Goal: Task Accomplishment & Management: Manage account settings

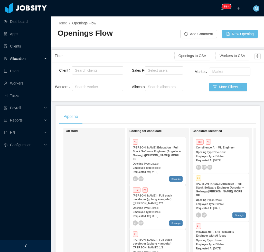
drag, startPoint x: 11, startPoint y: 246, endPoint x: 19, endPoint y: 245, distance: 7.8
click at [11, 246] on div at bounding box center [25, 245] width 51 height 12
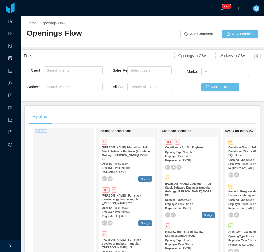
click at [53, 251] on html "Dashboard Apps Clients Allocation Users Workers Tasks Payroll Reports HR Config…" at bounding box center [132, 126] width 264 height 252
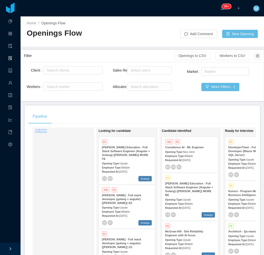
click at [45, 209] on div "On Hold" at bounding box center [71, 202] width 72 height 144
click at [12, 246] on div at bounding box center [10, 249] width 21 height 12
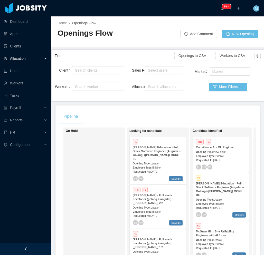
click at [34, 251] on div at bounding box center [25, 249] width 51 height 12
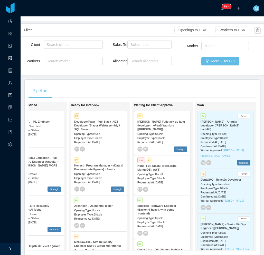
scroll to position [0, 230]
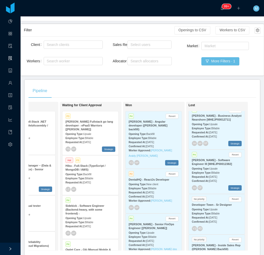
click at [93, 215] on div "Opening Type: Upsale" at bounding box center [90, 217] width 50 height 5
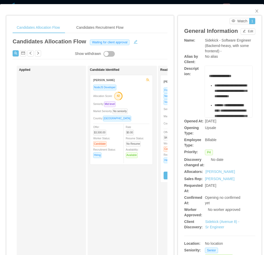
click at [209, 230] on div "Sidekick (Avenue 8) - Sr Engineer" at bounding box center [222, 224] width 35 height 11
click at [208, 229] on link "Sidekick (Avenue 8) - Sr Engineer" at bounding box center [222, 224] width 34 height 9
click at [255, 10] on icon "icon: close" at bounding box center [257, 11] width 4 height 4
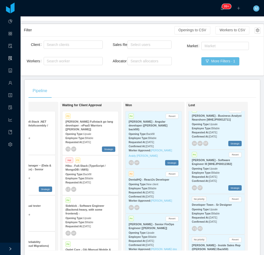
click at [134, 88] on div "Pipeline" at bounding box center [141, 91] width 227 height 14
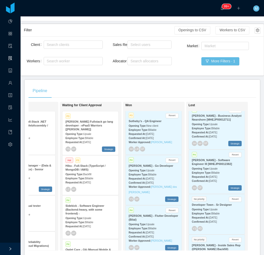
click at [139, 231] on strong "Requested At:" at bounding box center [137, 232] width 17 height 3
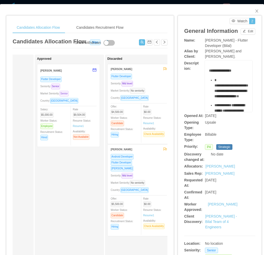
click at [69, 92] on span "Senior" at bounding box center [64, 94] width 9 height 6
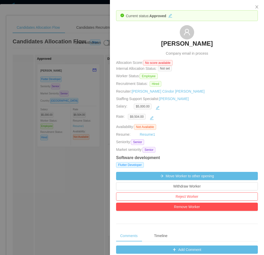
drag, startPoint x: 140, startPoint y: 44, endPoint x: 231, endPoint y: 48, distance: 91.7
click at [231, 48] on div "Jose Eduardo Chirinos Odio Company email in process" at bounding box center [187, 40] width 142 height 31
copy h3 "[PERSON_NAME]"
click at [259, 8] on button "Close" at bounding box center [256, 7] width 14 height 14
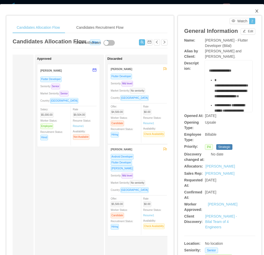
click at [255, 11] on icon "icon: close" at bounding box center [257, 11] width 4 height 4
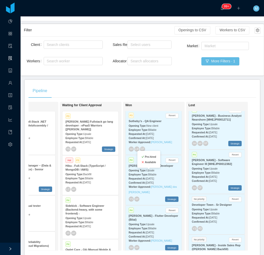
click at [159, 165] on div "Pre-hired Available" at bounding box center [148, 159] width 23 height 17
click at [130, 231] on strong "Requested At:" at bounding box center [137, 232] width 17 height 3
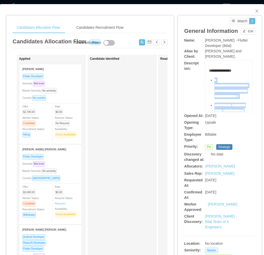
drag, startPoint x: 232, startPoint y: 105, endPoint x: 211, endPoint y: 80, distance: 33.1
click at [211, 80] on ul "**********" at bounding box center [228, 192] width 39 height 230
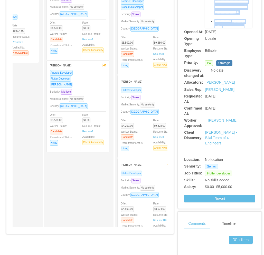
scroll to position [26, 0]
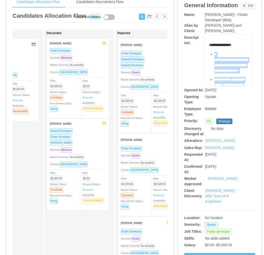
click at [34, 67] on div "Market Seniority: Senior" at bounding box center [7, 68] width 56 height 6
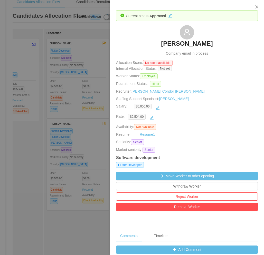
drag, startPoint x: 142, startPoint y: 46, endPoint x: 242, endPoint y: 46, distance: 99.5
click at [242, 46] on div "Jose Eduardo Chirinos Odio Company email in process" at bounding box center [187, 40] width 142 height 31
copy h3 "Jose Eduardo Chirinos Odio"
drag, startPoint x: 92, startPoint y: 136, endPoint x: 89, endPoint y: 132, distance: 5.5
click at [92, 136] on div at bounding box center [132, 127] width 264 height 255
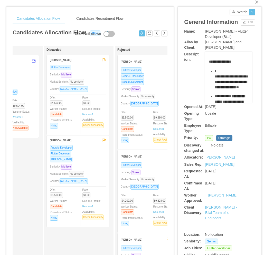
scroll to position [0, 0]
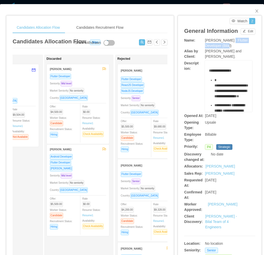
drag, startPoint x: 225, startPoint y: 39, endPoint x: 232, endPoint y: 46, distance: 10.3
click at [232, 46] on div "McGraw-Hill - Flutter Developer (Bilal)" at bounding box center [228, 43] width 47 height 11
copy span "Flutter Developer (Bilal)"
click at [250, 13] on span "Close" at bounding box center [256, 11] width 14 height 14
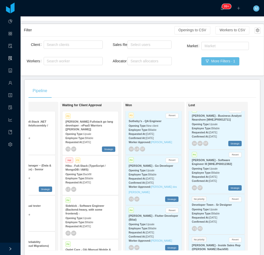
scroll to position [5930, 0]
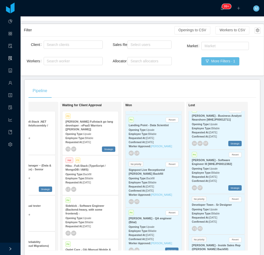
click at [154, 228] on div "Employee Type: Billable" at bounding box center [154, 230] width 50 height 5
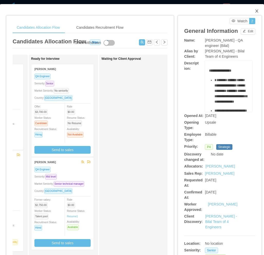
click at [255, 12] on icon "icon: close" at bounding box center [257, 11] width 4 height 4
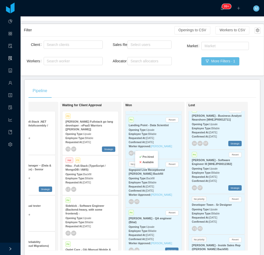
click at [146, 162] on b "Available" at bounding box center [147, 162] width 11 height 3
click at [159, 232] on div "Requested At: Feb 24th, 2025" at bounding box center [154, 234] width 50 height 5
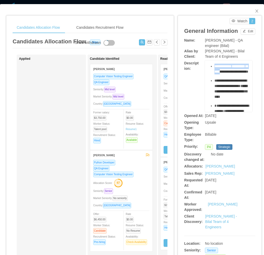
scroll to position [77, 0]
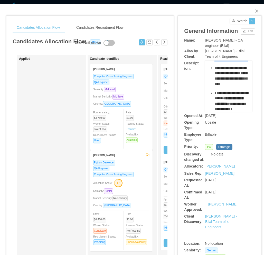
drag, startPoint x: 211, startPoint y: 78, endPoint x: 229, endPoint y: 102, distance: 29.9
click at [229, 102] on ul "**********" at bounding box center [228, 101] width 39 height 201
copy ul "**********"
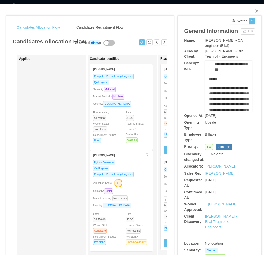
scroll to position [282, 0]
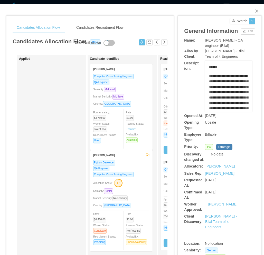
drag, startPoint x: 210, startPoint y: 80, endPoint x: 238, endPoint y: 99, distance: 33.5
copy div "**********"
drag, startPoint x: 228, startPoint y: 42, endPoint x: 236, endPoint y: 46, distance: 9.4
click at [236, 46] on div "McGraw-Hill - QA engineer (Bilal)" at bounding box center [228, 43] width 47 height 11
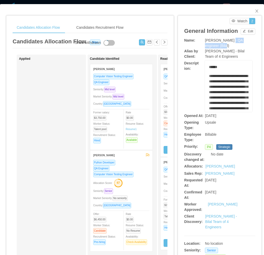
copy span "QA engineer (Bilal)"
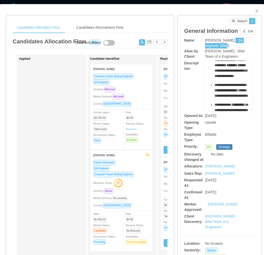
scroll to position [0, 0]
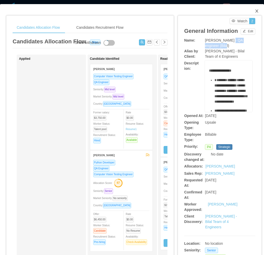
click at [255, 10] on icon "icon: close" at bounding box center [256, 10] width 3 height 3
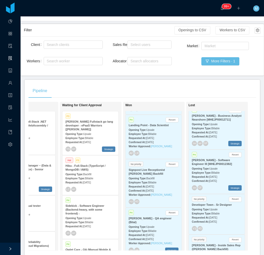
click at [93, 86] on div "Pipeline" at bounding box center [141, 91] width 227 height 14
click at [141, 60] on div "Search allocators" at bounding box center [148, 60] width 36 height 5
type input "****"
click at [148, 72] on li "[PERSON_NAME]" at bounding box center [147, 71] width 44 height 8
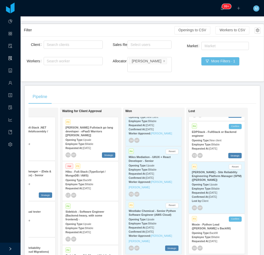
scroll to position [3481, 0]
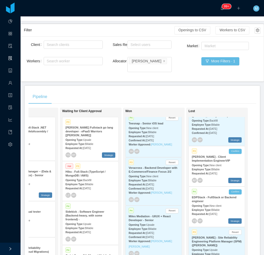
click at [118, 90] on div "Pipeline" at bounding box center [141, 97] width 227 height 14
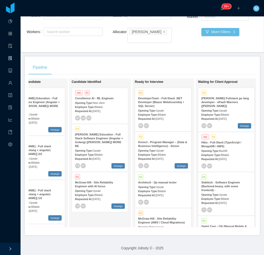
scroll to position [0, 99]
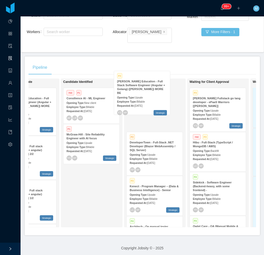
drag, startPoint x: 104, startPoint y: 139, endPoint x: 133, endPoint y: 103, distance: 46.3
click at [133, 103] on div "On Hold Looking for candidate P1 McGraw-Hill Education - Full Stack Software En…" at bounding box center [141, 155] width 227 height 153
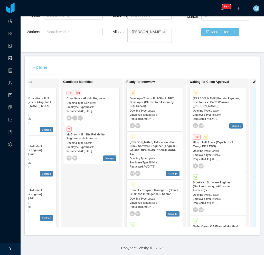
click at [149, 161] on span "Billable" at bounding box center [153, 162] width 8 height 3
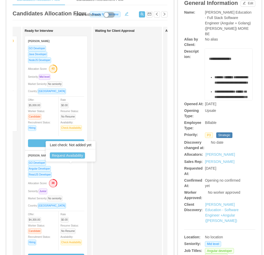
scroll to position [26, 0]
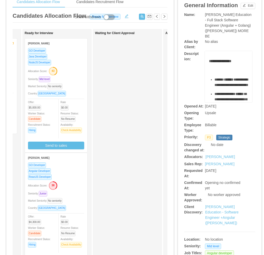
click at [77, 85] on div "Market Seniority: No seniority" at bounding box center [56, 86] width 56 height 6
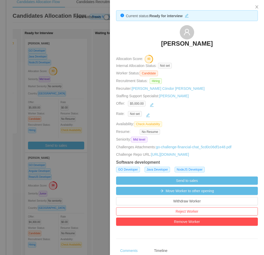
click at [59, 104] on div at bounding box center [132, 127] width 264 height 255
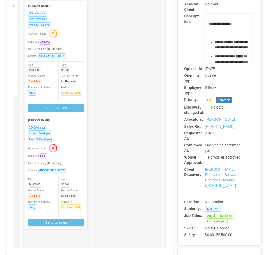
scroll to position [103, 0]
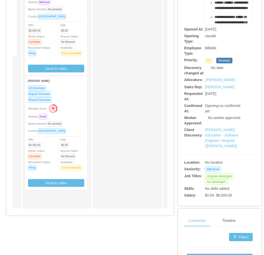
click at [64, 114] on div "Seniority: Junior" at bounding box center [56, 117] width 56 height 6
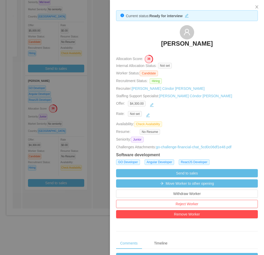
click at [99, 98] on div at bounding box center [132, 127] width 264 height 255
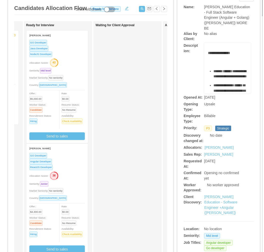
scroll to position [0, 0]
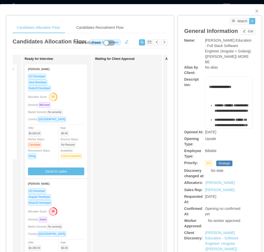
click at [123, 125] on div "Waiting for Client Approval" at bounding box center [131, 183] width 72 height 252
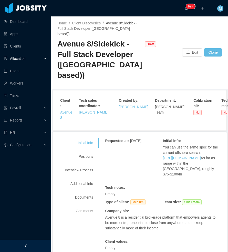
drag, startPoint x: 39, startPoint y: 247, endPoint x: 42, endPoint y: 245, distance: 3.4
click at [39, 247] on div at bounding box center [25, 245] width 51 height 12
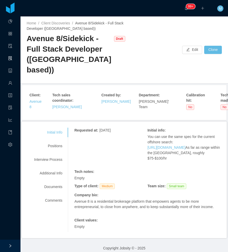
click at [72, 251] on main "Home / Client Discoveries / Avenue 8/Sidekick - Full Stack Developer (US based)…" at bounding box center [125, 133] width 208 height 235
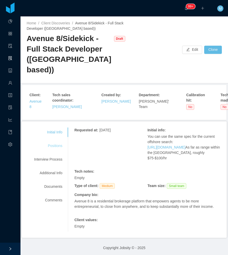
click at [48, 141] on div "Positions" at bounding box center [48, 145] width 41 height 9
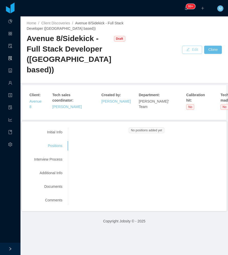
drag, startPoint x: 185, startPoint y: 46, endPoint x: 121, endPoint y: 74, distance: 70.0
click at [184, 46] on button "Edit" at bounding box center [192, 50] width 20 height 8
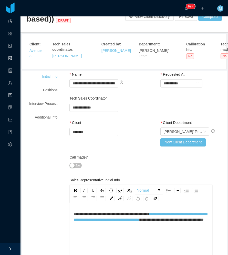
scroll to position [26, 0]
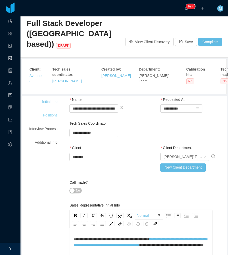
click at [52, 111] on div "Positions" at bounding box center [43, 115] width 41 height 9
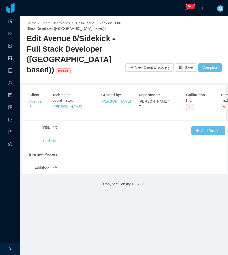
scroll to position [0, 0]
click at [202, 126] on button "Add Position" at bounding box center [209, 130] width 34 height 8
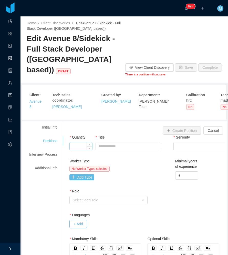
click at [81, 142] on input "Quantity" at bounding box center [81, 146] width 23 height 8
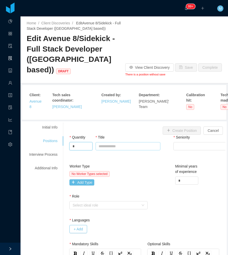
type input "*"
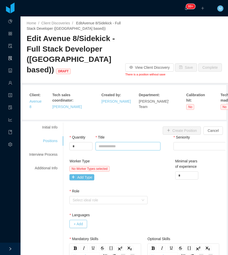
click at [133, 142] on input "Title" at bounding box center [128, 146] width 65 height 8
paste input "**********"
type input "**********"
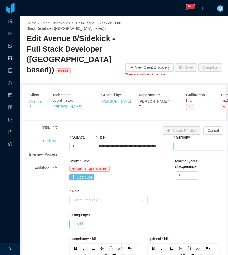
click at [182, 142] on div "Select Seniority" at bounding box center [210, 146] width 67 height 8
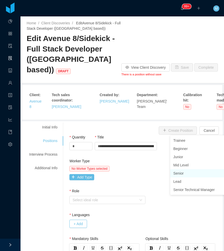
click at [184, 173] on li "Senior" at bounding box center [209, 173] width 77 height 8
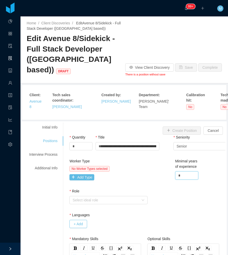
drag, startPoint x: 170, startPoint y: 160, endPoint x: 158, endPoint y: 159, distance: 11.6
click at [158, 159] on div "Worker Type No Worker Types selected Add Type Minimal years of experience *" at bounding box center [147, 174] width 159 height 30
drag, startPoint x: 156, startPoint y: 146, endPoint x: 162, endPoint y: 153, distance: 9.1
click at [158, 159] on div "Worker Type No Worker Types selected Add Type Minimal years of experience *" at bounding box center [147, 174] width 159 height 30
drag, startPoint x: 177, startPoint y: 162, endPoint x: 165, endPoint y: 163, distance: 12.3
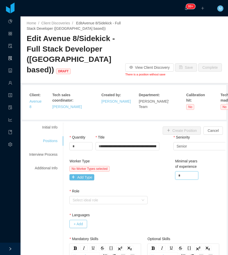
click at [165, 163] on div "Worker Type No Worker Types selected Add Type Minimal years of experience *" at bounding box center [147, 174] width 159 height 30
type input "*"
click at [82, 174] on button "Add Type" at bounding box center [82, 177] width 25 height 6
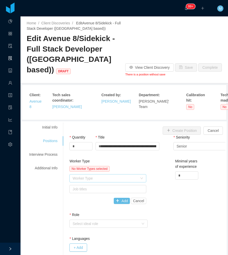
click at [85, 176] on div "Worker Type" at bounding box center [105, 178] width 65 height 5
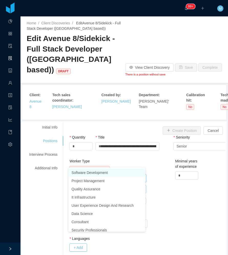
drag, startPoint x: 89, startPoint y: 171, endPoint x: 107, endPoint y: 171, distance: 18.2
click at [89, 171] on li "Software Development" at bounding box center [107, 173] width 77 height 8
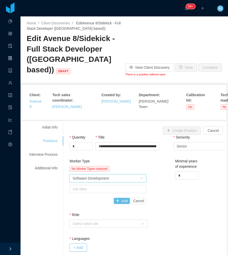
click at [168, 173] on div "Worker Type No Worker Types selected Worker Type Software Development Job title…" at bounding box center [147, 186] width 159 height 54
click at [130, 187] on div "Job titles" at bounding box center [107, 189] width 68 height 5
type input "**"
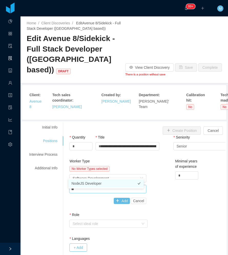
click at [115, 182] on li "NodeJS Developer" at bounding box center [106, 183] width 75 height 8
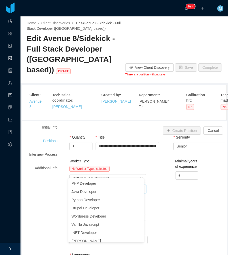
click at [151, 183] on div "Worker Type No Worker Types selected Worker Type Software Development Job title…" at bounding box center [147, 194] width 159 height 70
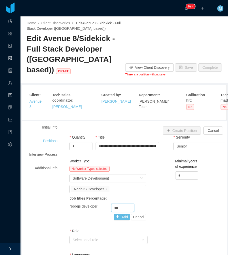
drag, startPoint x: 120, startPoint y: 190, endPoint x: 109, endPoint y: 193, distance: 11.9
click at [109, 204] on div "Nodejs developer ***" at bounding box center [108, 208] width 77 height 8
type input "**"
click at [120, 214] on button "Add" at bounding box center [122, 217] width 16 height 6
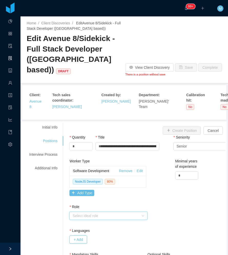
click at [99, 212] on div "Select ideal role" at bounding box center [107, 216] width 69 height 8
drag, startPoint x: 167, startPoint y: 205, endPoint x: 132, endPoint y: 183, distance: 41.8
click at [139, 169] on link "Edit" at bounding box center [140, 171] width 6 height 4
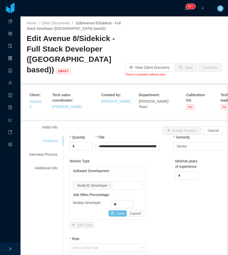
click at [119, 176] on div "Job titles NodeJS Developer Job titles Percentage: Nodejs developer ** Save Can…" at bounding box center [108, 198] width 76 height 44
click at [122, 182] on div "Job titles NodeJS Developer" at bounding box center [106, 186] width 65 height 8
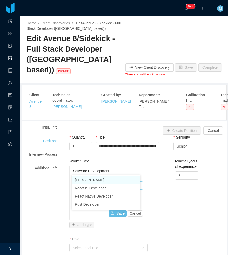
type input "***"
click at [113, 175] on ul "ReactJS Developer React Native Developer" at bounding box center [106, 184] width 69 height 18
click at [113, 176] on li "ReactJS Developer" at bounding box center [106, 180] width 69 height 8
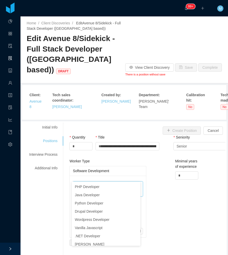
click at [158, 184] on div "Worker Type Software Development Job titles NodeJS Developer ReactJS Developer …" at bounding box center [147, 206] width 159 height 95
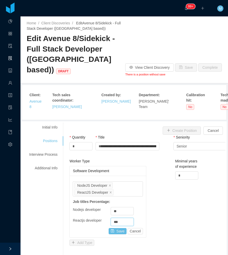
drag, startPoint x: 120, startPoint y: 205, endPoint x: 106, endPoint y: 204, distance: 13.4
click at [106, 218] on div "Reactjs developer ***" at bounding box center [108, 222] width 70 height 8
type input "**"
drag, startPoint x: 118, startPoint y: 212, endPoint x: 140, endPoint y: 204, distance: 23.2
click at [118, 228] on button "Save" at bounding box center [118, 231] width 18 height 6
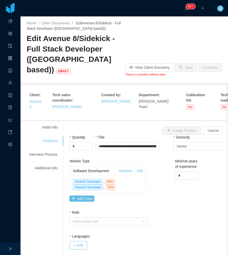
click at [181, 189] on div "Worker Type Software Development Remove Edit NodeJS Developer 80 % ReactJS Deve…" at bounding box center [147, 184] width 159 height 51
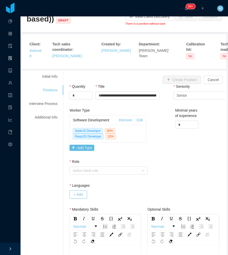
scroll to position [51, 0]
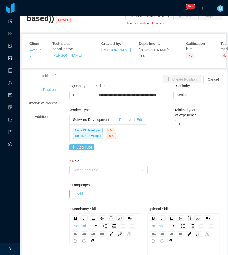
click at [110, 159] on div "Role" at bounding box center [109, 162] width 78 height 7
click at [110, 168] on div "Select ideal role" at bounding box center [106, 170] width 66 height 5
click at [97, 173] on li "Operational" at bounding box center [107, 173] width 77 height 8
click at [80, 184] on div "Languages + Add" at bounding box center [128, 191] width 117 height 18
click at [80, 190] on button "+ Add" at bounding box center [78, 194] width 17 height 8
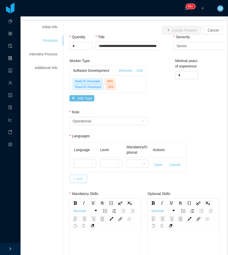
scroll to position [103, 0]
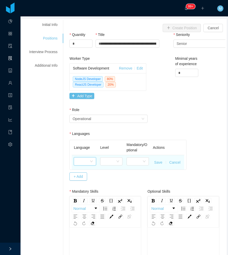
click at [75, 157] on div at bounding box center [85, 161] width 22 height 8
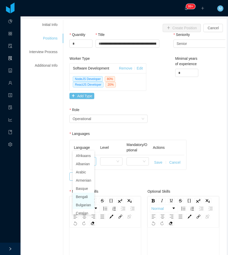
scroll to position [3, 0]
type input "***"
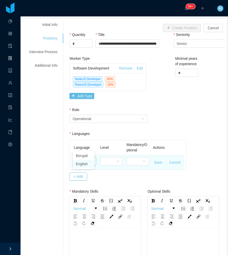
drag, startPoint x: 83, startPoint y: 164, endPoint x: 105, endPoint y: 151, distance: 25.5
click at [84, 164] on li "English" at bounding box center [84, 164] width 22 height 8
drag, startPoint x: 113, startPoint y: 144, endPoint x: 113, endPoint y: 149, distance: 4.9
click at [113, 158] on div at bounding box center [112, 162] width 11 height 8
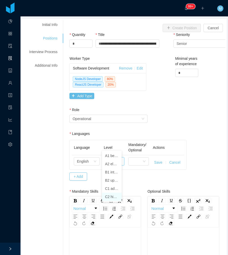
click at [114, 197] on li "C2 highly competent" at bounding box center [112, 197] width 20 height 8
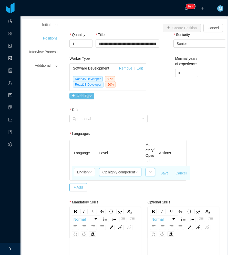
click at [153, 168] on div at bounding box center [150, 172] width 9 height 8
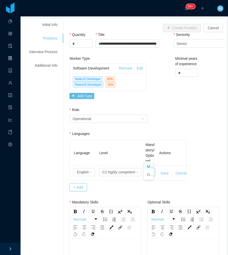
click at [149, 167] on li "Mandatory" at bounding box center [148, 166] width 9 height 8
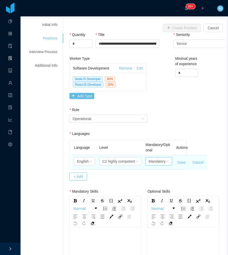
click at [181, 160] on button "Save" at bounding box center [182, 162] width 8 height 5
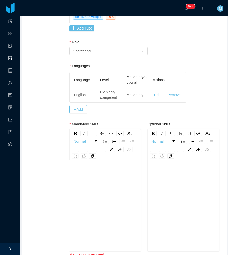
scroll to position [180, 0]
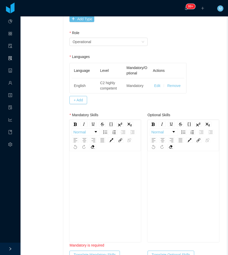
click at [102, 164] on div "rdw-editor" at bounding box center [106, 205] width 64 height 90
click at [74, 165] on div "rdw-wrapper" at bounding box center [105, 205] width 64 height 90
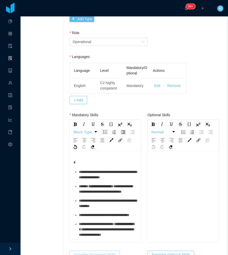
click at [84, 251] on button "Translate Mandatory Skills" at bounding box center [95, 255] width 50 height 8
click at [163, 160] on div "rdw-editor" at bounding box center [184, 205] width 64 height 90
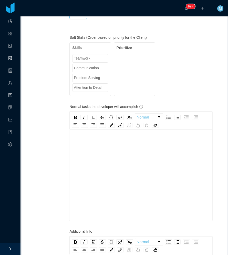
scroll to position [616, 0]
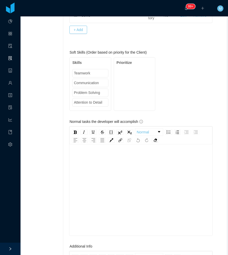
click at [125, 153] on div "rdw-editor" at bounding box center [141, 198] width 135 height 90
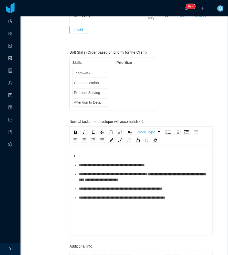
drag, startPoint x: 104, startPoint y: 196, endPoint x: 115, endPoint y: 194, distance: 11.1
click at [106, 196] on div "**********" at bounding box center [141, 198] width 135 height 90
drag, startPoint x: 182, startPoint y: 187, endPoint x: 65, endPoint y: 182, distance: 116.6
click at [65, 182] on div "**********" at bounding box center [144, 80] width 163 height 1146
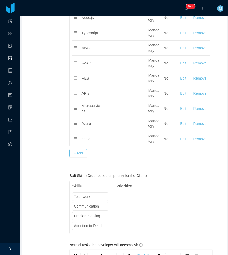
scroll to position [487, 0]
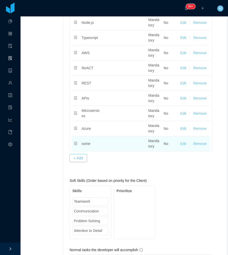
click at [199, 141] on button "Remove" at bounding box center [199, 143] width 13 height 5
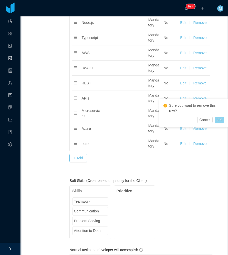
drag, startPoint x: 217, startPoint y: 120, endPoint x: 210, endPoint y: 125, distance: 8.8
click at [217, 121] on div "Sure you want to remove this row? Cancel OK" at bounding box center [194, 113] width 69 height 28
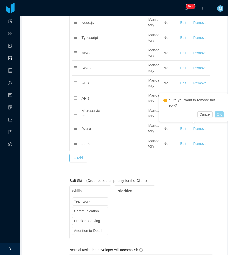
drag, startPoint x: 220, startPoint y: 116, endPoint x: 191, endPoint y: 144, distance: 40.8
click at [220, 116] on button "OK" at bounding box center [219, 114] width 9 height 6
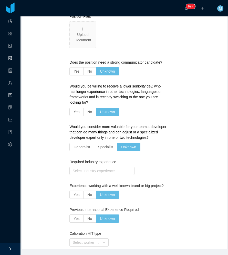
scroll to position [1008, 0]
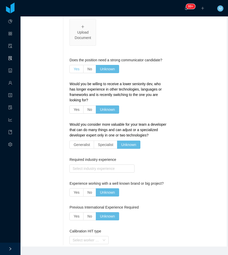
click at [74, 67] on span "Yes" at bounding box center [77, 69] width 6 height 4
click at [88, 107] on span "No" at bounding box center [89, 109] width 5 height 4
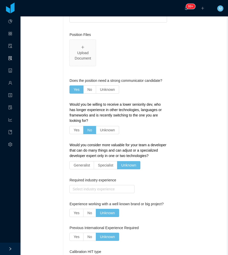
scroll to position [1028, 0]
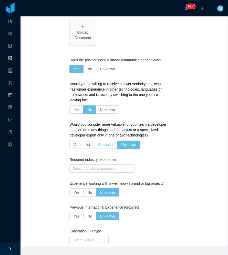
click at [103, 143] on span "Specialist" at bounding box center [105, 145] width 15 height 4
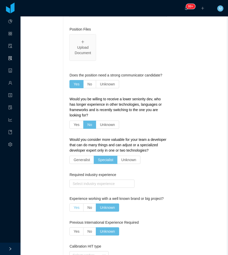
scroll to position [1043, 0]
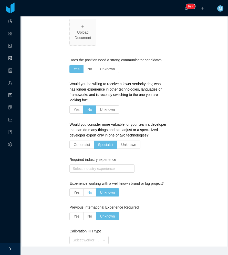
click at [87, 190] on span "No" at bounding box center [89, 192] width 5 height 4
drag, startPoint x: 80, startPoint y: 204, endPoint x: 79, endPoint y: 201, distance: 2.8
click at [80, 212] on label "Yes" at bounding box center [77, 216] width 14 height 8
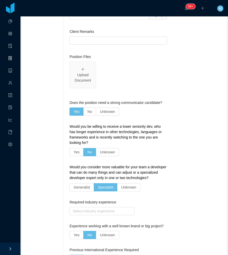
scroll to position [1064, 0]
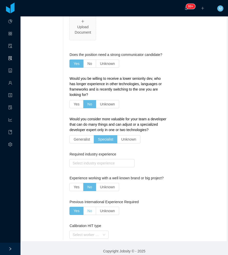
click at [93, 208] on label "No" at bounding box center [90, 211] width 13 height 8
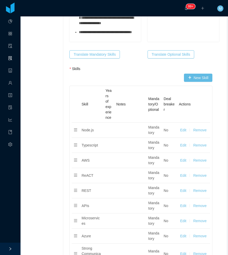
scroll to position [479, 0]
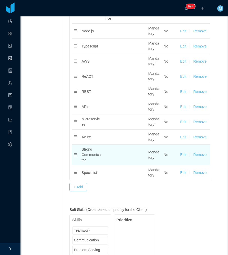
click at [202, 152] on button "Remove" at bounding box center [199, 154] width 13 height 5
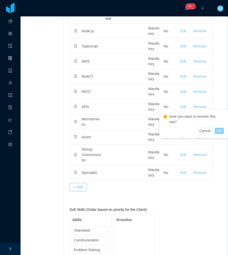
click at [220, 131] on button "OK" at bounding box center [219, 131] width 9 height 6
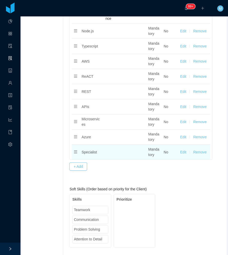
click at [199, 150] on button "Remove" at bounding box center [199, 152] width 13 height 5
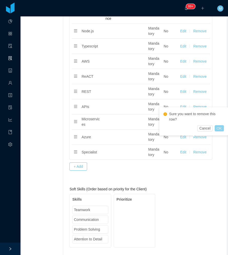
click at [220, 129] on button "OK" at bounding box center [219, 128] width 9 height 6
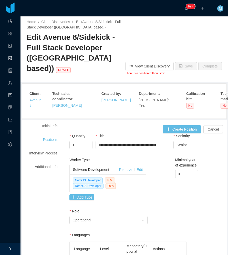
scroll to position [0, 0]
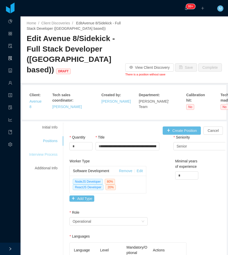
click at [43, 150] on div "Interview Process" at bounding box center [43, 154] width 41 height 9
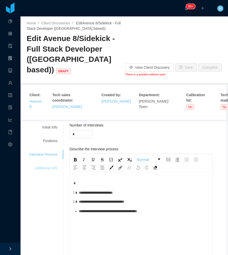
click at [56, 163] on div "Additional Info" at bounding box center [43, 167] width 41 height 9
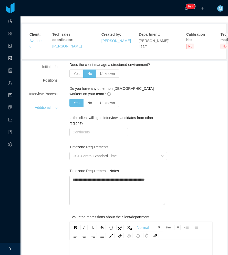
scroll to position [77, 0]
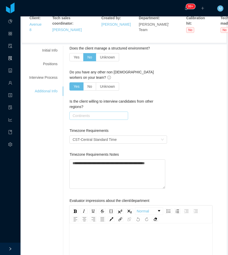
click at [97, 113] on div "Continents" at bounding box center [98, 115] width 50 height 5
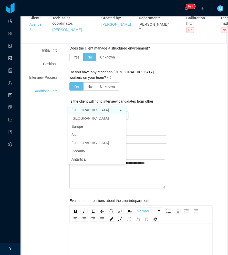
click at [93, 109] on li "North America" at bounding box center [97, 110] width 57 height 8
drag, startPoint x: 157, startPoint y: 110, endPoint x: 139, endPoint y: 117, distance: 19.2
click at [157, 110] on div "Is the client willing to interview candidates from other regions? Continents No…" at bounding box center [118, 113] width 97 height 29
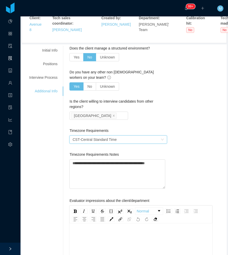
click at [82, 136] on div "CST - Central Standard Time" at bounding box center [95, 140] width 44 height 8
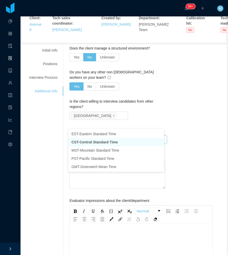
click at [179, 139] on div "**********" at bounding box center [148, 230] width 156 height 368
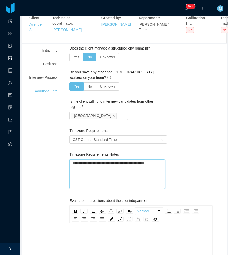
drag, startPoint x: 152, startPoint y: 149, endPoint x: 44, endPoint y: 150, distance: 108.3
click at [44, 150] on div "**********" at bounding box center [124, 230] width 203 height 368
type textarea "*"
type textarea "**"
type textarea "****"
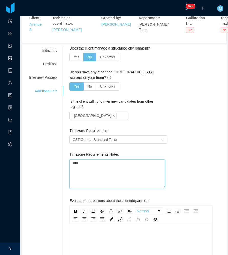
type textarea "*****"
type textarea "****"
type textarea "***"
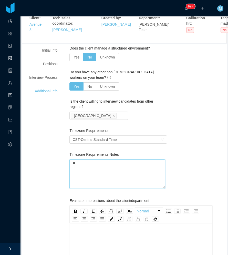
type textarea "***"
type textarea "****"
type textarea "*****"
type textarea "****"
type textarea "*****"
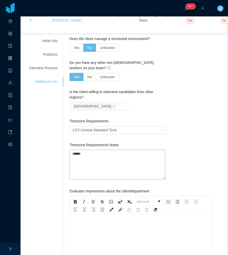
scroll to position [0, 0]
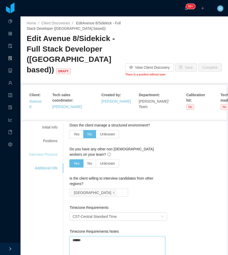
type textarea "*****"
click at [34, 150] on div "Interview Process" at bounding box center [43, 154] width 41 height 9
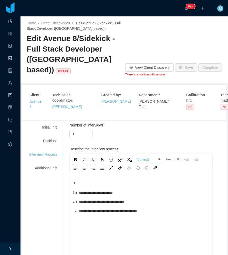
click at [51, 123] on div "Initial Info Positions Interview Process Additional Info" at bounding box center [43, 148] width 41 height 50
drag, startPoint x: 48, startPoint y: 123, endPoint x: 61, endPoint y: 119, distance: 13.4
click at [48, 136] on div "Positions" at bounding box center [43, 140] width 41 height 9
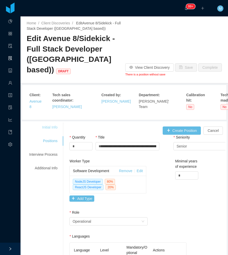
click at [52, 123] on div "Initial Info" at bounding box center [43, 127] width 41 height 9
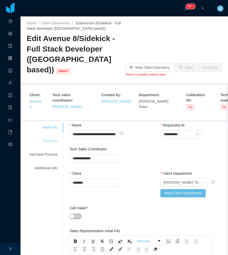
click at [54, 136] on div "Positions" at bounding box center [43, 140] width 41 height 9
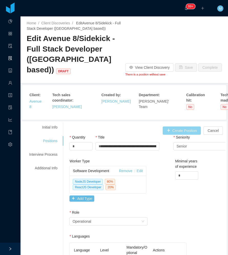
click at [175, 126] on button "Create Position" at bounding box center [182, 130] width 38 height 8
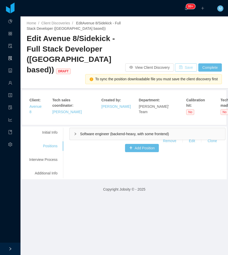
click at [184, 63] on button "Save" at bounding box center [186, 67] width 22 height 8
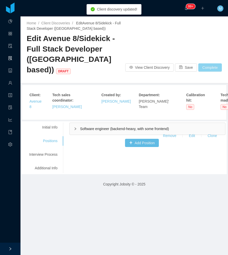
click at [206, 63] on button "Complete" at bounding box center [211, 67] width 24 height 8
click at [210, 40] on button "OK" at bounding box center [209, 42] width 9 height 6
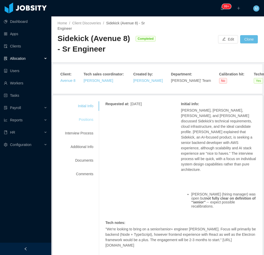
click at [85, 123] on div "Positions" at bounding box center [79, 119] width 41 height 9
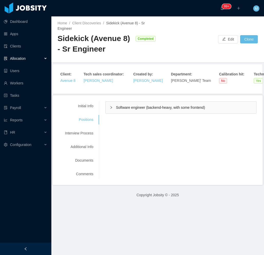
click at [120, 111] on div "Software engineer (backend-heavy, with some frontend)" at bounding box center [180, 108] width 151 height 12
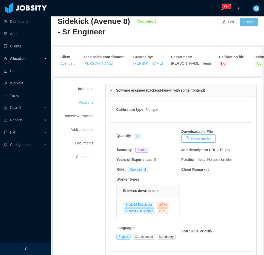
scroll to position [26, 0]
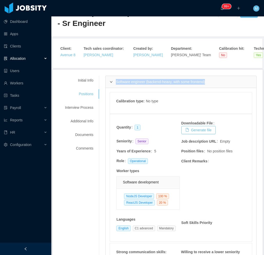
drag, startPoint x: 214, startPoint y: 84, endPoint x: 112, endPoint y: 85, distance: 102.4
click at [112, 85] on div "Software engineer (backend-heavy, with some frontend)" at bounding box center [180, 82] width 151 height 12
copy span "Software engineer (backend-heavy, with some frontend)"
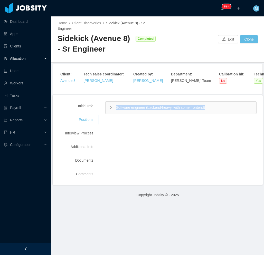
scroll to position [0, 0]
click at [110, 111] on div "Software engineer (backend-heavy, with some frontend)" at bounding box center [180, 108] width 151 height 12
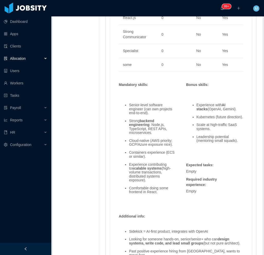
scroll to position [462, 0]
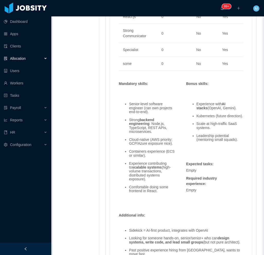
click at [138, 137] on ul "Senior-level software engineer (can own projects end-to-end). Strong backend en…" at bounding box center [147, 147] width 57 height 99
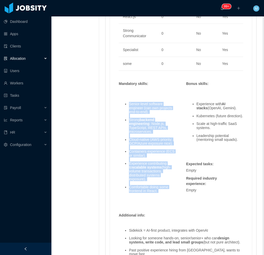
drag, startPoint x: 125, startPoint y: 102, endPoint x: 165, endPoint y: 197, distance: 103.0
click at [165, 197] on ul "Senior-level software engineer (can own projects end-to-end). Strong backend en…" at bounding box center [147, 147] width 57 height 99
copy ul "Senior-level software engineer (can own projects end-to-end). Strong backend en…"
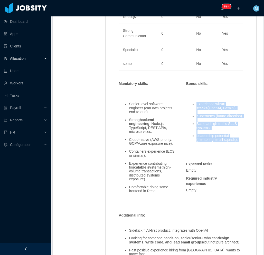
drag, startPoint x: 194, startPoint y: 102, endPoint x: 238, endPoint y: 147, distance: 63.1
click at [236, 146] on ul "Experience with AI stacks (OpenAI, Gemini). Kubernetes (future direction). Scal…" at bounding box center [214, 121] width 57 height 47
copy ul "Experience with AI stacks (OpenAI, Gemini). Kubernetes (future direction). Scal…"
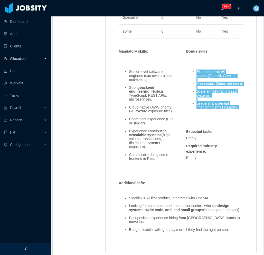
scroll to position [513, 0]
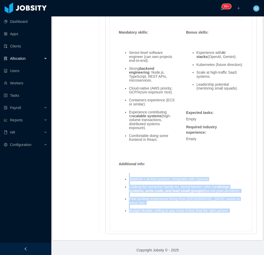
drag, startPoint x: 128, startPoint y: 174, endPoint x: 233, endPoint y: 211, distance: 111.6
click at [233, 211] on ul "Sidekick = AI-first product, integrates with OpenAI Looking for someone hands-o…" at bounding box center [181, 194] width 124 height 43
copy ul "Sidekick = AI-first product, integrates with OpenAI Looking for someone hands-o…"
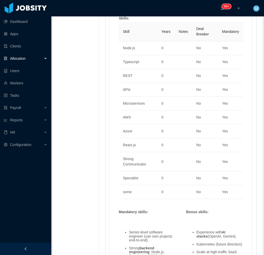
scroll to position [128, 0]
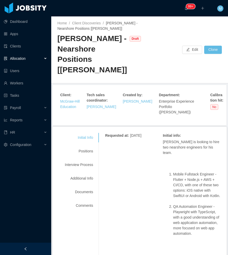
drag, startPoint x: 31, startPoint y: 247, endPoint x: 38, endPoint y: 235, distance: 13.9
click at [30, 247] on div at bounding box center [25, 249] width 51 height 12
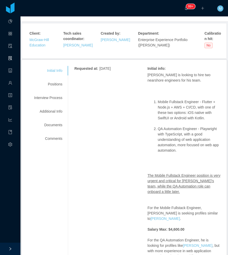
scroll to position [103, 0]
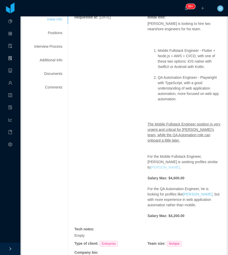
drag, startPoint x: 191, startPoint y: 167, endPoint x: 188, endPoint y: 162, distance: 5.7
click at [188, 162] on p "For the Mobile Fullstack Engineer, Bilal is seeking profiles similar to Jose Ed…" at bounding box center [184, 162] width 73 height 16
copy p "ose Eduardo Chirinos Odio ."
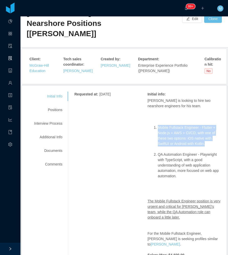
drag, startPoint x: 156, startPoint y: 127, endPoint x: 208, endPoint y: 144, distance: 54.9
click at [208, 144] on li "Mobile Fullstack Engineer - Flutter + Node.js + AWS + CI/CD, with one of these …" at bounding box center [189, 136] width 63 height 22
copy li "Mobile Fullstack Engineer - Flutter + Node.js + AWS + CI/CD, with one of these …"
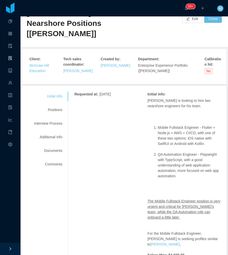
click at [171, 165] on li "QA Automation Engineer - Playwright with TypeScript, with a good understanding …" at bounding box center [189, 165] width 63 height 27
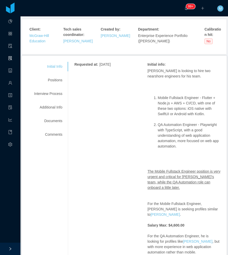
scroll to position [154, 0]
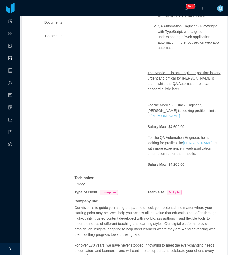
drag, startPoint x: 188, startPoint y: 128, endPoint x: 142, endPoint y: 130, distance: 45.2
click at [142, 130] on div "Requested at : October 7, 2025 Initial info : Bilal is looking to hire two near…" at bounding box center [147, 122] width 146 height 318
copy strong
click at [177, 128] on strong "Salary Max: $4,600.00" at bounding box center [166, 127] width 37 height 4
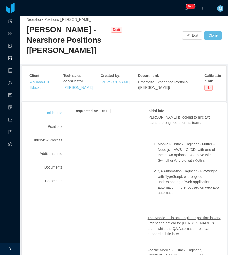
scroll to position [0, 0]
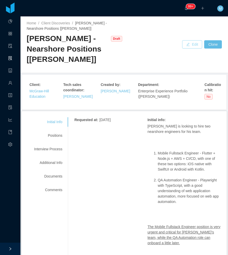
click at [188, 46] on button "Edit" at bounding box center [192, 44] width 20 height 8
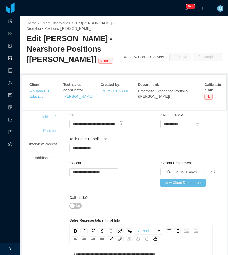
click at [47, 132] on div "Positions" at bounding box center [43, 130] width 41 height 9
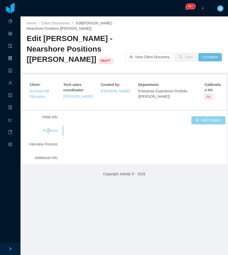
click at [201, 122] on button "Add Position" at bounding box center [209, 120] width 34 height 8
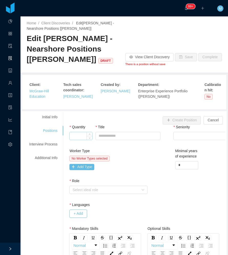
click at [80, 139] on input "Quantity" at bounding box center [81, 136] width 23 height 8
type input "*"
click at [133, 140] on div "Title" at bounding box center [128, 133] width 65 height 18
click at [132, 135] on input "Title" at bounding box center [128, 136] width 65 height 8
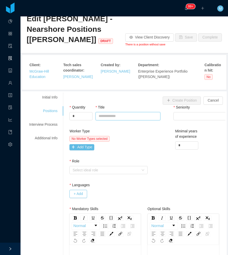
scroll to position [51, 0]
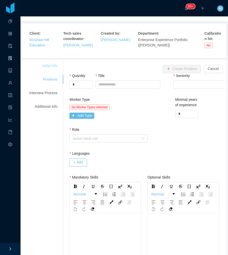
click at [52, 68] on div "Initial Info" at bounding box center [43, 65] width 41 height 9
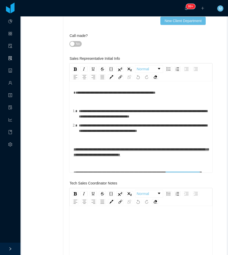
scroll to position [180, 0]
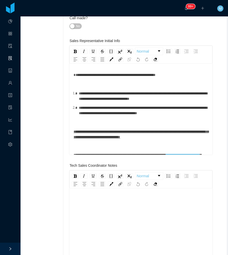
click at [113, 112] on span "**********" at bounding box center [143, 110] width 129 height 9
click at [148, 106] on span "**********" at bounding box center [143, 110] width 129 height 9
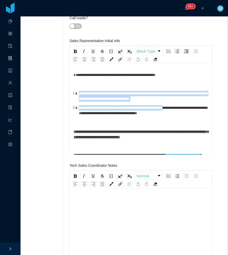
drag, startPoint x: 184, startPoint y: 101, endPoint x: 79, endPoint y: 92, distance: 105.9
click at [79, 92] on ol "**********" at bounding box center [141, 103] width 135 height 25
click at [111, 104] on ol "**********" at bounding box center [141, 103] width 135 height 25
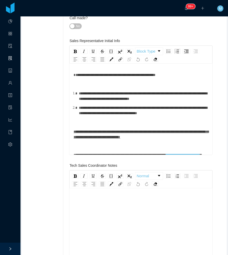
click at [160, 101] on ol "**********" at bounding box center [141, 103] width 135 height 25
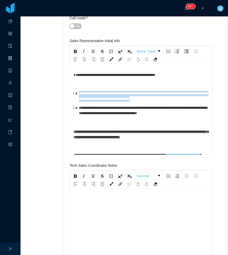
drag, startPoint x: 181, startPoint y: 101, endPoint x: 78, endPoint y: 92, distance: 103.3
click at [79, 92] on div "**********" at bounding box center [144, 96] width 130 height 11
copy span "**********"
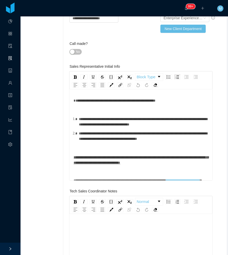
click at [121, 138] on span "**********" at bounding box center [143, 136] width 129 height 9
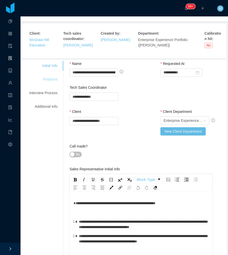
click at [47, 77] on div "Positions" at bounding box center [43, 79] width 41 height 9
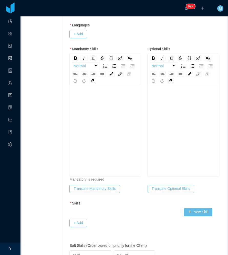
click at [87, 140] on div "rdw-editor" at bounding box center [106, 139] width 64 height 90
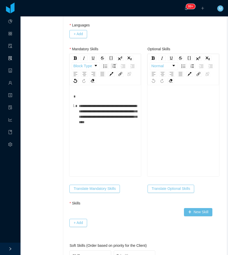
click at [77, 106] on ol "**********" at bounding box center [106, 114] width 64 height 22
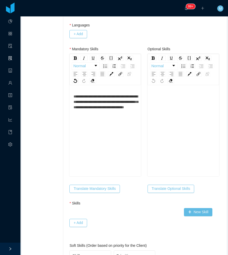
click at [116, 95] on span "**********" at bounding box center [106, 102] width 65 height 14
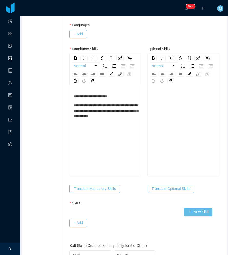
click at [104, 106] on span "**********" at bounding box center [106, 111] width 65 height 14
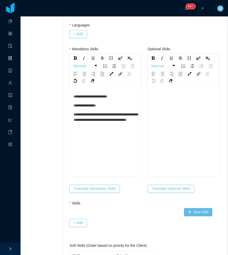
click at [84, 115] on span "**********" at bounding box center [106, 117] width 64 height 9
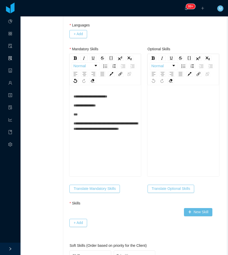
click at [84, 123] on span "**********" at bounding box center [106, 126] width 64 height 9
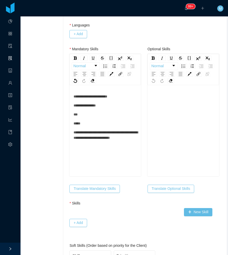
click at [92, 141] on div "**********" at bounding box center [106, 135] width 64 height 11
drag, startPoint x: 99, startPoint y: 188, endPoint x: 87, endPoint y: 185, distance: 11.8
click at [98, 188] on button "Translate Mandatory Skills" at bounding box center [95, 189] width 50 height 8
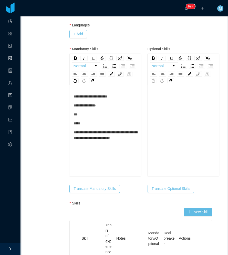
click at [94, 152] on div "**********" at bounding box center [106, 139] width 64 height 90
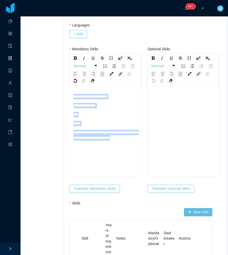
drag, startPoint x: 92, startPoint y: 151, endPoint x: 54, endPoint y: 92, distance: 70.7
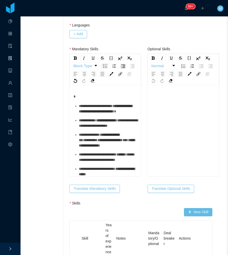
click at [84, 99] on div "rdw-editor" at bounding box center [106, 96] width 64 height 5
click at [86, 100] on div "**********" at bounding box center [106, 181] width 64 height 175
click at [87, 94] on div "rdw-editor" at bounding box center [106, 96] width 64 height 5
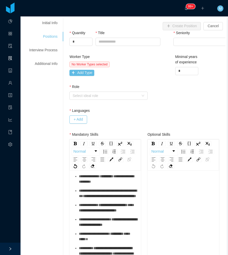
scroll to position [0, 0]
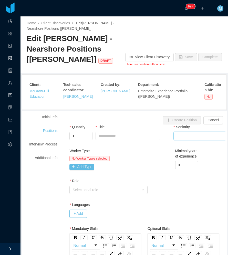
click at [197, 137] on div "Select Seniority" at bounding box center [210, 136] width 67 height 8
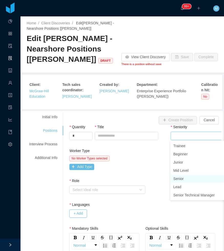
click at [183, 177] on li "Senior" at bounding box center [209, 179] width 77 height 8
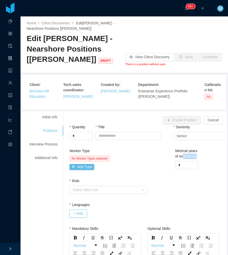
drag, startPoint x: 181, startPoint y: 160, endPoint x: 167, endPoint y: 163, distance: 14.7
click at [167, 163] on div "Worker Type No Worker Types selected Add Type Minimal years of experience *" at bounding box center [147, 163] width 159 height 30
drag, startPoint x: 167, startPoint y: 163, endPoint x: 180, endPoint y: 166, distance: 13.6
click at [180, 166] on input "*" at bounding box center [187, 165] width 23 height 8
drag, startPoint x: 179, startPoint y: 169, endPoint x: 166, endPoint y: 168, distance: 12.8
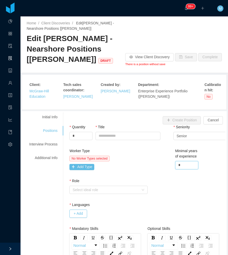
click at [167, 168] on div "Worker Type No Worker Types selected Add Type Minimal years of experience *" at bounding box center [147, 163] width 159 height 30
drag, startPoint x: 182, startPoint y: 167, endPoint x: 167, endPoint y: 168, distance: 14.9
click at [167, 168] on div "Worker Type No Worker Types selected Add Type Minimal years of experience *" at bounding box center [147, 163] width 159 height 30
type input "*"
click at [155, 158] on div "Worker Type No Worker Types selected Add Type Minimal years of experience *" at bounding box center [147, 163] width 159 height 30
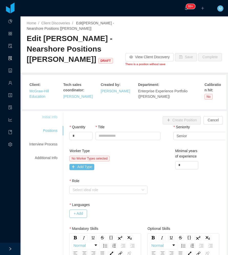
click at [46, 120] on div "Initial Info" at bounding box center [43, 116] width 41 height 9
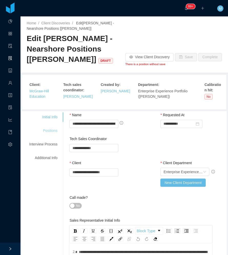
click at [49, 128] on div "Positions" at bounding box center [43, 130] width 41 height 9
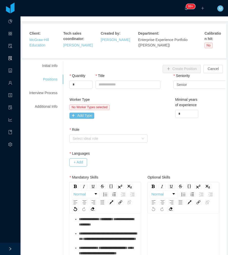
scroll to position [128, 0]
drag, startPoint x: 124, startPoint y: 80, endPoint x: 122, endPoint y: 85, distance: 5.7
click at [124, 82] on div "Title" at bounding box center [128, 82] width 65 height 18
click at [122, 85] on input "Title" at bounding box center [128, 85] width 65 height 8
paste input "**********"
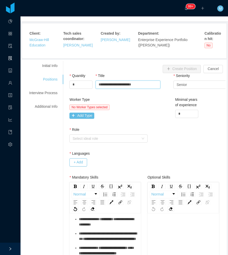
type input "**********"
click at [135, 107] on div "No Worker Types selected" at bounding box center [108, 107] width 77 height 6
click at [83, 115] on button "Add Type" at bounding box center [82, 116] width 25 height 6
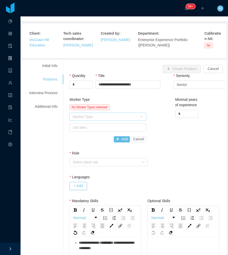
click at [87, 116] on div "Worker Type" at bounding box center [105, 116] width 65 height 5
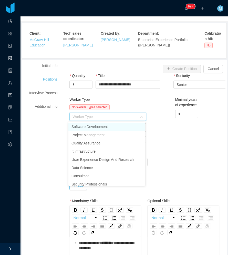
click at [92, 128] on li "Software Development" at bounding box center [107, 127] width 77 height 8
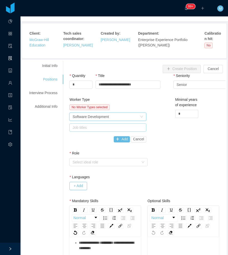
click at [117, 126] on div "Job titles" at bounding box center [107, 127] width 68 height 5
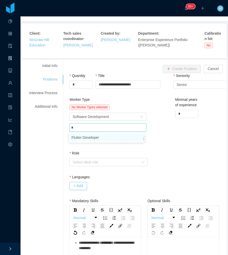
type input "**"
click at [100, 137] on li "Flutter Developer" at bounding box center [106, 137] width 75 height 8
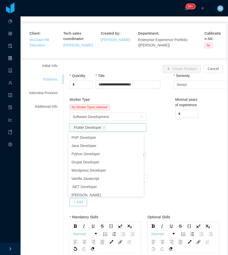
click at [175, 138] on div "Worker Type No Worker Types selected Worker Type Software Development Job title…" at bounding box center [147, 132] width 159 height 70
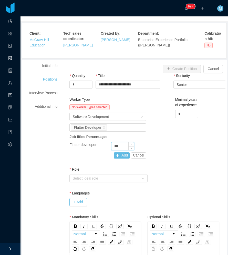
drag, startPoint x: 121, startPoint y: 149, endPoint x: 110, endPoint y: 149, distance: 11.8
click at [112, 149] on input "***" at bounding box center [123, 146] width 23 height 8
drag, startPoint x: 123, startPoint y: 145, endPoint x: 105, endPoint y: 147, distance: 18.3
click at [105, 147] on div "Flutter developer **" at bounding box center [108, 146] width 77 height 8
type input "***"
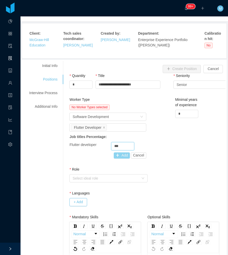
click at [123, 156] on button "Add" at bounding box center [122, 155] width 16 height 6
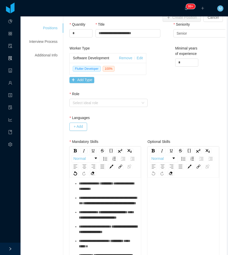
scroll to position [135, 0]
click at [94, 103] on div "Select ideal role" at bounding box center [106, 102] width 66 height 5
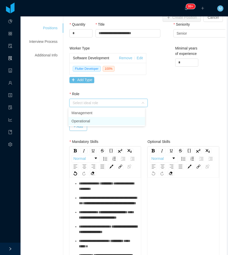
click at [86, 121] on li "Operational" at bounding box center [107, 121] width 77 height 8
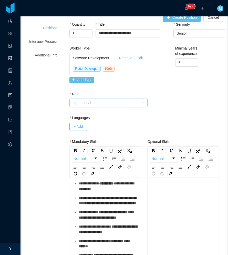
click at [78, 131] on div "Languages + Add" at bounding box center [128, 124] width 117 height 18
click at [81, 128] on button "+ Add" at bounding box center [78, 127] width 17 height 8
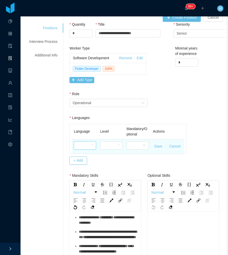
click at [79, 149] on div at bounding box center [83, 146] width 13 height 8
type input "***"
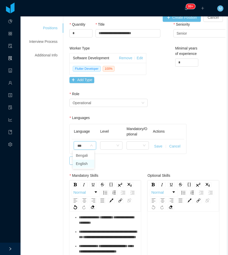
click at [81, 163] on li "English" at bounding box center [84, 164] width 22 height 8
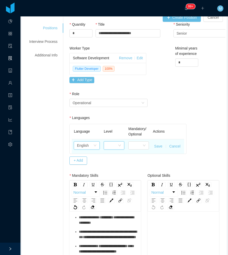
click at [118, 145] on icon "icon: down" at bounding box center [119, 145] width 3 height 3
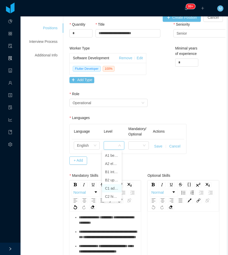
click at [111, 186] on li "C1 advanced" at bounding box center [112, 188] width 20 height 8
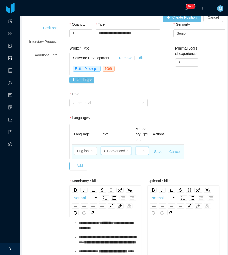
click at [139, 151] on div at bounding box center [141, 151] width 4 height 8
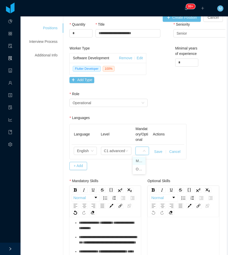
click at [141, 161] on li "Mandatory" at bounding box center [139, 161] width 13 height 8
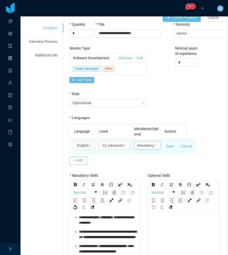
click at [169, 145] on button "Save" at bounding box center [170, 146] width 8 height 5
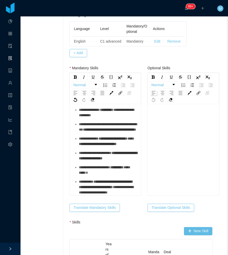
scroll to position [26, 0]
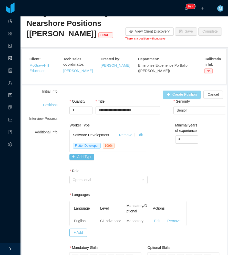
click at [172, 94] on button "Create Position" at bounding box center [182, 95] width 38 height 8
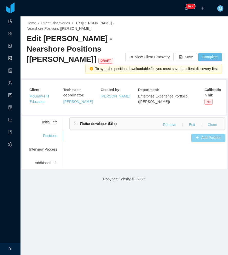
scroll to position [0, 0]
click at [184, 57] on button "Save" at bounding box center [186, 57] width 22 height 8
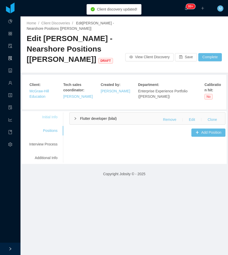
click at [50, 116] on div "Initial Info" at bounding box center [43, 116] width 41 height 9
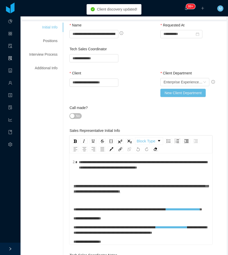
scroll to position [103, 0]
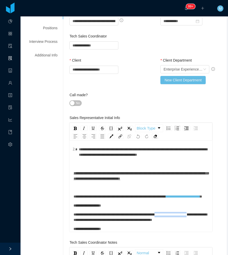
drag, startPoint x: 85, startPoint y: 214, endPoint x: 171, endPoint y: 208, distance: 86.2
click at [171, 212] on div "**********" at bounding box center [141, 217] width 135 height 11
copy div "**********"
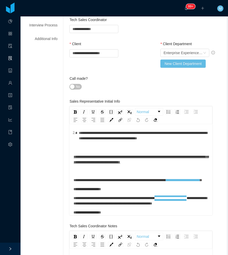
scroll to position [128, 0]
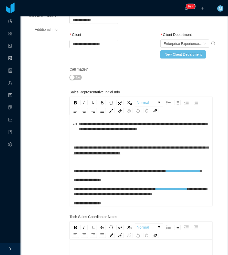
click at [116, 196] on div "**********" at bounding box center [141, 191] width 135 height 11
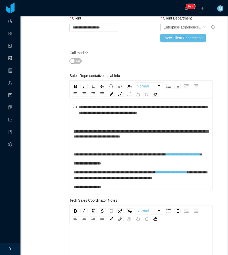
scroll to position [154, 0]
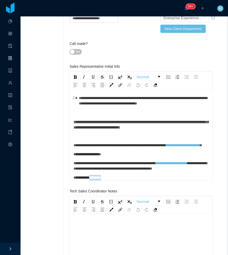
drag, startPoint x: 118, startPoint y: 174, endPoint x: 94, endPoint y: 174, distance: 24.1
click at [94, 174] on div "**********" at bounding box center [141, 122] width 135 height 118
copy span "*********"
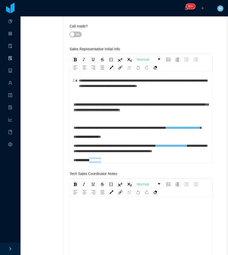
scroll to position [180, 0]
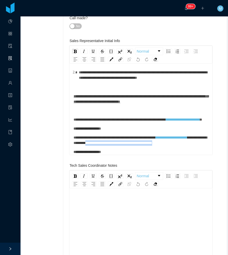
click at [124, 140] on div "**********" at bounding box center [141, 140] width 135 height 11
click at [105, 142] on div "**********" at bounding box center [141, 140] width 135 height 11
click at [89, 144] on div "**********" at bounding box center [141, 140] width 135 height 11
click at [105, 213] on div "rdw-editor" at bounding box center [141, 242] width 135 height 90
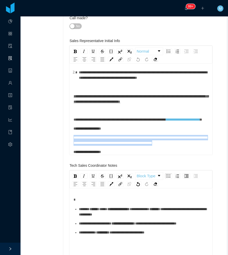
drag, startPoint x: 92, startPoint y: 142, endPoint x: 71, endPoint y: 133, distance: 23.2
click at [71, 133] on div "**********" at bounding box center [141, 110] width 143 height 90
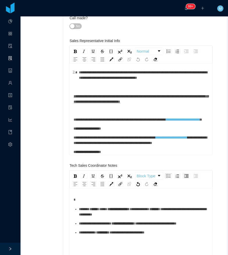
click at [171, 235] on div "**********" at bounding box center [144, 232] width 130 height 5
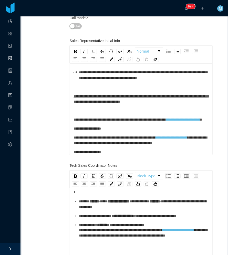
scroll to position [11, 0]
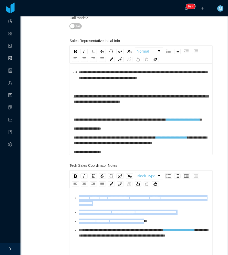
drag, startPoint x: 168, startPoint y: 228, endPoint x: 73, endPoint y: 198, distance: 99.7
click at [75, 199] on ul "**********" at bounding box center [141, 216] width 135 height 43
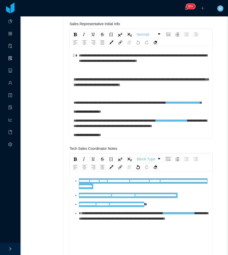
scroll to position [205, 0]
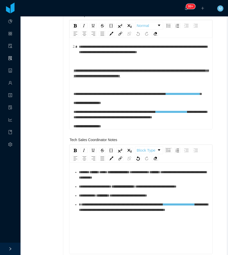
click at [131, 212] on span "**********" at bounding box center [143, 207] width 129 height 9
click at [162, 198] on div "**********" at bounding box center [144, 195] width 130 height 5
click at [133, 213] on div "**********" at bounding box center [144, 207] width 130 height 11
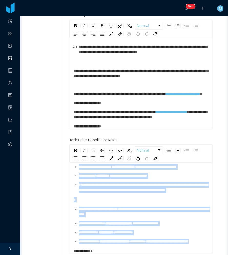
scroll to position [0, 0]
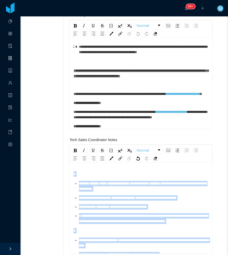
drag, startPoint x: 111, startPoint y: 249, endPoint x: 62, endPoint y: 152, distance: 109.0
click at [62, 152] on div "**********" at bounding box center [124, 236] width 203 height 659
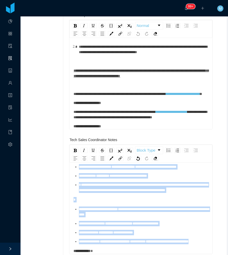
scroll to position [53, 0]
click at [101, 209] on span "**********" at bounding box center [144, 211] width 130 height 9
click at [110, 242] on div "**********" at bounding box center [144, 241] width 130 height 5
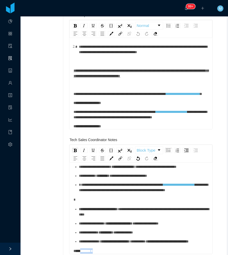
scroll to position [206, 0]
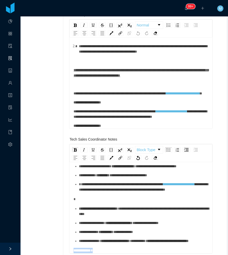
drag, startPoint x: 96, startPoint y: 251, endPoint x: 59, endPoint y: 244, distance: 37.1
click at [59, 244] on div "**********" at bounding box center [124, 236] width 203 height 659
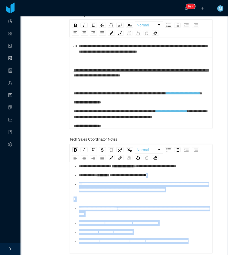
scroll to position [36, 0]
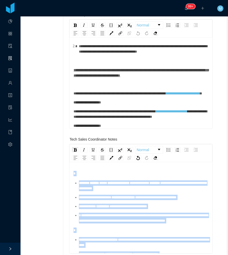
drag, startPoint x: 116, startPoint y: 243, endPoint x: 58, endPoint y: 163, distance: 99.1
click at [58, 163] on div "**********" at bounding box center [124, 236] width 203 height 659
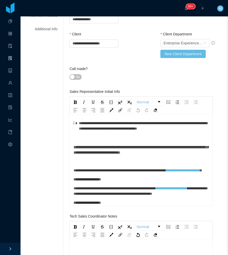
scroll to position [0, 0]
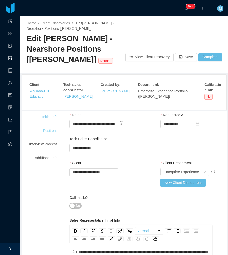
click at [52, 133] on div "Positions" at bounding box center [43, 130] width 41 height 9
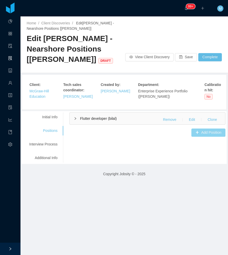
click at [200, 134] on button "Add Position" at bounding box center [209, 133] width 34 height 8
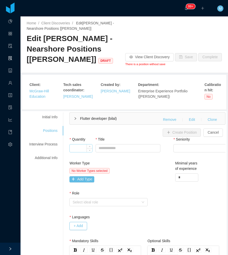
click at [79, 148] on input "Quantity" at bounding box center [81, 148] width 23 height 8
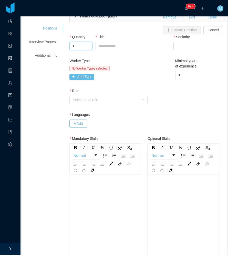
scroll to position [103, 0]
type input "*"
click at [97, 193] on div "rdw-editor" at bounding box center [106, 228] width 64 height 90
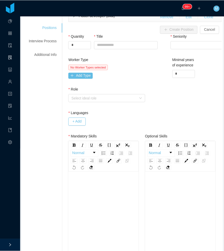
scroll to position [102, 0]
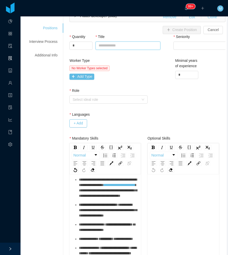
click at [123, 47] on input "Title" at bounding box center [128, 46] width 65 height 8
paste input "**********"
type input "**********"
click at [190, 42] on div "Select Seniority" at bounding box center [210, 46] width 67 height 8
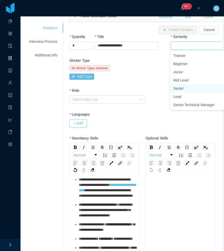
click at [185, 88] on li "Senior" at bounding box center [209, 88] width 77 height 8
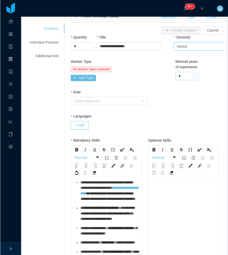
scroll to position [102, 0]
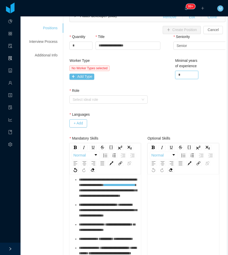
drag, startPoint x: 181, startPoint y: 75, endPoint x: 157, endPoint y: 76, distance: 24.2
click at [157, 77] on div "Worker Type No Worker Types selected Add Type Minimal years of experience *" at bounding box center [147, 73] width 159 height 30
type input "*"
click at [133, 80] on div "Worker Type No Worker Types selected Add Type" at bounding box center [108, 70] width 77 height 24
click at [87, 77] on button "Add Type" at bounding box center [82, 77] width 25 height 6
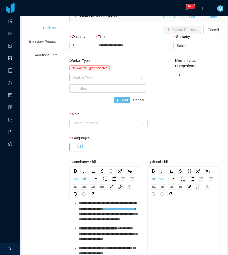
click at [100, 76] on div "Worker Type" at bounding box center [105, 77] width 65 height 5
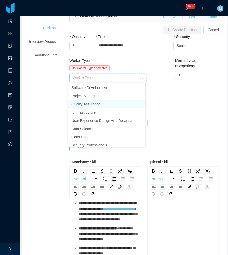
click at [94, 106] on li "Quality Assurance" at bounding box center [107, 104] width 77 height 8
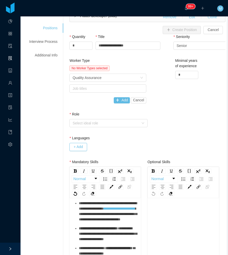
click at [94, 91] on div "Job titles" at bounding box center [107, 89] width 72 height 8
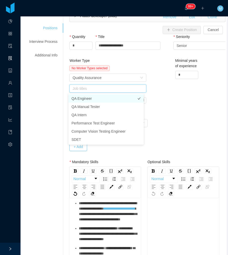
click at [90, 99] on li "QA Engineer" at bounding box center [106, 98] width 75 height 8
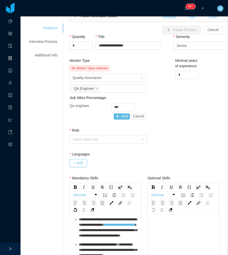
click at [175, 109] on div "Worker Type No Worker Types selected Worker Type Quality Assurance Job titles Q…" at bounding box center [147, 93] width 159 height 70
click at [121, 116] on button "Add" at bounding box center [122, 116] width 16 height 6
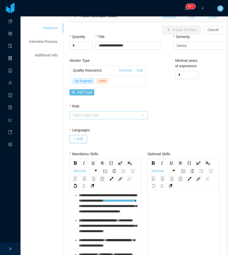
click at [76, 115] on div "Select ideal role" at bounding box center [106, 115] width 66 height 5
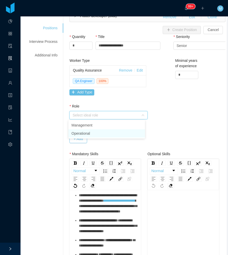
click at [84, 134] on li "Operational" at bounding box center [107, 133] width 77 height 8
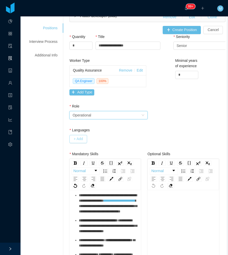
click at [81, 139] on button "+ Add" at bounding box center [78, 139] width 17 height 8
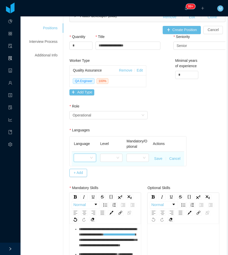
click at [85, 160] on div at bounding box center [83, 158] width 13 height 8
type input "***"
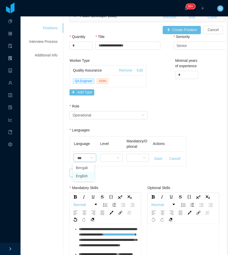
drag, startPoint x: 83, startPoint y: 178, endPoint x: 90, endPoint y: 175, distance: 6.8
click at [84, 178] on li "English" at bounding box center [84, 176] width 22 height 8
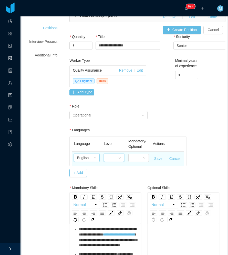
click at [111, 159] on div at bounding box center [112, 158] width 11 height 8
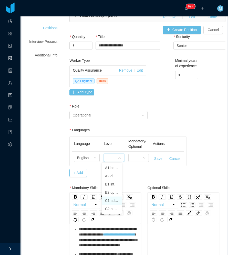
click at [111, 198] on li "C1 advanced" at bounding box center [112, 201] width 20 height 8
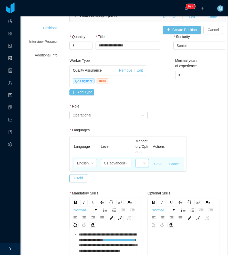
click at [140, 167] on div at bounding box center [142, 163] width 13 height 8
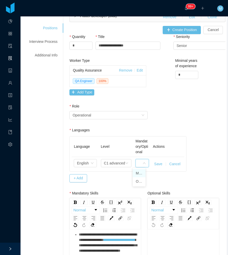
click at [139, 174] on li "Mandatory" at bounding box center [139, 173] width 13 height 8
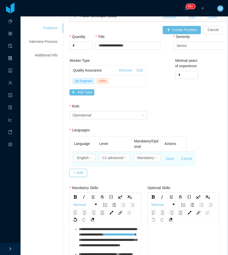
click at [168, 160] on button "Save" at bounding box center [170, 158] width 8 height 5
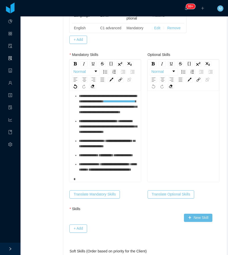
scroll to position [56, 0]
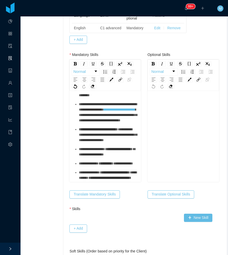
click at [107, 142] on span "**********" at bounding box center [108, 135] width 58 height 14
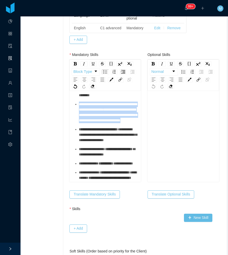
drag, startPoint x: 102, startPoint y: 143, endPoint x: 77, endPoint y: 116, distance: 37.0
click at [77, 116] on ul "**********" at bounding box center [106, 117] width 64 height 128
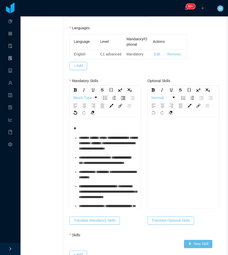
scroll to position [180, 0]
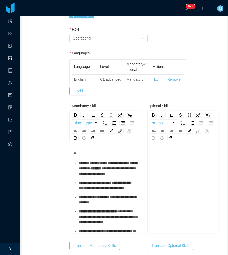
click at [86, 158] on div "**********" at bounding box center [106, 211] width 64 height 121
click at [87, 149] on div "**********" at bounding box center [106, 188] width 72 height 90
drag, startPoint x: 83, startPoint y: 151, endPoint x: 78, endPoint y: 152, distance: 5.0
click at [82, 151] on div "**********" at bounding box center [106, 188] width 72 height 90
click at [78, 152] on div "rdw-editor" at bounding box center [106, 153] width 64 height 5
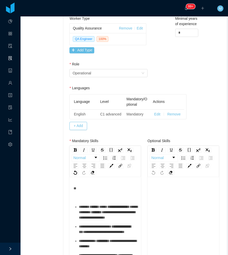
scroll to position [154, 0]
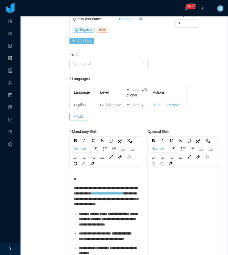
click at [74, 188] on span "**********" at bounding box center [106, 190] width 64 height 9
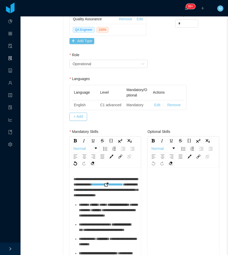
scroll to position [26, 0]
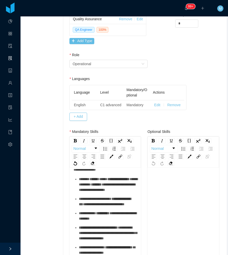
click at [107, 205] on ul "**********" at bounding box center [106, 228] width 64 height 102
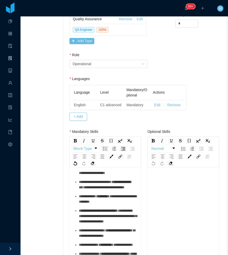
scroll to position [51, 0]
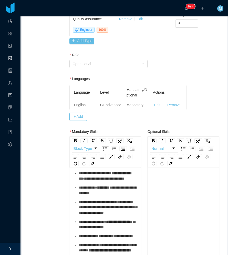
click at [107, 196] on div "**********" at bounding box center [108, 190] width 58 height 11
drag, startPoint x: 120, startPoint y: 197, endPoint x: 77, endPoint y: 196, distance: 43.4
click at [77, 196] on ul "**********" at bounding box center [106, 202] width 64 height 102
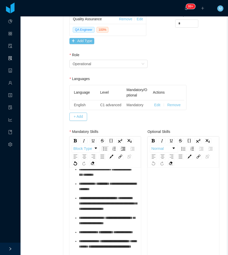
scroll to position [77, 0]
click at [95, 207] on ul "**********" at bounding box center [106, 198] width 64 height 102
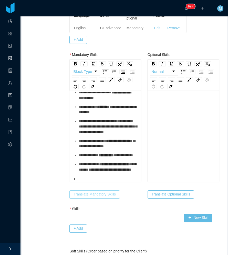
click at [101, 198] on button "Translate Mandatory Skills" at bounding box center [95, 194] width 50 height 8
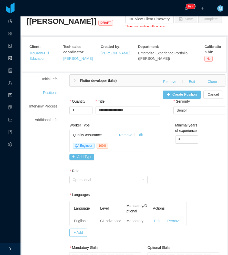
scroll to position [0, 0]
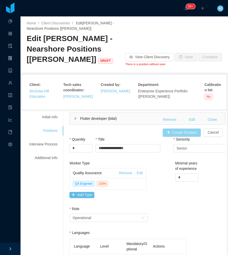
click at [180, 133] on button "Create Position" at bounding box center [182, 133] width 38 height 8
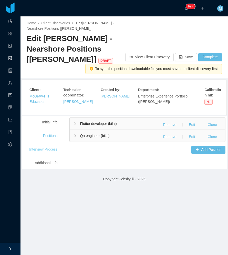
click at [49, 149] on div "Interview Process" at bounding box center [43, 149] width 41 height 9
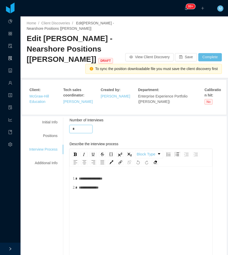
drag, startPoint x: 80, startPoint y: 129, endPoint x: 61, endPoint y: 129, distance: 19.0
type input "*"
click at [152, 189] on div "**********" at bounding box center [144, 187] width 130 height 5
click at [46, 167] on div "Additional Info" at bounding box center [43, 162] width 41 height 9
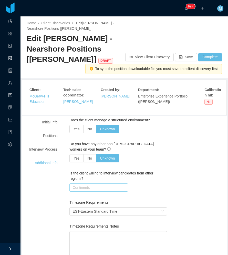
click at [82, 189] on div "Continents" at bounding box center [98, 187] width 50 height 5
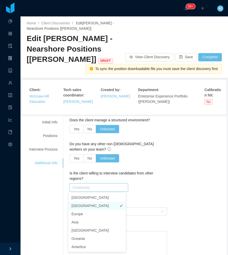
click at [86, 208] on li "South America" at bounding box center [97, 206] width 57 height 8
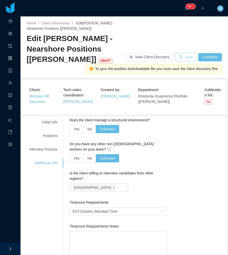
click at [183, 58] on button "Save" at bounding box center [186, 57] width 22 height 8
click at [50, 135] on div "Positions" at bounding box center [43, 135] width 41 height 9
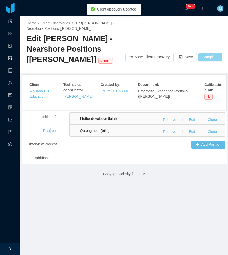
click at [206, 56] on button "Complete" at bounding box center [211, 57] width 24 height 8
click at [210, 43] on button "OK" at bounding box center [209, 42] width 9 height 6
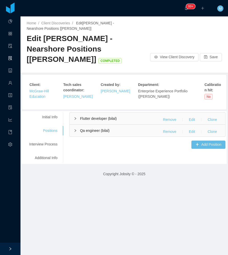
click at [79, 160] on div "**********" at bounding box center [124, 137] width 203 height 50
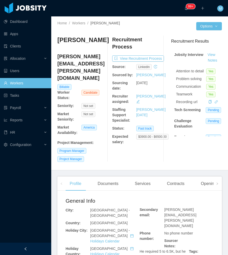
click at [18, 249] on div at bounding box center [25, 249] width 51 height 12
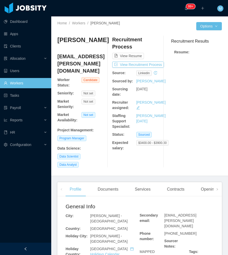
drag, startPoint x: 25, startPoint y: 248, endPoint x: 28, endPoint y: 246, distance: 3.6
click at [26, 248] on icon "icon: left" at bounding box center [26, 249] width 4 height 4
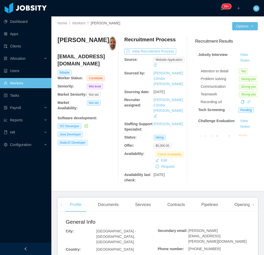
drag, startPoint x: 30, startPoint y: 249, endPoint x: 79, endPoint y: 202, distance: 67.3
click at [31, 248] on div at bounding box center [25, 249] width 51 height 12
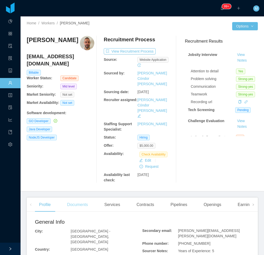
click at [86, 198] on div "Documents" at bounding box center [77, 205] width 29 height 14
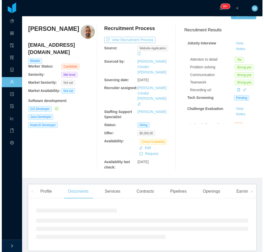
scroll to position [17, 0]
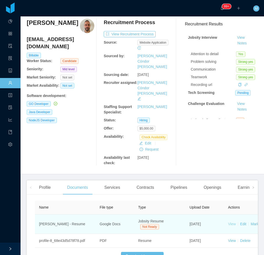
click at [231, 222] on link "View" at bounding box center [232, 224] width 8 height 4
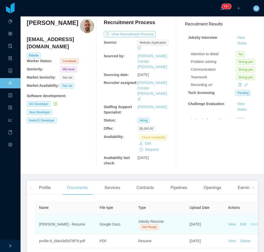
click at [253, 222] on link "Mark as ready" at bounding box center [261, 224] width 23 height 4
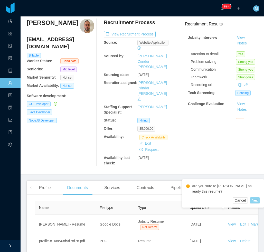
click at [256, 200] on button "Yes" at bounding box center [255, 200] width 10 height 6
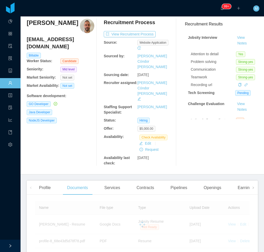
click at [207, 147] on div "Recruitment Results Jobsity Interview View Notes Attention to detail Yes Proble…" at bounding box center [219, 92] width 77 height 147
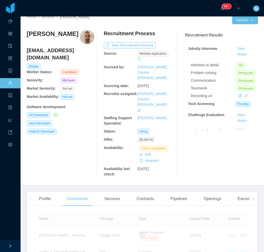
scroll to position [0, 0]
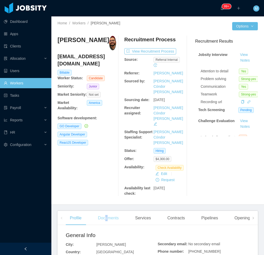
click at [107, 211] on div "Documents" at bounding box center [108, 218] width 29 height 14
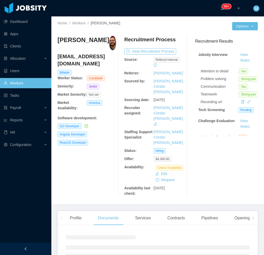
click at [32, 250] on div at bounding box center [25, 249] width 51 height 12
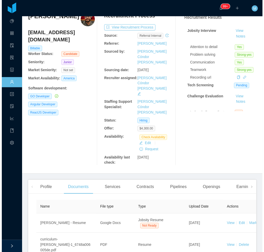
scroll to position [71, 0]
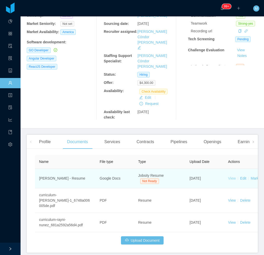
click at [232, 176] on link "View" at bounding box center [232, 178] width 8 height 4
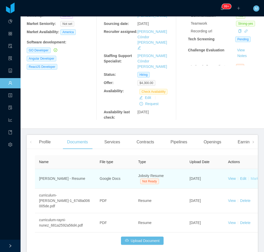
click at [251, 176] on link "Mark as ready" at bounding box center [261, 178] width 23 height 4
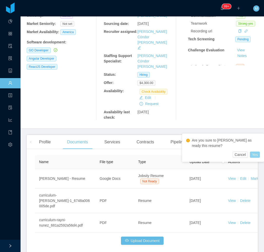
click at [257, 154] on button "Yes" at bounding box center [255, 154] width 10 height 6
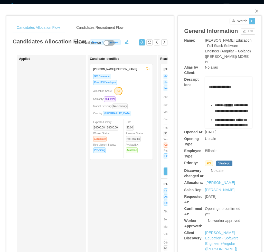
click at [113, 177] on div "Candidate Identified [PERSON_NAME] [PERSON_NAME] GO Developer ReactJS Developer…" at bounding box center [126, 183] width 72 height 252
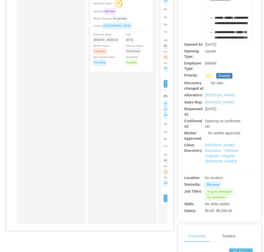
scroll to position [103, 0]
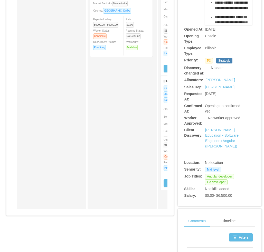
drag, startPoint x: 55, startPoint y: 218, endPoint x: 60, endPoint y: 216, distance: 5.0
click at [61, 218] on div "Candidates Allocation Flow Candidates Recruitment Flow Candidates Allocation Fl…" at bounding box center [89, 66] width 167 height 306
drag, startPoint x: 58, startPoint y: 212, endPoint x: 84, endPoint y: 215, distance: 25.6
click at [86, 213] on div "Applied Candidate Identified [PERSON_NAME] [PERSON_NAME] GO Developer ReactJS D…" at bounding box center [90, 82] width 155 height 261
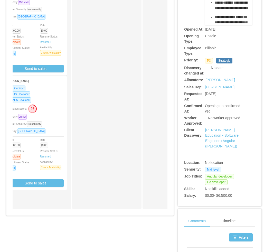
scroll to position [0, 128]
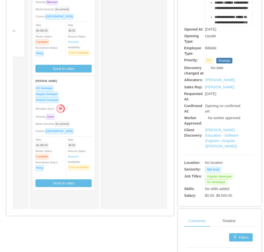
click at [63, 187] on div "GO Developer Angular Developer ReactJS Developer Allocation Score: 38 Seniority…" at bounding box center [63, 137] width 62 height 105
click at [64, 183] on button "Send to sales" at bounding box center [63, 183] width 56 height 8
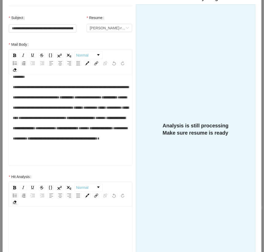
scroll to position [150, 0]
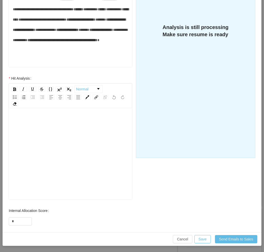
click at [58, 162] on div "rdw-editor" at bounding box center [70, 150] width 115 height 90
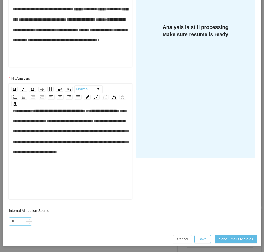
click at [14, 219] on input "*" at bounding box center [20, 221] width 23 height 8
type input "*"
type input "**"
click at [26, 157] on div "**********" at bounding box center [70, 130] width 115 height 51
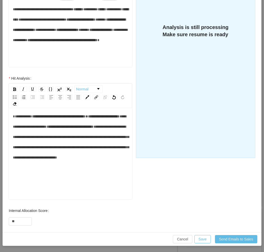
scroll to position [0, 0]
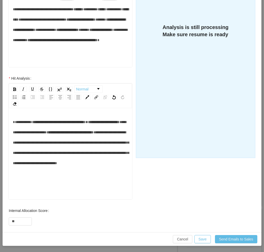
click at [71, 124] on span "**********" at bounding box center [58, 122] width 53 height 4
click at [84, 154] on span "**********" at bounding box center [71, 147] width 116 height 34
click at [63, 146] on div "**********" at bounding box center [70, 142] width 115 height 51
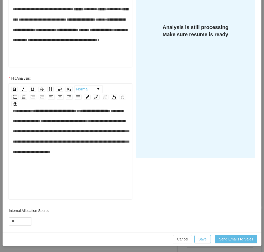
click at [68, 132] on span "**********" at bounding box center [71, 136] width 116 height 34
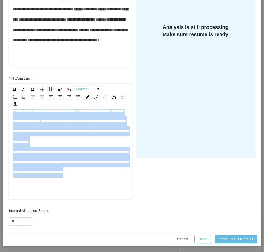
scroll to position [0, 0]
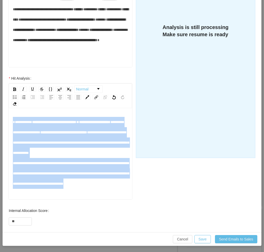
drag, startPoint x: 68, startPoint y: 194, endPoint x: 12, endPoint y: 108, distance: 102.8
click at [12, 108] on div "**********" at bounding box center [70, 141] width 123 height 116
click at [62, 169] on div "**********" at bounding box center [70, 153] width 115 height 72
drag, startPoint x: 66, startPoint y: 190, endPoint x: 11, endPoint y: 109, distance: 97.7
click at [11, 109] on div "**********" at bounding box center [70, 141] width 123 height 116
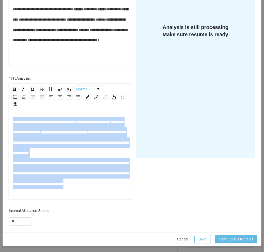
drag, startPoint x: 113, startPoint y: 163, endPoint x: 104, endPoint y: 171, distance: 11.7
click at [113, 163] on div "**********" at bounding box center [70, 153] width 115 height 72
click at [104, 171] on span "**********" at bounding box center [71, 157] width 116 height 55
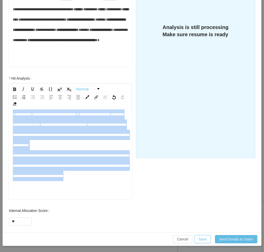
scroll to position [1, 0]
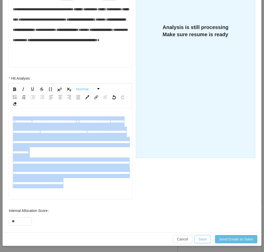
drag, startPoint x: 78, startPoint y: 192, endPoint x: 9, endPoint y: 114, distance: 103.6
click at [9, 114] on div "**********" at bounding box center [70, 154] width 123 height 90
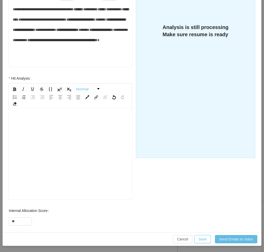
click at [31, 136] on div "rdw-editor" at bounding box center [70, 162] width 115 height 90
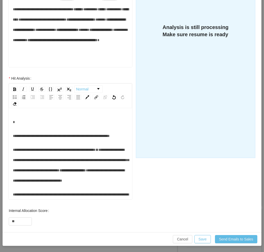
drag, startPoint x: 31, startPoint y: 142, endPoint x: 15, endPoint y: 137, distance: 16.8
click at [30, 141] on div "**********" at bounding box center [70, 136] width 115 height 10
click at [14, 137] on span "**********" at bounding box center [61, 136] width 97 height 4
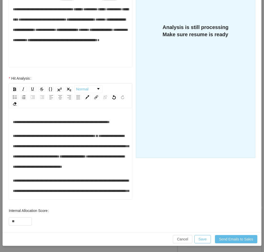
click at [39, 127] on div "**********" at bounding box center [70, 122] width 115 height 10
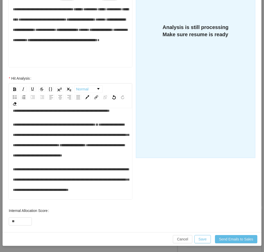
scroll to position [26, 0]
click at [62, 159] on div "**********" at bounding box center [70, 139] width 115 height 41
click at [76, 189] on div "**********" at bounding box center [70, 179] width 115 height 31
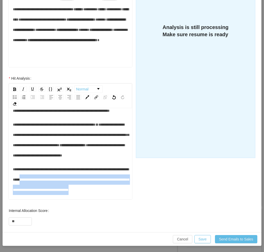
drag, startPoint x: 74, startPoint y: 198, endPoint x: 54, endPoint y: 176, distance: 30.3
click at [54, 176] on div "**********" at bounding box center [70, 179] width 115 height 31
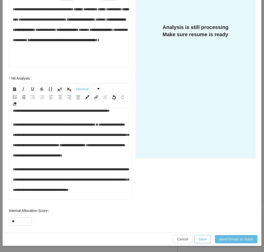
scroll to position [17, 0]
click at [203, 240] on button "Save" at bounding box center [202, 239] width 16 height 8
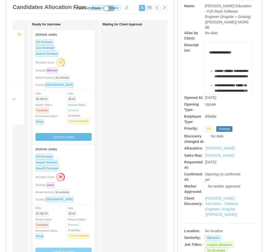
scroll to position [26, 0]
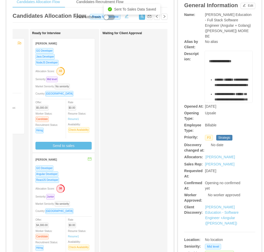
click at [76, 69] on div "Allocation Score: 43" at bounding box center [63, 71] width 56 height 8
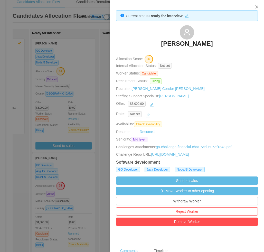
click at [66, 125] on div at bounding box center [132, 126] width 264 height 252
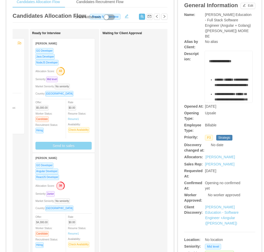
click at [57, 145] on button "Send to sales" at bounding box center [63, 146] width 56 height 8
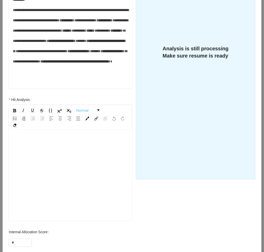
scroll to position [11, 0]
click at [44, 185] on div "rdw-editor" at bounding box center [70, 172] width 115 height 90
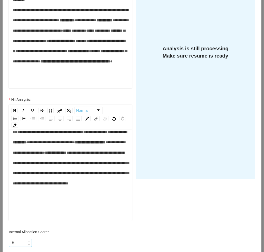
click at [15, 242] on input "*" at bounding box center [20, 243] width 23 height 8
type input "**"
click at [23, 188] on div "**********" at bounding box center [70, 158] width 115 height 62
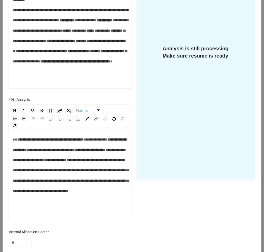
scroll to position [0, 0]
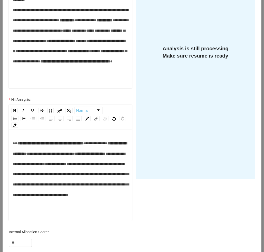
click at [2, 152] on div "**********" at bounding box center [132, 126] width 264 height 252
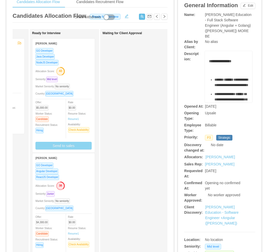
scroll to position [124, 0]
click at [58, 145] on button "Send to sales" at bounding box center [63, 146] width 56 height 8
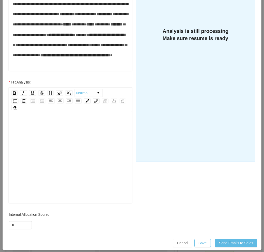
scroll to position [150, 0]
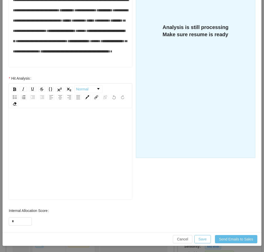
click at [37, 151] on div "rdw-editor" at bounding box center [70, 150] width 115 height 90
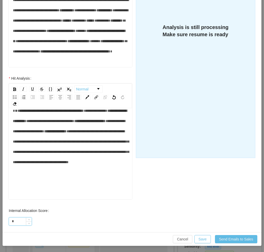
click at [17, 222] on input "*" at bounding box center [20, 221] width 23 height 8
type input "**"
click at [54, 167] on div "**********" at bounding box center [70, 136] width 115 height 62
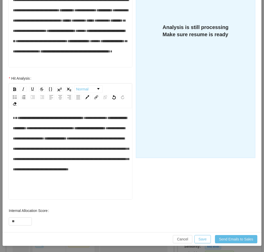
scroll to position [0, 0]
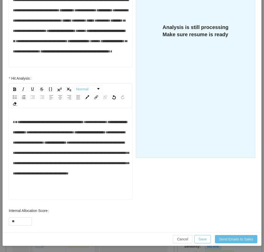
click at [35, 126] on div "**********" at bounding box center [70, 148] width 115 height 62
click at [90, 126] on div "**********" at bounding box center [70, 148] width 115 height 62
click at [84, 124] on span "**********" at bounding box center [96, 122] width 24 height 4
click at [28, 158] on div "**********" at bounding box center [70, 148] width 115 height 62
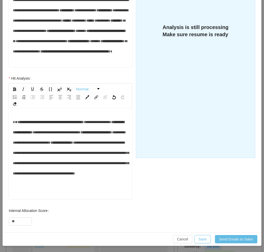
click at [76, 160] on span "**********" at bounding box center [71, 158] width 116 height 34
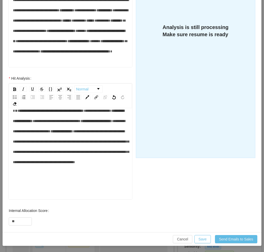
click at [75, 141] on span "**********" at bounding box center [71, 146] width 116 height 34
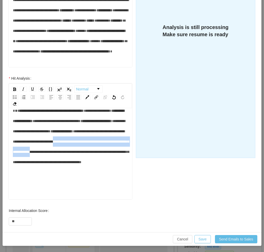
drag, startPoint x: 80, startPoint y: 152, endPoint x: 94, endPoint y: 162, distance: 16.8
click at [94, 162] on span "**********" at bounding box center [71, 146] width 116 height 34
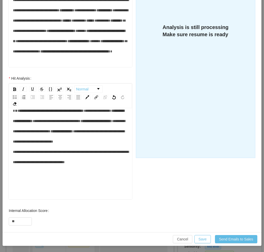
click at [107, 177] on div "**********" at bounding box center [70, 150] width 115 height 90
click at [121, 167] on div "**********" at bounding box center [70, 136] width 115 height 62
click at [69, 164] on span "**********" at bounding box center [71, 146] width 116 height 34
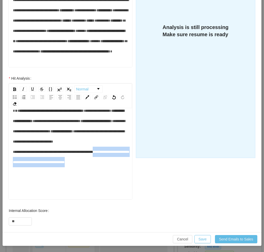
drag, startPoint x: 119, startPoint y: 173, endPoint x: 107, endPoint y: 162, distance: 15.4
click at [107, 162] on div "**********" at bounding box center [70, 136] width 115 height 62
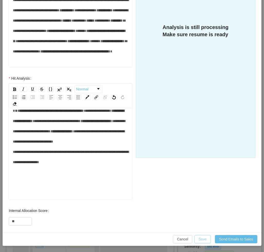
click at [201, 238] on button "Save" at bounding box center [202, 239] width 16 height 8
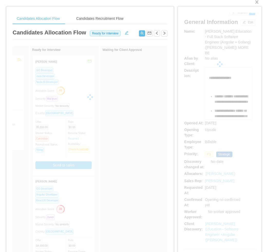
scroll to position [0, 0]
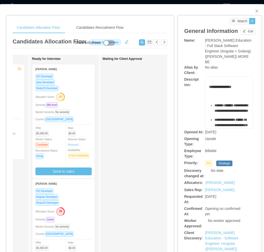
click at [140, 161] on div "Waiting for Client Approval" at bounding box center [138, 183] width 72 height 252
click at [145, 153] on div "Waiting for Client Approval" at bounding box center [138, 183] width 72 height 252
click at [82, 107] on div "Seniority: Mid level" at bounding box center [63, 105] width 56 height 6
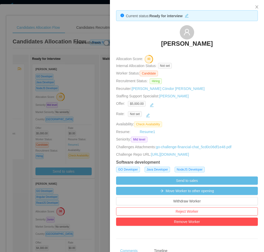
drag, startPoint x: 154, startPoint y: 45, endPoint x: 208, endPoint y: 44, distance: 53.6
click at [208, 44] on div "Hernán Fiorini" at bounding box center [187, 38] width 142 height 26
copy h3 "Hernán Fiorini"
click at [79, 114] on div at bounding box center [132, 126] width 264 height 252
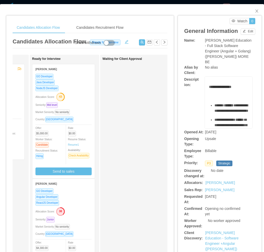
drag, startPoint x: 111, startPoint y: 115, endPoint x: 119, endPoint y: 165, distance: 50.8
click at [112, 116] on div "Waiting for Client Approval" at bounding box center [138, 183] width 72 height 252
click at [65, 208] on icon "38" at bounding box center [60, 211] width 8 height 8
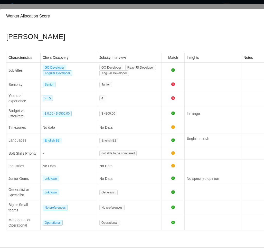
scroll to position [7, 0]
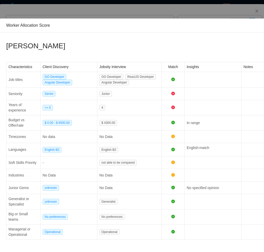
drag, startPoint x: 187, startPoint y: 247, endPoint x: 204, endPoint y: 249, distance: 17.1
click at [207, 249] on div "Worker Allocation Score Rayni Nuñez Espino 38 Characteristics Client Discovery …" at bounding box center [132, 126] width 264 height 252
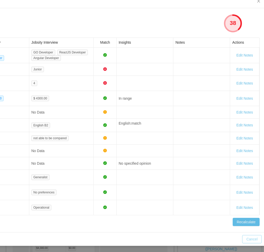
click at [247, 236] on button "Cancel" at bounding box center [251, 239] width 19 height 8
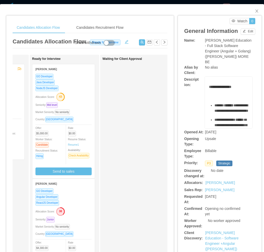
click at [84, 203] on div "ReactJS Developer" at bounding box center [63, 203] width 56 height 6
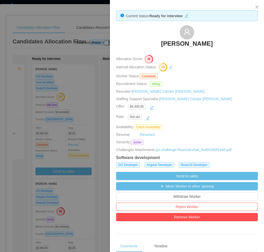
drag, startPoint x: 142, startPoint y: 40, endPoint x: 214, endPoint y: 46, distance: 72.1
click at [214, 46] on div "Rayni Nuñez Espino" at bounding box center [187, 38] width 142 height 26
copy h3 "Rayni Nuñez Espino"
click at [79, 158] on div at bounding box center [132, 126] width 264 height 252
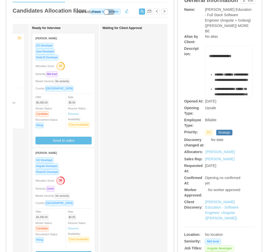
scroll to position [0, 0]
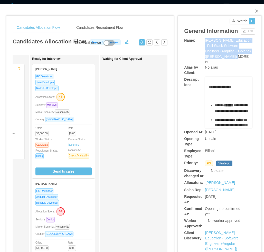
drag, startPoint x: 214, startPoint y: 42, endPoint x: 232, endPoint y: 57, distance: 23.7
click at [232, 57] on div "Name: McGraw-Hill Education - Full Stack Software Engineer (Angular + Golang) (…" at bounding box center [219, 51] width 71 height 27
copy div "[PERSON_NAME] Education - Full Stack Software Engineer (Angular + Golang) ([PER…"
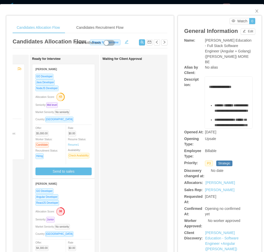
click at [189, 23] on div "Watch 0" at bounding box center [221, 21] width 69 height 6
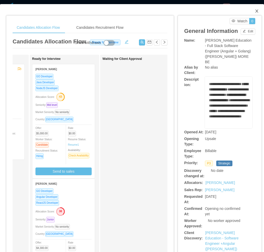
click at [255, 10] on icon "icon: close" at bounding box center [257, 11] width 4 height 4
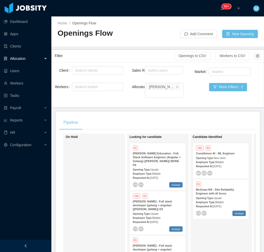
click at [35, 245] on div at bounding box center [25, 245] width 51 height 12
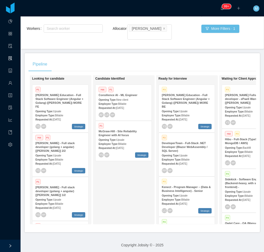
scroll to position [0, 62]
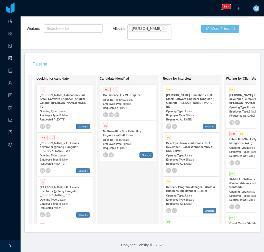
click at [125, 183] on div "Candidate Identified Hot P1 Consilience AI - ML Engineer Opening Type: New clie…" at bounding box center [136, 149] width 72 height 144
click at [125, 191] on div "Candidate Identified Hot P1 Consilience AI - ML Engineer Opening Type: New clie…" at bounding box center [136, 149] width 72 height 144
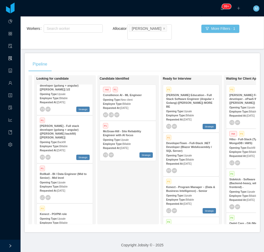
scroll to position [108, 0]
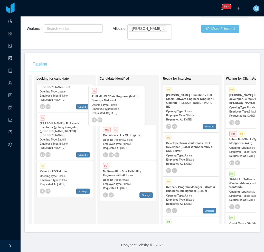
drag, startPoint x: 97, startPoint y: 148, endPoint x: 128, endPoint y: 105, distance: 53.3
click at [128, 105] on div "On Hold Looking for candidate P1 McGraw-Hill Education - Full Stack Software En…" at bounding box center [141, 151] width 227 height 153
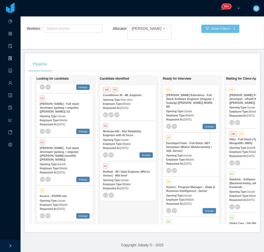
scroll to position [68, 0]
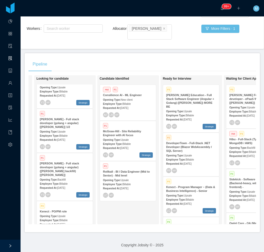
click at [125, 187] on span "Oct 2nd, 2025" at bounding box center [124, 188] width 8 height 3
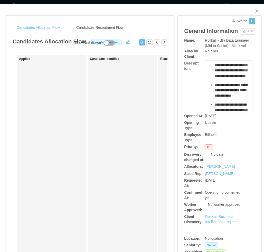
scroll to position [103, 0]
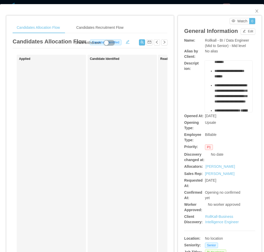
drag, startPoint x: 211, startPoint y: 80, endPoint x: 235, endPoint y: 92, distance: 27.7
click at [235, 92] on ul "**********" at bounding box center [228, 67] width 39 height 185
copy ul "**********"
click at [146, 103] on div "Candidate Identified" at bounding box center [126, 183] width 72 height 252
click at [139, 43] on button "button" at bounding box center [142, 42] width 6 height 6
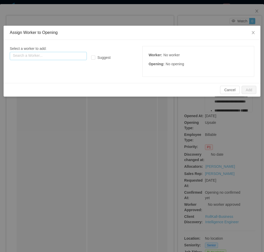
click at [48, 56] on input "text" at bounding box center [48, 56] width 77 height 8
paste input "**********"
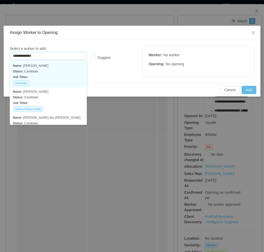
click at [56, 72] on p "Status: Candidate" at bounding box center [48, 72] width 71 height 6
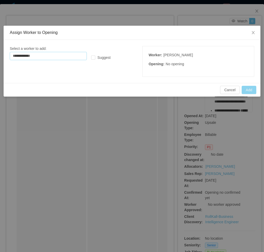
type input "**********"
click at [246, 90] on button "Add" at bounding box center [248, 90] width 15 height 8
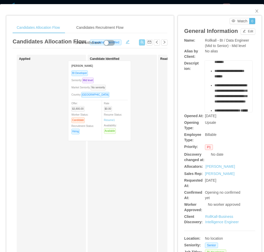
drag, startPoint x: 59, startPoint y: 105, endPoint x: 116, endPoint y: 101, distance: 57.4
click at [116, 101] on div "Applied Pedro Moreira BI Developer Seniority: Mid level Market Seniority: No se…" at bounding box center [90, 185] width 155 height 261
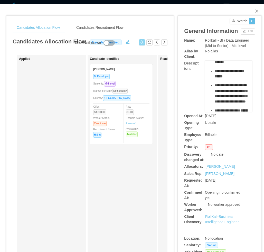
click at [139, 91] on div "Market Seniority: No seniority" at bounding box center [121, 91] width 56 height 6
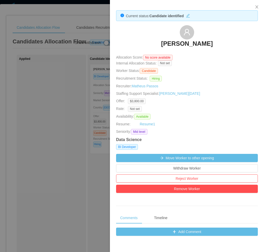
drag, startPoint x: 68, startPoint y: 184, endPoint x: 72, endPoint y: 183, distance: 4.2
click at [69, 184] on div at bounding box center [132, 126] width 264 height 252
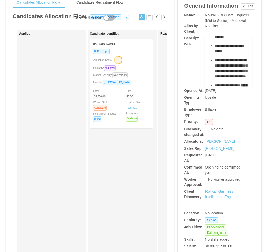
scroll to position [0, 0]
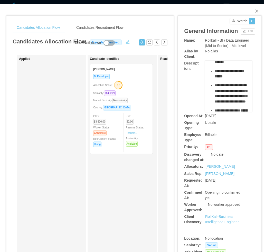
click at [126, 42] on button "button" at bounding box center [127, 41] width 8 height 5
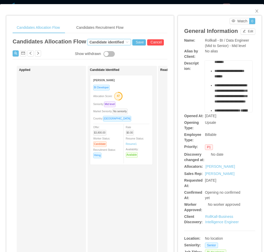
click at [94, 44] on div "Candidate identified" at bounding box center [106, 42] width 34 height 6
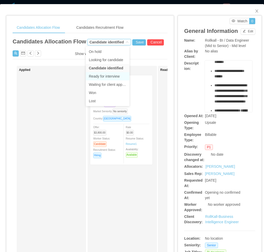
click at [100, 77] on li "Ready for interview" at bounding box center [108, 76] width 44 height 8
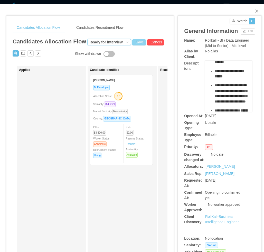
click at [137, 41] on button "Save" at bounding box center [139, 42] width 14 height 6
click at [149, 29] on button "Update" at bounding box center [147, 28] width 16 height 6
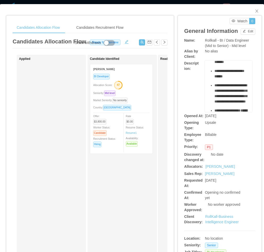
click at [98, 194] on div "Candidate Identified Pedro Moreira BI Developer Allocation Score: 47 Seniority:…" at bounding box center [126, 183] width 72 height 252
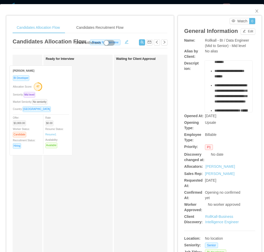
drag, startPoint x: 26, startPoint y: 95, endPoint x: 66, endPoint y: 96, distance: 40.6
click at [66, 96] on div "Applied Candidate Identified Pedro Moreira BI Developer Allocation Score: 47 Se…" at bounding box center [90, 185] width 155 height 261
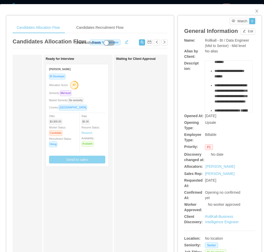
click at [76, 160] on button "Send to sales" at bounding box center [77, 159] width 56 height 8
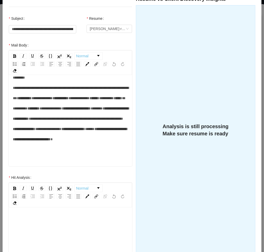
scroll to position [103, 0]
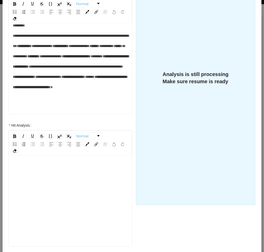
click at [72, 201] on div "rdw-editor" at bounding box center [70, 209] width 115 height 90
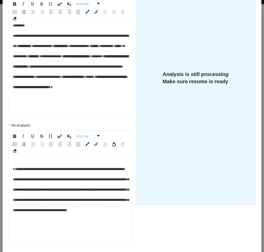
click at [37, 174] on div "**********" at bounding box center [70, 189] width 115 height 51
click at [44, 189] on span "**********" at bounding box center [71, 189] width 116 height 45
click at [40, 201] on span "**********" at bounding box center [71, 189] width 116 height 45
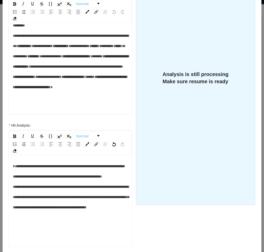
scroll to position [11, 0]
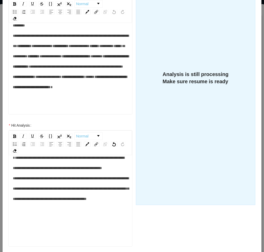
click at [81, 188] on span "**********" at bounding box center [71, 178] width 116 height 45
click at [97, 189] on span "**********" at bounding box center [71, 178] width 116 height 45
drag, startPoint x: 73, startPoint y: 200, endPoint x: 84, endPoint y: 198, distance: 10.9
click at [84, 198] on span "**********" at bounding box center [71, 178] width 116 height 45
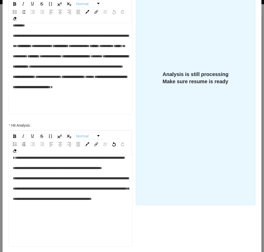
click at [22, 200] on span "**********" at bounding box center [71, 178] width 116 height 45
click at [111, 198] on span "**********" at bounding box center [71, 178] width 116 height 45
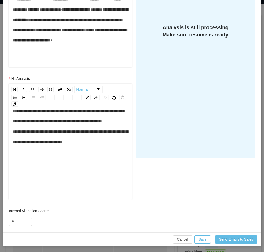
scroll to position [150, 0]
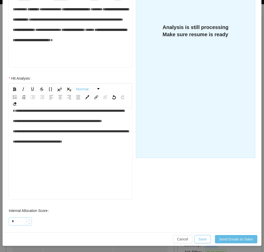
click at [17, 222] on input "*" at bounding box center [20, 221] width 23 height 8
type input "**"
click at [202, 241] on button "Save" at bounding box center [202, 239] width 16 height 8
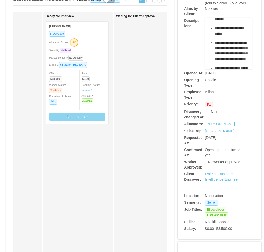
scroll to position [103, 0]
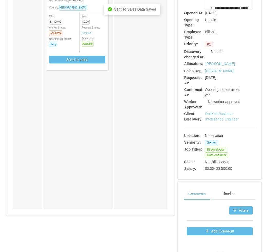
click at [214, 121] on link "RollKall-Business Intelligence Engineer" at bounding box center [222, 116] width 34 height 9
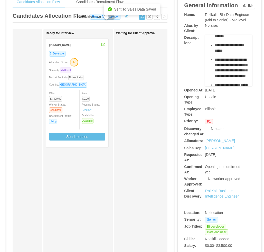
scroll to position [0, 0]
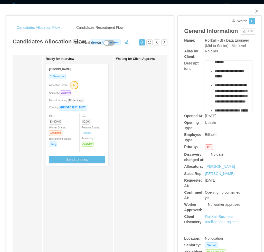
drag, startPoint x: 161, startPoint y: 137, endPoint x: 125, endPoint y: 119, distance: 40.7
click at [161, 137] on div "Waiting for Client Approval" at bounding box center [152, 183] width 72 height 252
click at [90, 101] on div "Market Seniority: No seniority" at bounding box center [77, 100] width 56 height 6
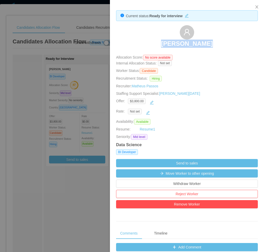
drag, startPoint x: 173, startPoint y: 44, endPoint x: 206, endPoint y: 46, distance: 33.2
click at [206, 46] on div "Pedro Moreira" at bounding box center [187, 38] width 142 height 26
copy h3 "Pedro Moreira"
click at [44, 187] on div at bounding box center [132, 126] width 264 height 252
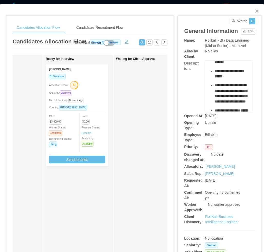
click at [43, 187] on div "Applied Candidate Identified Ready for Interview Pedro Moreira BI Developer All…" at bounding box center [90, 185] width 155 height 261
click at [255, 11] on icon "icon: close" at bounding box center [256, 10] width 3 height 3
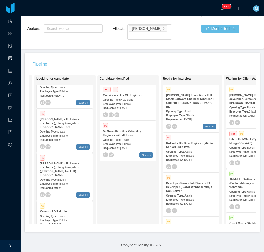
click at [186, 110] on span "Upsale" at bounding box center [188, 111] width 8 height 3
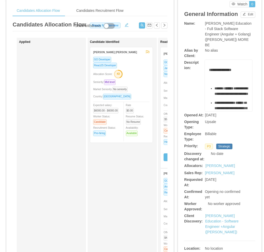
scroll to position [26, 0]
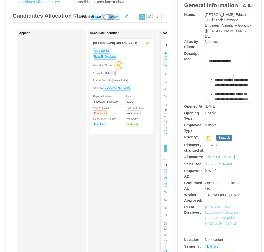
click at [218, 211] on link "McGraw-Hill Education - Software Engineer +Angular (Tom-Andy)" at bounding box center [221, 215] width 33 height 20
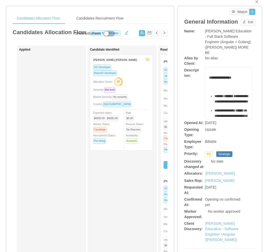
scroll to position [0, 0]
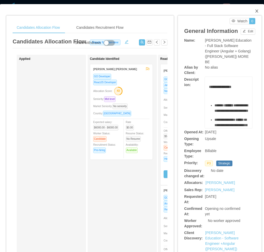
click at [255, 12] on icon "icon: close" at bounding box center [257, 11] width 4 height 4
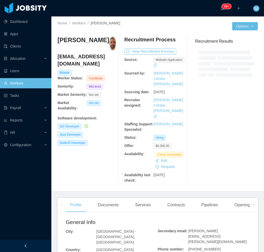
click at [35, 243] on div at bounding box center [25, 245] width 51 height 12
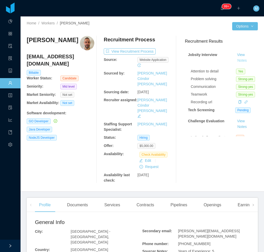
click at [236, 60] on button "Notes" at bounding box center [242, 60] width 14 height 6
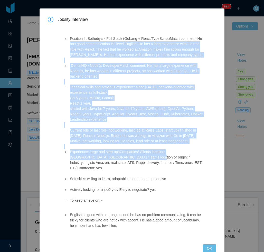
scroll to position [30, 0]
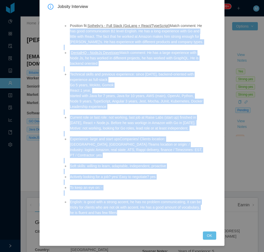
drag, startPoint x: 69, startPoint y: 57, endPoint x: 133, endPoint y: 208, distance: 163.8
click at [125, 217] on div "Position fit: Sotheby's - Full Stack (GoLang + React/TypeScript) Match comment:…" at bounding box center [133, 118] width 152 height 213
copy div "Lo ips dolo sitametconsec A2 elits Doeiusm. Te inc u labo etdolorema aliq En ad…"
drag, startPoint x: 206, startPoint y: 236, endPoint x: 197, endPoint y: 228, distance: 11.6
click at [205, 236] on button "OK" at bounding box center [209, 235] width 13 height 8
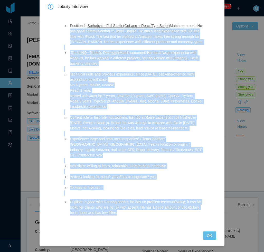
scroll to position [4, 0]
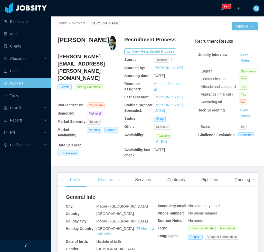
click at [105, 172] on main "Home / Workers / [PERSON_NAME] / Options [PERSON_NAME] [PERSON_NAME][EMAIL_ADDR…" at bounding box center [157, 133] width 212 height 235
drag, startPoint x: 105, startPoint y: 172, endPoint x: 106, endPoint y: 179, distance: 6.6
click at [106, 179] on div "Documents" at bounding box center [108, 179] width 29 height 14
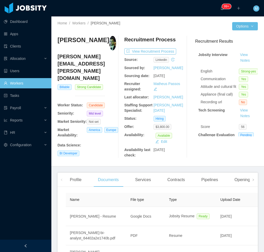
click at [32, 243] on div at bounding box center [25, 245] width 51 height 12
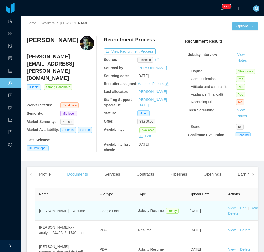
click at [233, 207] on link "View" at bounding box center [232, 208] width 8 height 4
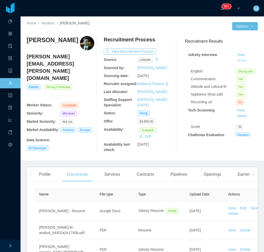
click at [238, 62] on button "Notes" at bounding box center [242, 60] width 14 height 6
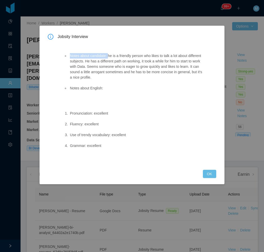
drag, startPoint x: 122, startPoint y: 80, endPoint x: 121, endPoint y: 43, distance: 37.0
click at [107, 55] on ul "Notes about candidate: he is a friendly person who likes to talk a lot about di…" at bounding box center [134, 72] width 140 height 48
copy li "Notes about candidate:"
click at [211, 174] on button "OK" at bounding box center [209, 174] width 13 height 8
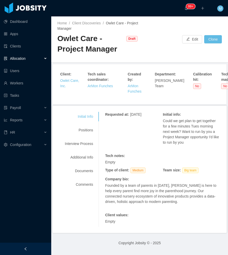
click at [38, 247] on div at bounding box center [25, 249] width 51 height 12
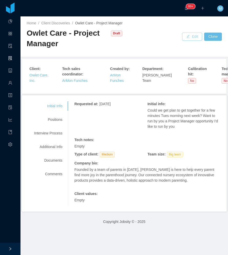
click at [191, 35] on button "Edit" at bounding box center [192, 37] width 20 height 8
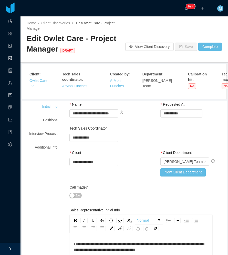
drag, startPoint x: 72, startPoint y: 194, endPoint x: 70, endPoint y: 190, distance: 4.7
click at [71, 194] on div "Call made? No" at bounding box center [102, 193] width 65 height 17
drag, startPoint x: 72, startPoint y: 189, endPoint x: 67, endPoint y: 189, distance: 4.4
click at [72, 193] on button "No" at bounding box center [76, 196] width 12 height 6
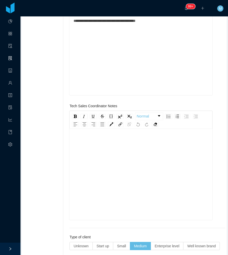
scroll to position [231, 0]
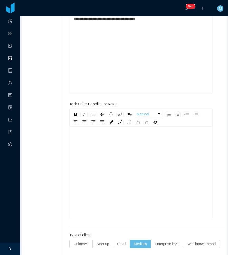
click at [92, 182] on div "rdw-editor" at bounding box center [141, 180] width 135 height 90
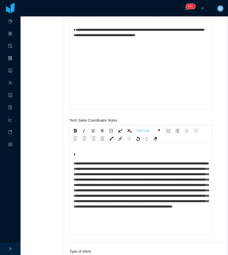
scroll to position [205, 0]
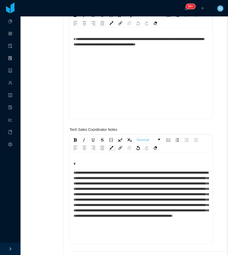
click at [112, 146] on img "rdw-color-picker" at bounding box center [112, 148] width 4 height 4
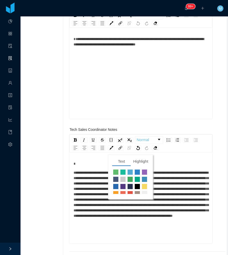
click at [77, 171] on span "**********" at bounding box center [141, 194] width 135 height 47
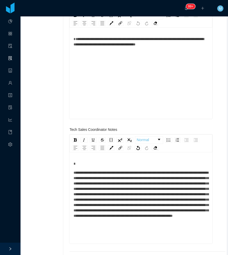
click at [71, 166] on div "**********" at bounding box center [141, 199] width 143 height 90
click at [73, 169] on div "**********" at bounding box center [140, 206] width 135 height 90
click at [74, 171] on span "**********" at bounding box center [141, 194] width 135 height 47
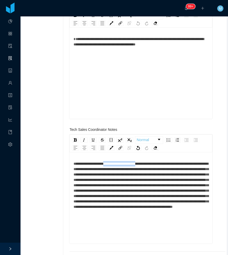
drag, startPoint x: 114, startPoint y: 158, endPoint x: 155, endPoint y: 156, distance: 41.1
click at [155, 162] on span "**********" at bounding box center [141, 185] width 135 height 47
click at [134, 170] on span "**********" at bounding box center [141, 185] width 135 height 47
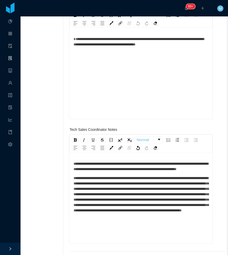
scroll to position [11, 0]
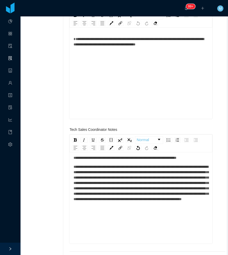
click at [139, 201] on span "**********" at bounding box center [141, 183] width 135 height 36
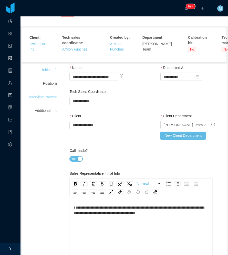
scroll to position [0, 0]
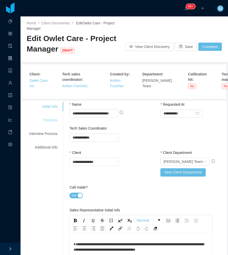
click at [53, 119] on div "Positions" at bounding box center [43, 119] width 41 height 9
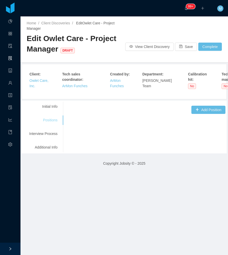
click at [53, 115] on div "Positions" at bounding box center [43, 119] width 41 height 9
click at [205, 106] on button "Add Position" at bounding box center [209, 110] width 34 height 8
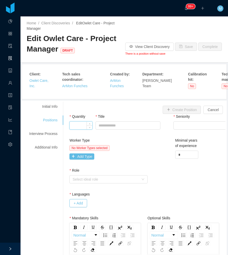
click at [81, 122] on input "Quantity" at bounding box center [81, 126] width 23 height 8
type input "*"
click at [120, 121] on input "Title" at bounding box center [128, 125] width 65 height 8
click at [112, 121] on input "Title" at bounding box center [128, 125] width 65 height 8
paste input "**********"
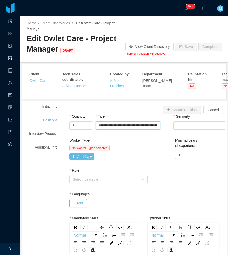
scroll to position [0, 20]
drag, startPoint x: 100, startPoint y: 120, endPoint x: 175, endPoint y: 121, distance: 75.7
click at [175, 121] on div "**********" at bounding box center [148, 126] width 156 height 24
type input "**********"
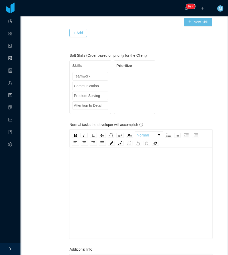
scroll to position [11, 0]
click at [100, 162] on div "rdw-editor" at bounding box center [141, 190] width 135 height 90
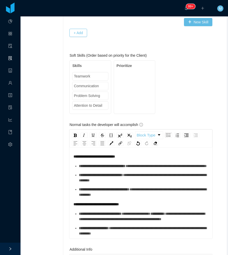
click at [104, 174] on ul "**********" at bounding box center [141, 180] width 135 height 34
click at [126, 167] on span "**********" at bounding box center [166, 166] width 81 height 4
click at [104, 169] on div "**********" at bounding box center [144, 165] width 130 height 5
click at [100, 183] on div "**********" at bounding box center [144, 177] width 130 height 11
click at [108, 205] on div "**********" at bounding box center [141, 224] width 135 height 159
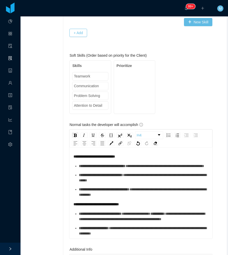
click at [107, 198] on div "**********" at bounding box center [144, 192] width 130 height 11
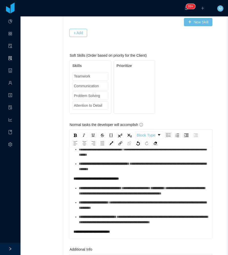
click at [97, 204] on span "**********" at bounding box center [94, 203] width 30 height 4
click at [101, 208] on ul "**********" at bounding box center [141, 205] width 135 height 40
click at [102, 196] on div "**********" at bounding box center [144, 190] width 130 height 11
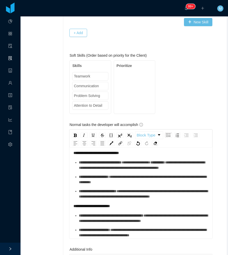
click at [106, 185] on div "**********" at bounding box center [144, 179] width 130 height 11
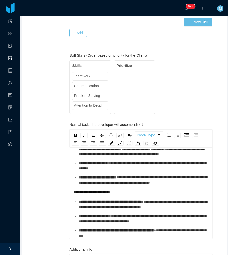
click at [107, 185] on div "**********" at bounding box center [144, 180] width 130 height 11
click at [102, 199] on div "**********" at bounding box center [144, 204] width 130 height 11
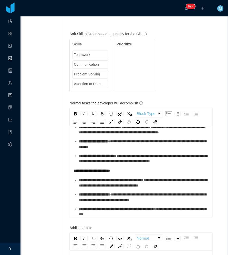
scroll to position [390, 0]
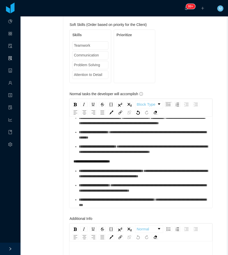
click at [106, 188] on ul "**********" at bounding box center [141, 188] width 135 height 40
click at [109, 187] on div "**********" at bounding box center [144, 188] width 130 height 11
click at [111, 189] on ul "**********" at bounding box center [141, 188] width 135 height 40
click at [111, 187] on div "**********" at bounding box center [144, 188] width 130 height 11
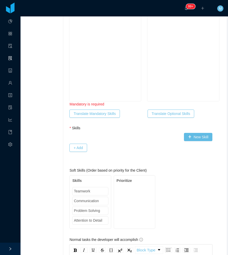
scroll to position [190, 0]
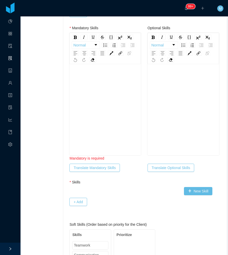
click at [85, 89] on div "rdw-editor" at bounding box center [106, 118] width 64 height 90
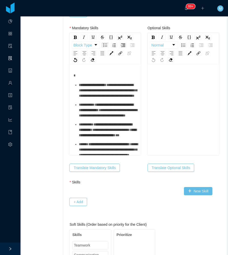
click at [87, 93] on div "**********" at bounding box center [108, 90] width 58 height 16
click at [89, 97] on span "**********" at bounding box center [108, 90] width 58 height 14
click at [87, 99] on div "**********" at bounding box center [108, 90] width 58 height 16
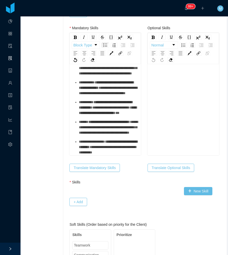
click at [92, 95] on span "**********" at bounding box center [108, 90] width 58 height 9
click at [87, 96] on div "**********" at bounding box center [108, 88] width 58 height 16
click at [101, 112] on div "**********" at bounding box center [108, 108] width 58 height 16
drag, startPoint x: 96, startPoint y: 115, endPoint x: 94, endPoint y: 117, distance: 3.0
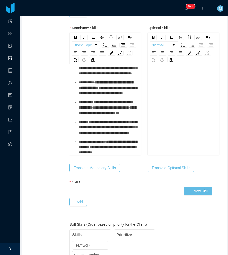
click at [96, 116] on div "**********" at bounding box center [108, 108] width 58 height 16
click at [92, 140] on span "**********" at bounding box center [92, 142] width 26 height 4
click at [92, 121] on div "**********" at bounding box center [108, 127] width 58 height 16
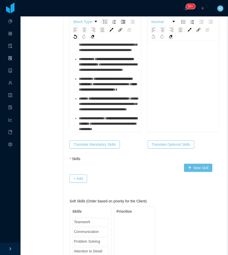
scroll to position [221, 0]
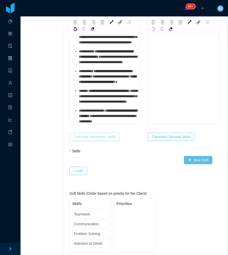
click at [88, 134] on button "Translate Mandatory Skills" at bounding box center [95, 137] width 50 height 8
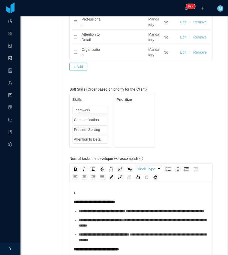
scroll to position [478, 0]
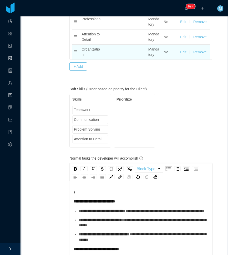
click at [199, 50] on button "Remove" at bounding box center [199, 52] width 13 height 5
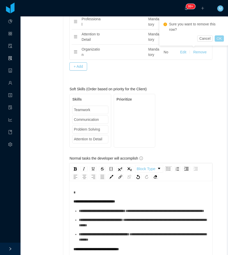
click at [221, 39] on button "OK" at bounding box center [219, 38] width 9 height 6
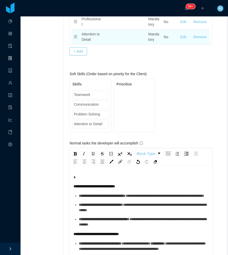
click at [198, 34] on button "Remove" at bounding box center [199, 36] width 13 height 5
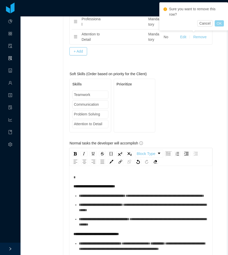
drag, startPoint x: 222, startPoint y: 24, endPoint x: 211, endPoint y: 32, distance: 13.2
click at [221, 24] on button "OK" at bounding box center [219, 23] width 9 height 6
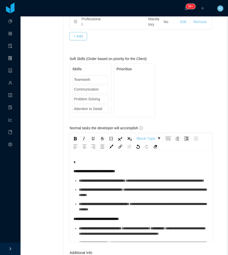
scroll to position [426, 0]
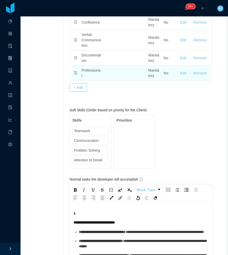
click at [196, 71] on button "Remove" at bounding box center [199, 73] width 13 height 5
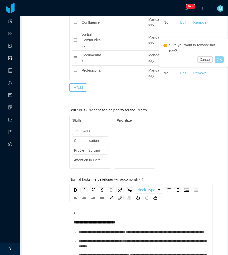
drag, startPoint x: 221, startPoint y: 60, endPoint x: 212, endPoint y: 68, distance: 11.8
click at [221, 60] on button "OK" at bounding box center [219, 59] width 9 height 6
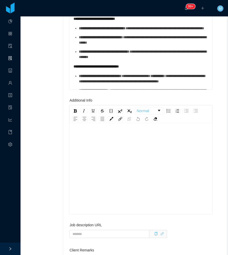
scroll to position [683, 0]
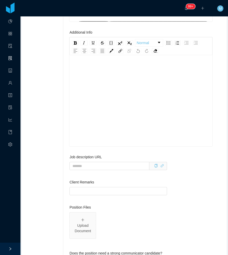
click at [140, 89] on div "rdw-editor" at bounding box center [141, 109] width 135 height 90
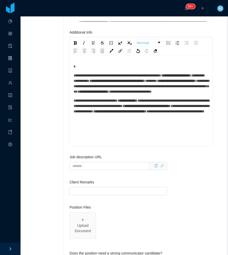
click at [127, 77] on span "**********" at bounding box center [139, 78] width 131 height 9
click at [93, 73] on div "**********" at bounding box center [141, 84] width 135 height 22
drag, startPoint x: 69, startPoint y: 72, endPoint x: 72, endPoint y: 71, distance: 3.1
click at [70, 72] on div "**********" at bounding box center [141, 101] width 143 height 90
click at [75, 74] on span "**********" at bounding box center [118, 76] width 88 height 4
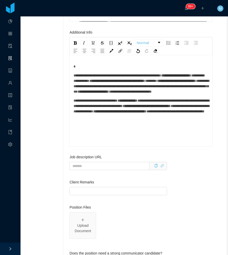
click at [72, 69] on div "**********" at bounding box center [141, 101] width 143 height 90
click at [74, 74] on span "**********" at bounding box center [118, 76] width 88 height 4
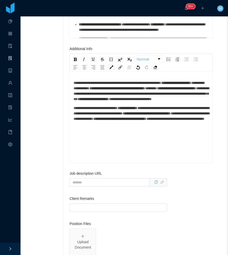
scroll to position [657, 0]
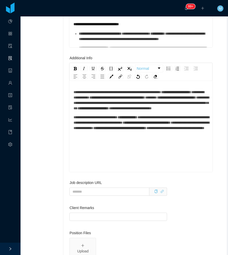
click at [112, 131] on div "**********" at bounding box center [141, 123] width 135 height 16
click at [109, 131] on div "**********" at bounding box center [141, 123] width 135 height 16
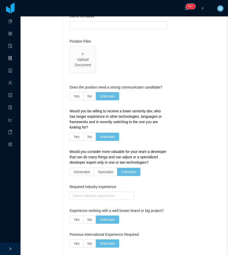
scroll to position [886, 0]
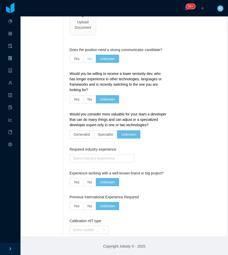
click at [88, 57] on span "No" at bounding box center [89, 59] width 5 height 4
click at [70, 95] on label "Yes" at bounding box center [77, 99] width 14 height 8
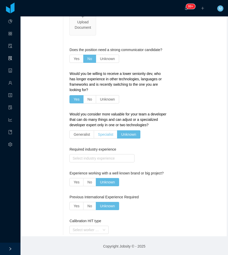
click at [98, 135] on span "Specialist" at bounding box center [105, 134] width 15 height 4
click at [88, 183] on span "No" at bounding box center [89, 182] width 5 height 4
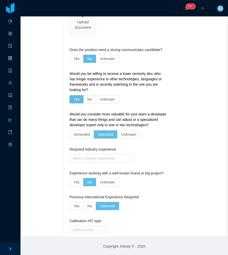
click at [88, 211] on div "Previous International Experience Required Yes No Unknown" at bounding box center [118, 203] width 97 height 18
drag, startPoint x: 89, startPoint y: 209, endPoint x: 96, endPoint y: 193, distance: 17.5
click at [89, 209] on label "No" at bounding box center [90, 206] width 13 height 8
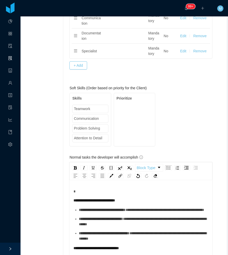
scroll to position [388, 0]
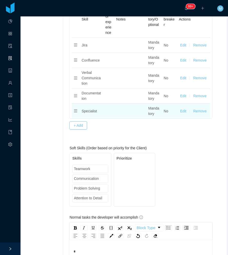
click at [194, 109] on button "Remove" at bounding box center [199, 111] width 13 height 5
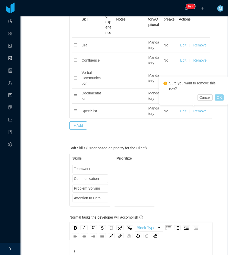
drag, startPoint x: 221, startPoint y: 98, endPoint x: 199, endPoint y: 105, distance: 23.4
click at [221, 98] on button "OK" at bounding box center [219, 97] width 9 height 6
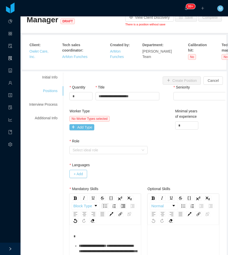
scroll to position [0, 0]
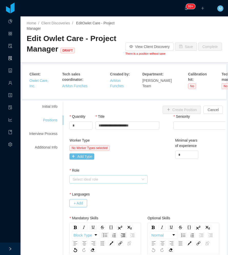
click at [130, 177] on div "Select ideal role" at bounding box center [106, 179] width 66 height 5
click at [84, 153] on button "Add Type" at bounding box center [82, 156] width 25 height 6
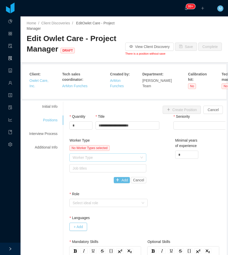
click at [87, 155] on div "Worker Type" at bounding box center [105, 157] width 65 height 5
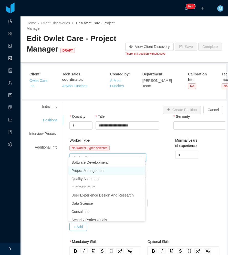
click at [95, 171] on li "Project Management" at bounding box center [107, 171] width 77 height 8
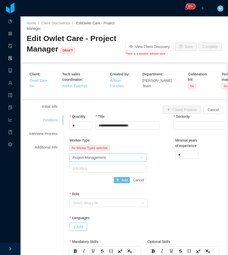
click at [165, 175] on div "Worker Type No Worker Types selected Worker Type Project Management Job titles …" at bounding box center [147, 165] width 159 height 54
click at [118, 166] on div "Job titles" at bounding box center [107, 168] width 68 height 5
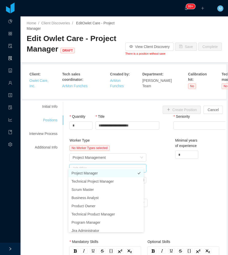
click at [104, 174] on li "Project Manager" at bounding box center [106, 173] width 75 height 8
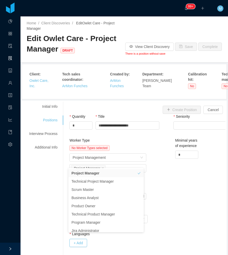
click at [170, 185] on div "Worker Type No Worker Types selected Worker Type Project Management Job titles …" at bounding box center [147, 173] width 159 height 70
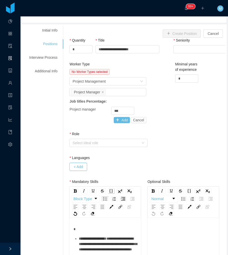
scroll to position [128, 0]
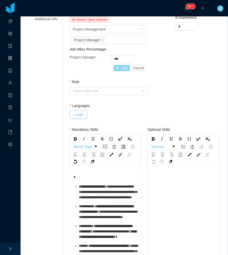
click at [120, 65] on button "Add" at bounding box center [122, 68] width 16 height 6
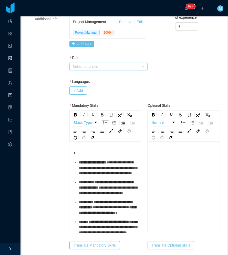
click at [107, 64] on div "Select ideal role" at bounding box center [106, 66] width 66 height 5
click at [87, 82] on li "Operational" at bounding box center [107, 80] width 77 height 8
click at [84, 86] on button "+ Add" at bounding box center [78, 90] width 17 height 8
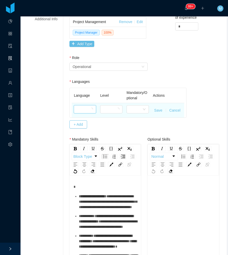
click at [86, 106] on div at bounding box center [83, 109] width 13 height 8
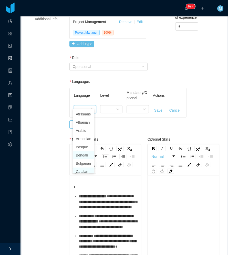
scroll to position [3, 0]
type input "***"
click at [85, 121] on li "English" at bounding box center [84, 122] width 22 height 8
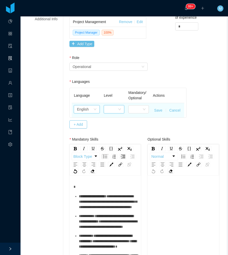
drag, startPoint x: 104, startPoint y: 102, endPoint x: 104, endPoint y: 107, distance: 4.4
click at [104, 105] on div at bounding box center [114, 109] width 21 height 8
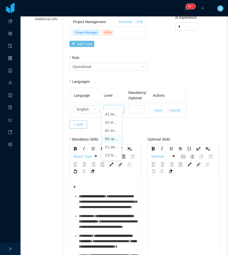
click at [112, 139] on li "B2 upper intermediate" at bounding box center [112, 139] width 20 height 8
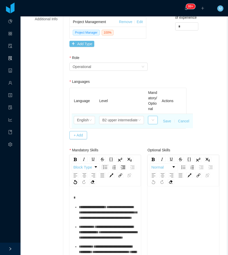
click at [150, 116] on div at bounding box center [152, 120] width 9 height 8
click at [151, 126] on li "Mandatory" at bounding box center [151, 125] width 9 height 8
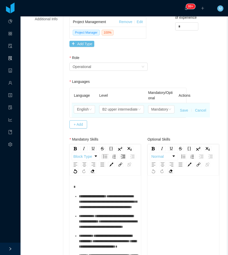
click at [183, 108] on button "Save" at bounding box center [184, 110] width 8 height 5
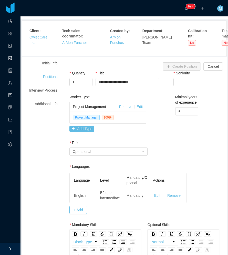
scroll to position [0, 0]
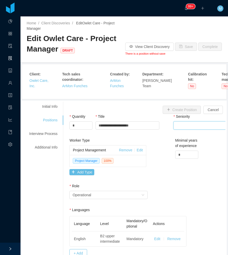
click at [184, 122] on div "Select Seniority" at bounding box center [210, 126] width 67 height 8
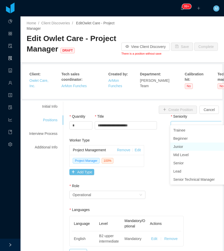
click at [181, 148] on li "Junior" at bounding box center [209, 147] width 77 height 8
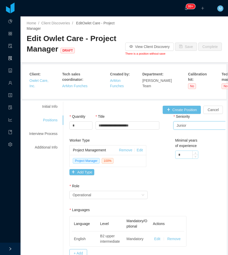
click at [179, 152] on input "*" at bounding box center [187, 155] width 23 height 8
drag, startPoint x: 179, startPoint y: 152, endPoint x: 173, endPoint y: 153, distance: 6.4
click at [170, 152] on div "Worker Type Project Management Remove Edit Project Manager 100 % Add Type Minim…" at bounding box center [147, 161] width 159 height 46
type input "*"
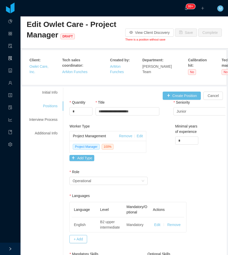
scroll to position [26, 0]
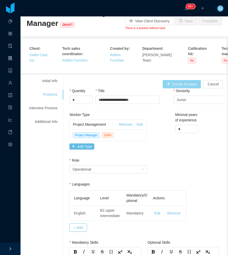
click at [175, 80] on button "Create Position" at bounding box center [182, 84] width 38 height 8
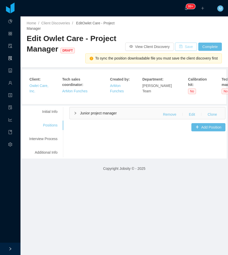
click at [185, 45] on button "Save" at bounding box center [186, 47] width 22 height 8
click at [53, 134] on div "Interview Process" at bounding box center [43, 138] width 41 height 9
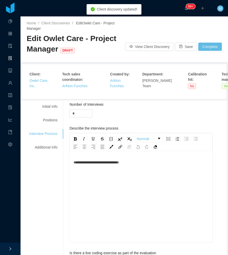
click at [107, 161] on span "**********" at bounding box center [96, 163] width 45 height 4
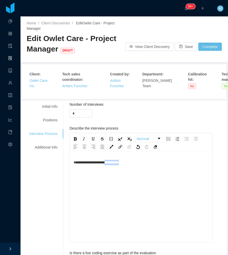
drag, startPoint x: 149, startPoint y: 159, endPoint x: 110, endPoint y: 159, distance: 38.5
click at [110, 160] on div "**********" at bounding box center [141, 162] width 135 height 5
click at [39, 143] on div "Additional Info" at bounding box center [43, 147] width 41 height 9
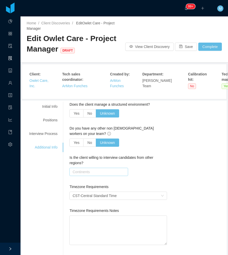
click at [85, 169] on div "Continents" at bounding box center [98, 171] width 50 height 5
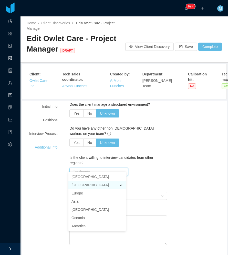
drag, startPoint x: 88, startPoint y: 183, endPoint x: 184, endPoint y: 155, distance: 100.7
click at [89, 183] on li "[GEOGRAPHIC_DATA]" at bounding box center [97, 185] width 57 height 8
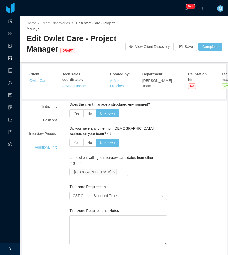
click at [186, 47] on button "Save" at bounding box center [186, 47] width 22 height 8
click at [50, 117] on div "Positions" at bounding box center [43, 119] width 41 height 9
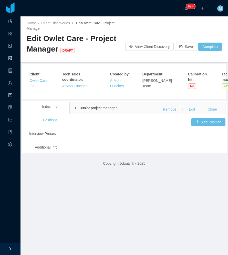
click at [90, 105] on div "Junior project manager Remove Edit Clone" at bounding box center [148, 108] width 156 height 12
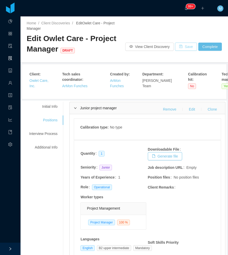
click at [187, 48] on button "Save" at bounding box center [186, 47] width 22 height 8
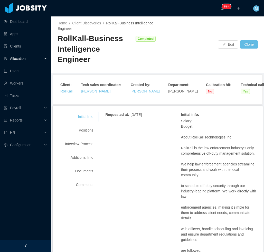
drag, startPoint x: 30, startPoint y: 245, endPoint x: 19, endPoint y: 160, distance: 85.0
click at [30, 243] on div at bounding box center [25, 245] width 51 height 12
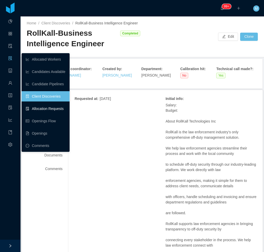
click at [52, 107] on link "Allocation Requests" at bounding box center [46, 108] width 40 height 10
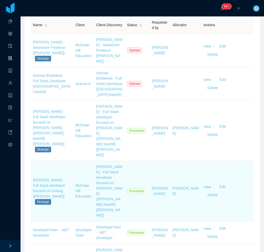
scroll to position [271, 0]
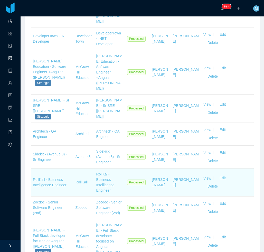
click at [221, 174] on button "Edit" at bounding box center [222, 178] width 14 height 8
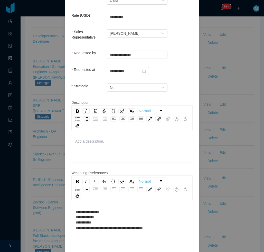
scroll to position [128, 0]
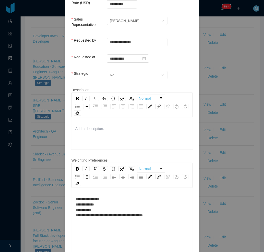
click at [115, 196] on div "**********" at bounding box center [131, 207] width 113 height 22
click at [163, 211] on div "**********" at bounding box center [131, 207] width 113 height 22
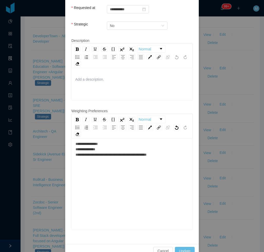
scroll to position [184, 0]
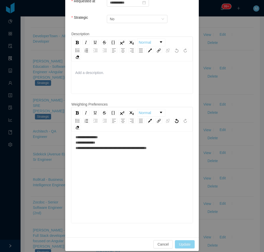
click at [182, 240] on button "Update" at bounding box center [185, 244] width 20 height 8
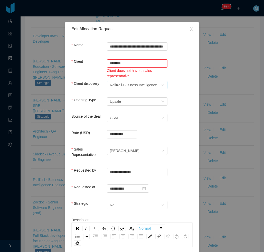
scroll to position [0, 0]
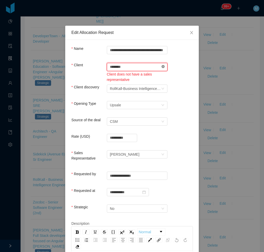
click at [161, 67] on icon "icon: close-circle" at bounding box center [162, 66] width 3 height 3
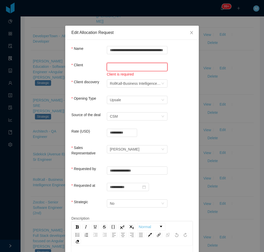
click at [142, 68] on input "text" at bounding box center [137, 67] width 61 height 8
click at [119, 74] on li "RollKall" at bounding box center [135, 77] width 61 height 8
type input "********"
click at [172, 118] on div "Source of the deal Select a Source CSM" at bounding box center [131, 117] width 121 height 10
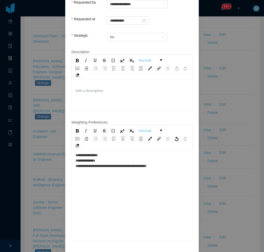
scroll to position [184, 0]
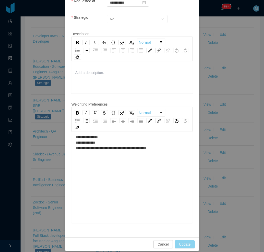
click at [184, 240] on button "Update" at bounding box center [185, 244] width 20 height 8
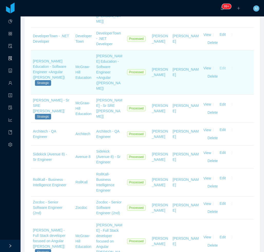
click at [220, 64] on button "Edit" at bounding box center [222, 68] width 14 height 8
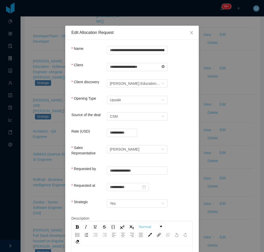
click at [161, 65] on icon "icon: close-circle" at bounding box center [162, 66] width 3 height 3
click at [143, 69] on input "text" at bounding box center [137, 67] width 61 height 8
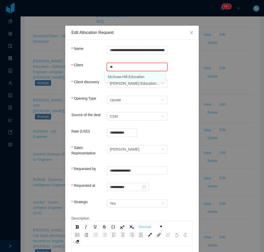
click at [133, 76] on li "McGraw-Hill Education" at bounding box center [135, 77] width 61 height 8
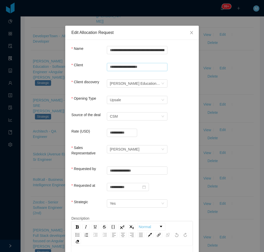
type input "**********"
click at [185, 83] on div "Client discovery [PERSON_NAME] Education - Software Engineer +Angular ([PERSON_…" at bounding box center [131, 84] width 121 height 10
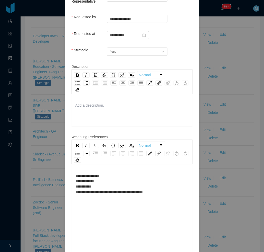
scroll to position [154, 0]
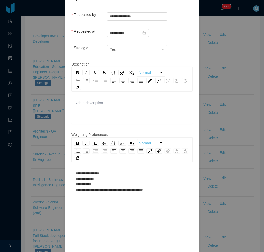
click at [114, 165] on div "**********" at bounding box center [131, 208] width 121 height 90
click at [113, 171] on div "**********" at bounding box center [131, 182] width 113 height 22
click at [165, 185] on div "**********" at bounding box center [131, 182] width 113 height 22
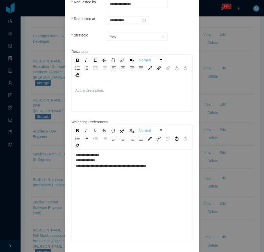
scroll to position [184, 0]
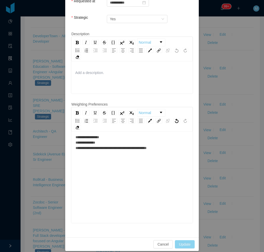
click at [183, 240] on button "Update" at bounding box center [185, 244] width 20 height 8
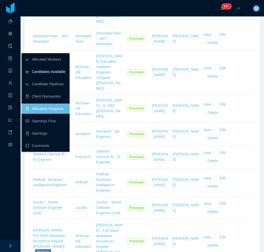
click at [35, 72] on link "Candidates Available" at bounding box center [46, 71] width 40 height 10
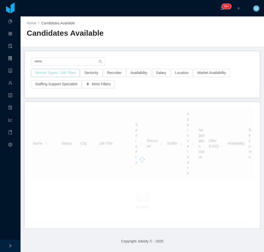
click at [56, 74] on button "Worker Types - Job Titles" at bounding box center [55, 73] width 48 height 8
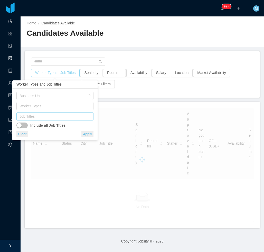
click at [62, 115] on div "Job Titles" at bounding box center [53, 116] width 69 height 5
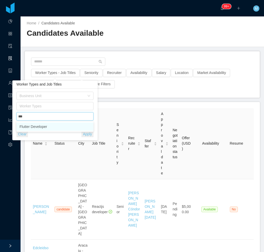
type input "****"
click at [57, 127] on li "Flutter Developer" at bounding box center [54, 126] width 77 height 8
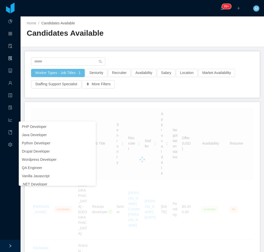
drag, startPoint x: 127, startPoint y: 61, endPoint x: 118, endPoint y: 70, distance: 12.9
click at [127, 61] on div at bounding box center [142, 62] width 222 height 11
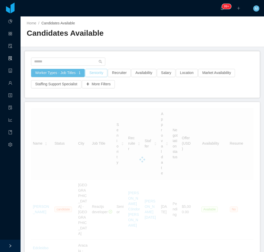
drag, startPoint x: 88, startPoint y: 73, endPoint x: 90, endPoint y: 77, distance: 4.2
click at [90, 74] on button "Seniority" at bounding box center [96, 73] width 22 height 8
click at [84, 95] on div "Seniorities" at bounding box center [94, 95] width 69 height 5
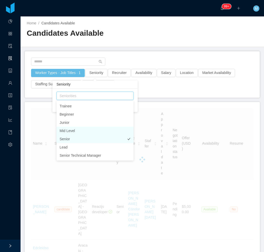
click at [73, 136] on li "Senior" at bounding box center [94, 139] width 77 height 8
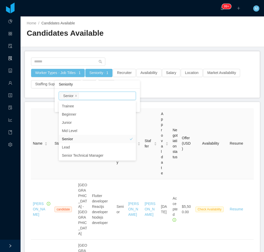
click at [133, 56] on div "Worker Types - Job Titles · 1 Seniority · 1 Recruiter Availability Salary Locat…" at bounding box center [142, 74] width 234 height 46
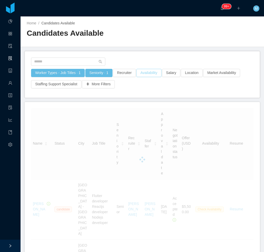
click at [142, 75] on button "Availability" at bounding box center [148, 73] width 25 height 8
click at [119, 93] on div "Select one" at bounding box center [146, 96] width 72 height 8
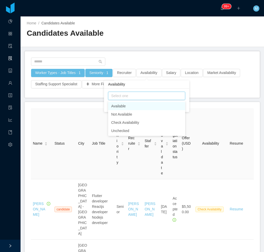
click at [116, 102] on ul "Available Not Available Check Availability Unchecked" at bounding box center [146, 118] width 77 height 35
drag, startPoint x: 115, startPoint y: 106, endPoint x: 126, endPoint y: 85, distance: 24.1
click at [115, 106] on li "Available" at bounding box center [146, 106] width 77 height 8
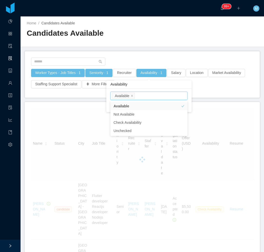
click at [145, 41] on div "Home / Candidates Available / Candidates Available" at bounding box center [142, 31] width 243 height 31
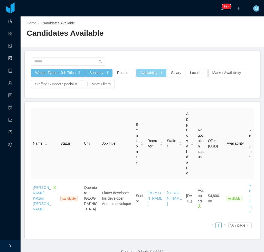
click at [150, 72] on button "Availability · 1" at bounding box center [151, 73] width 30 height 8
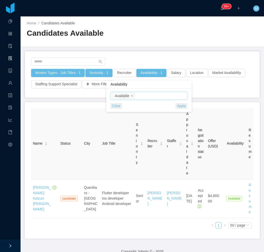
click at [143, 93] on div "Select one Available" at bounding box center [148, 96] width 72 height 8
click at [133, 123] on li "Check Availability" at bounding box center [148, 122] width 77 height 8
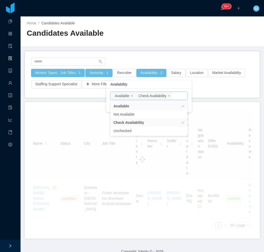
click at [130, 96] on li "Available" at bounding box center [123, 96] width 23 height 6
click at [146, 46] on div "Home / Candidates Available / Candidates Available" at bounding box center [142, 31] width 243 height 31
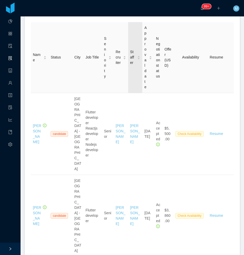
scroll to position [26, 0]
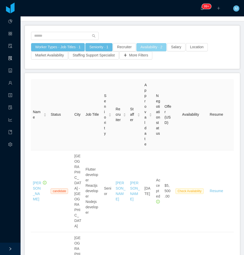
click at [154, 49] on button "Availability · 2" at bounding box center [151, 47] width 30 height 8
click at [132, 69] on span at bounding box center [132, 70] width 3 height 5
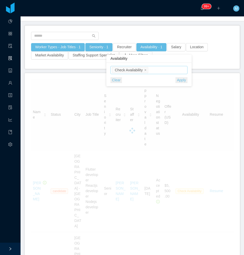
click at [211, 56] on div "Worker Types - Job Titles · 1 Seniority · 1 Recruiter Availability · 1 Salary L…" at bounding box center [132, 52] width 203 height 19
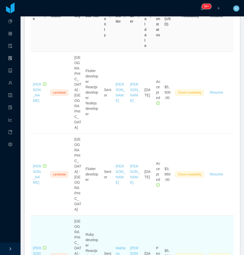
scroll to position [154, 0]
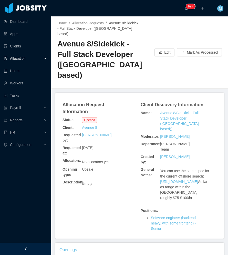
drag, startPoint x: 25, startPoint y: 248, endPoint x: 26, endPoint y: 242, distance: 5.8
click at [25, 248] on icon "icon: left" at bounding box center [26, 249] width 4 height 4
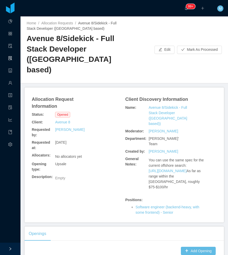
click at [71, 188] on div "Allocation Request Information Status: Opened Client: Avenue 8 Requested by: [P…" at bounding box center [124, 155] width 187 height 123
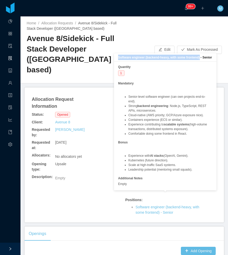
drag, startPoint x: 199, startPoint y: 57, endPoint x: 119, endPoint y: 57, distance: 80.3
click at [119, 57] on b "Software engineer (backend-heavy, with some frontend) - Senior" at bounding box center [165, 58] width 94 height 4
copy b "Software engineer (backend-heavy, with some frontend)"
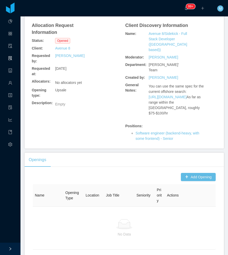
scroll to position [77, 0]
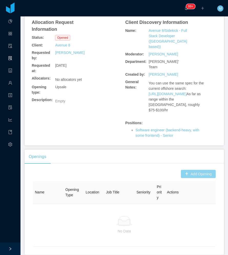
click at [187, 170] on button "Add Opening" at bounding box center [198, 174] width 35 height 8
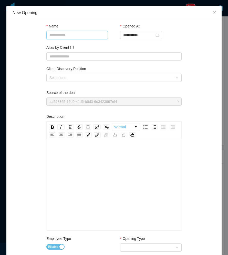
click at [65, 34] on input "Name" at bounding box center [77, 35] width 62 height 8
paste input "**********"
type input "**********"
click at [33, 63] on div "**********" at bounding box center [114, 229] width 203 height 406
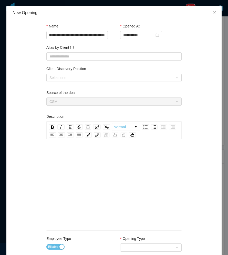
scroll to position [0, 0]
click at [68, 79] on div "Select one" at bounding box center [112, 77] width 124 height 5
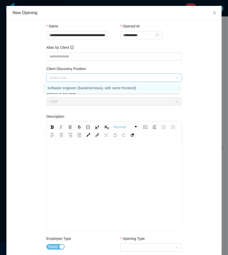
drag, startPoint x: 66, startPoint y: 89, endPoint x: 44, endPoint y: 122, distance: 39.8
click at [66, 89] on li "Software engineer (backend-heavy, with some frontend)" at bounding box center [111, 88] width 135 height 8
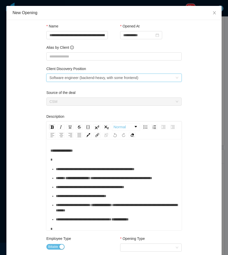
scroll to position [103, 0]
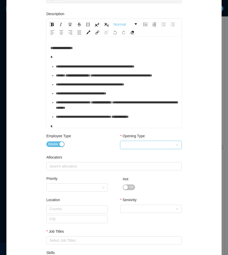
click at [151, 148] on div "Select Opening Type" at bounding box center [149, 145] width 52 height 8
click at [143, 162] on li "Upsale" at bounding box center [149, 163] width 62 height 8
click at [86, 166] on div "Search allocators" at bounding box center [113, 166] width 127 height 5
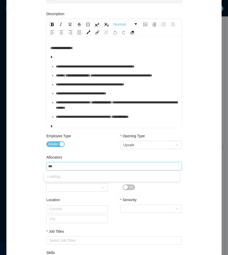
type input "****"
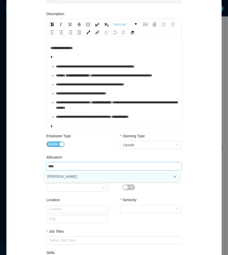
click at [66, 175] on li "[PERSON_NAME]" at bounding box center [111, 176] width 135 height 8
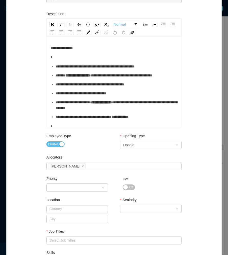
click at [92, 149] on div "Employee Type Billable" at bounding box center [77, 141] width 62 height 17
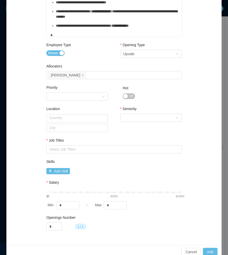
scroll to position [197, 0]
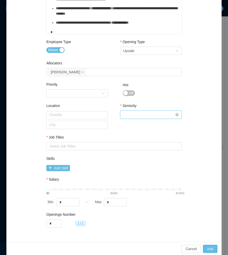
click at [151, 117] on div "Select Seniority" at bounding box center [149, 115] width 52 height 8
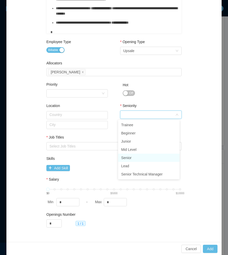
click at [138, 159] on li "Senior" at bounding box center [149, 158] width 62 height 8
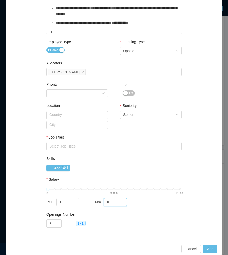
drag, startPoint x: 112, startPoint y: 204, endPoint x: 100, endPoint y: 203, distance: 12.9
click at [100, 203] on div "Max *" at bounding box center [116, 202] width 45 height 8
drag, startPoint x: 65, startPoint y: 202, endPoint x: 53, endPoint y: 202, distance: 12.8
click at [53, 202] on div "Min *" at bounding box center [68, 202] width 45 height 8
type input "****"
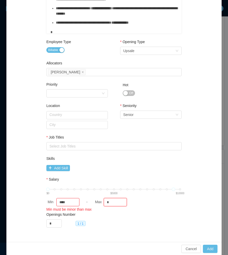
click at [101, 201] on div "Max *" at bounding box center [116, 202] width 45 height 8
type input "*****"
click at [177, 207] on div "Salary $0 $5000 $10000 Min **** - Max *****" at bounding box center [113, 193] width 135 height 32
click at [99, 148] on div "Select Job Titles" at bounding box center [113, 146] width 127 height 5
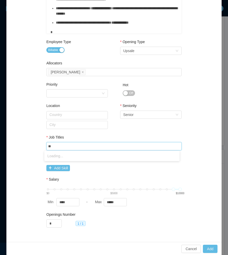
type input "*"
type input "****"
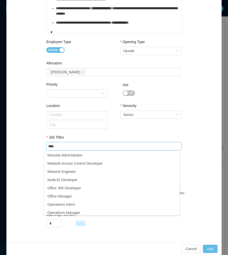
scroll to position [1129, 0]
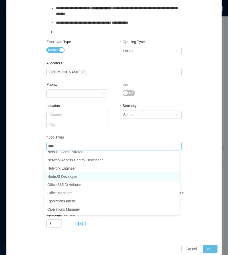
click at [81, 177] on li "NodeJS Developer" at bounding box center [111, 176] width 135 height 8
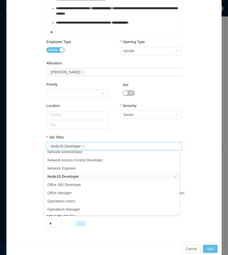
scroll to position [1, 0]
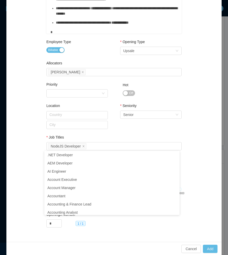
click at [115, 133] on div "Location Country City Seniority Select Seniority Senior" at bounding box center [113, 122] width 135 height 32
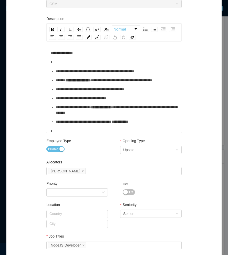
scroll to position [171, 0]
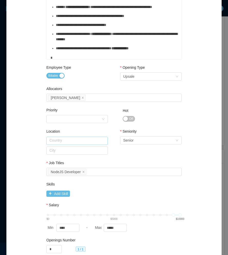
click at [55, 138] on input "text" at bounding box center [77, 141] width 62 height 8
drag, startPoint x: 65, startPoint y: 140, endPoint x: 46, endPoint y: 143, distance: 18.9
click at [46, 143] on input "**" at bounding box center [77, 141] width 62 height 8
type input "*"
click at [66, 158] on li "[GEOGRAPHIC_DATA]" at bounding box center [75, 159] width 62 height 8
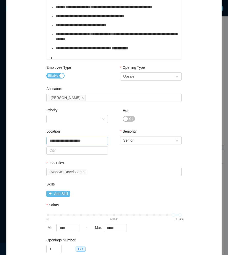
type input "**********"
drag, startPoint x: 33, startPoint y: 162, endPoint x: 37, endPoint y: 160, distance: 4.6
click at [33, 162] on div "**********" at bounding box center [114, 58] width 203 height 406
click at [63, 150] on input "text" at bounding box center [77, 150] width 62 height 8
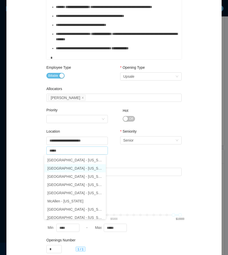
drag, startPoint x: 68, startPoint y: 167, endPoint x: 64, endPoint y: 169, distance: 3.8
click at [68, 167] on li "[GEOGRAPHIC_DATA] - [US_STATE]" at bounding box center [75, 168] width 62 height 8
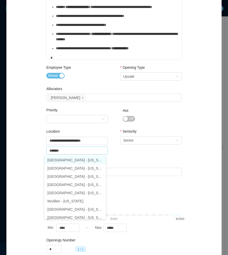
type input "*******"
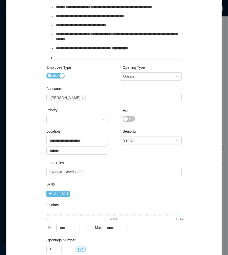
click at [17, 171] on div "**********" at bounding box center [114, 58] width 203 height 406
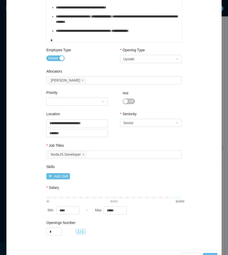
scroll to position [197, 0]
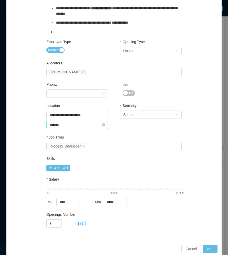
click at [80, 127] on input "*******" at bounding box center [77, 125] width 62 height 8
click at [86, 137] on li "[GEOGRAPHIC_DATA] - [US_STATE]" at bounding box center [75, 134] width 62 height 8
click at [113, 137] on div "Job Titles" at bounding box center [113, 138] width 135 height 7
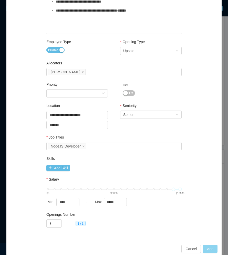
click at [208, 247] on button "Add" at bounding box center [210, 249] width 15 height 8
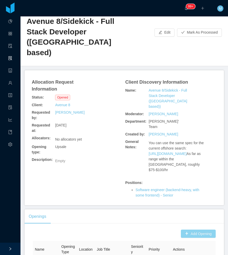
scroll to position [0, 0]
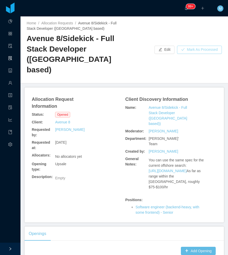
click at [197, 46] on button "Mark As Processed" at bounding box center [199, 50] width 45 height 8
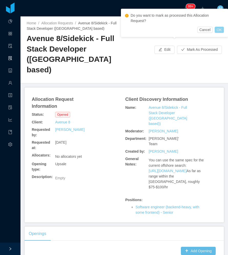
click at [220, 29] on button "OK" at bounding box center [219, 30] width 9 height 6
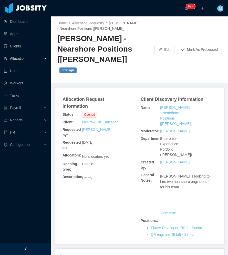
drag, startPoint x: 26, startPoint y: 250, endPoint x: 26, endPoint y: 243, distance: 6.4
click at [27, 250] on icon "icon: left" at bounding box center [26, 249] width 4 height 4
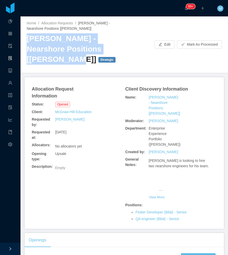
drag, startPoint x: 25, startPoint y: 38, endPoint x: 110, endPoint y: 52, distance: 86.4
click at [110, 52] on div "Home / Allocation Requests / [PERSON_NAME] - Nearshore Positions [[PERSON_NAME]…" at bounding box center [125, 44] width 208 height 57
copy h2 "[PERSON_NAME] - Nearshore Positions [[PERSON_NAME]]"
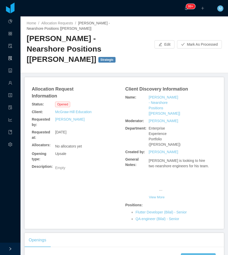
click at [102, 159] on div "Opening type: Upsale" at bounding box center [78, 156] width 94 height 13
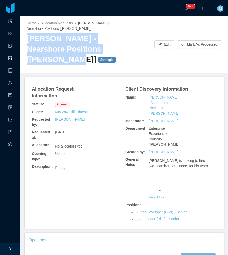
drag, startPoint x: 25, startPoint y: 40, endPoint x: 110, endPoint y: 53, distance: 85.2
click at [110, 53] on div "Home / Allocation Requests / [PERSON_NAME] - Nearshore Positions [[PERSON_NAME]…" at bounding box center [125, 44] width 208 height 57
copy h2 "[PERSON_NAME] - Nearshore Positions [[PERSON_NAME]]"
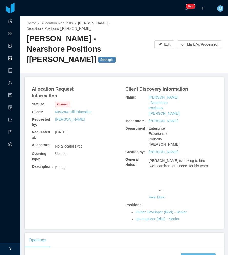
click at [95, 66] on div "[PERSON_NAME] - Nearshore Positions [[PERSON_NAME]] Strategic" at bounding box center [76, 50] width 98 height 35
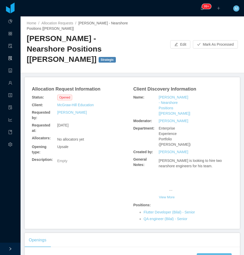
scroll to position [26, 0]
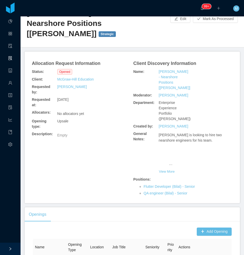
click at [97, 139] on div "Allocation Request Information Status: Opened Client: [PERSON_NAME] Education R…" at bounding box center [132, 127] width 203 height 139
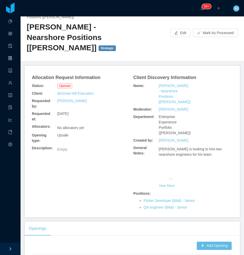
scroll to position [0, 0]
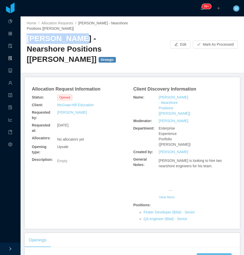
drag, startPoint x: 27, startPoint y: 38, endPoint x: 71, endPoint y: 41, distance: 44.2
click at [71, 41] on h2 "[PERSON_NAME] - Nearshore Positions [[PERSON_NAME]] Strategic" at bounding box center [79, 48] width 105 height 31
copy h2 "McGraw-Hill"
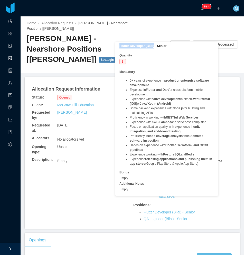
drag, startPoint x: 153, startPoint y: 44, endPoint x: 119, endPoint y: 47, distance: 34.3
click at [119, 47] on b "Flutter Developer (Bilal) - Senior" at bounding box center [142, 46] width 47 height 4
copy b "Flutter Developer (Bilal)"
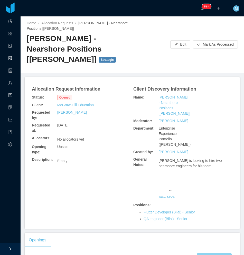
click at [200, 253] on button "Add Opening" at bounding box center [214, 257] width 35 height 8
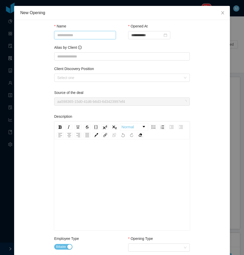
click at [92, 39] on input "Name" at bounding box center [85, 35] width 62 height 8
paste input "**********"
click at [80, 78] on div "Select one" at bounding box center [119, 77] width 124 height 5
type input "**********"
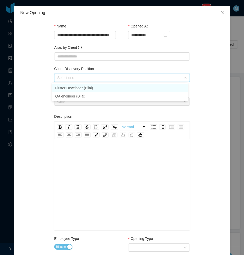
scroll to position [0, 0]
click at [75, 86] on li "Flutter Developer (Bilal)" at bounding box center [119, 88] width 135 height 8
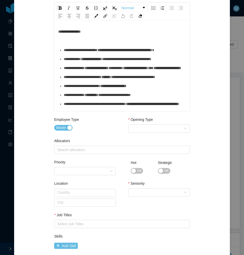
scroll to position [128, 0]
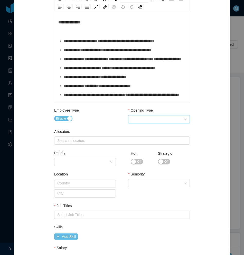
click at [168, 122] on div "Select Opening Type" at bounding box center [157, 119] width 52 height 8
click at [141, 140] on li "Upsale" at bounding box center [157, 138] width 62 height 8
click at [103, 142] on div "Search allocators" at bounding box center [120, 140] width 127 height 5
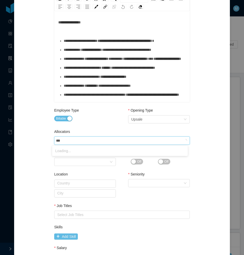
type input "****"
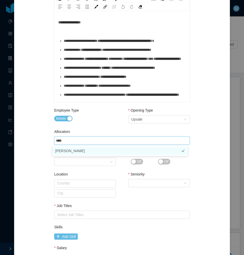
click at [69, 151] on li "[PERSON_NAME]" at bounding box center [119, 151] width 135 height 8
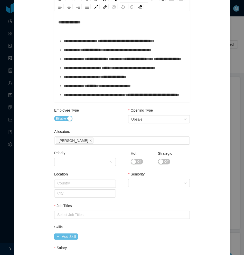
drag, startPoint x: 43, startPoint y: 155, endPoint x: 84, endPoint y: 170, distance: 42.9
click at [43, 156] on div "**********" at bounding box center [121, 101] width 203 height 406
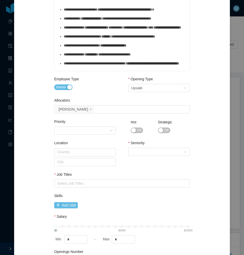
scroll to position [197, 0]
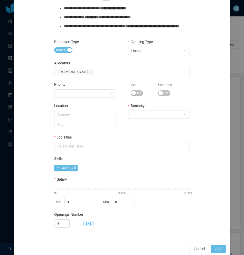
click at [164, 94] on span "Off" at bounding box center [166, 93] width 4 height 5
click at [158, 111] on div "Select Seniority" at bounding box center [159, 115] width 62 height 8
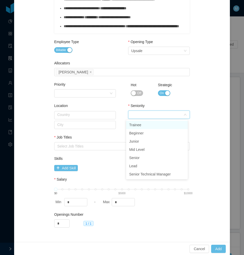
click at [152, 119] on div "Seniority Select Seniority" at bounding box center [159, 112] width 62 height 18
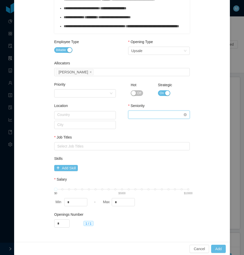
click at [148, 118] on div "Select Seniority" at bounding box center [157, 115] width 52 height 8
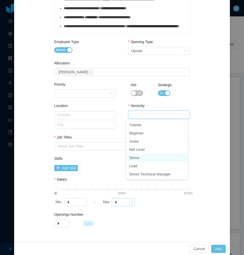
drag, startPoint x: 136, startPoint y: 157, endPoint x: 113, endPoint y: 198, distance: 47.0
click at [135, 158] on li "Senior" at bounding box center [157, 158] width 62 height 8
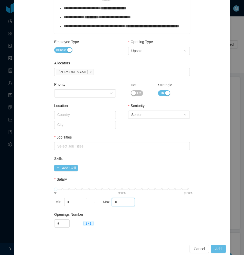
drag, startPoint x: 118, startPoint y: 200, endPoint x: 106, endPoint y: 201, distance: 12.1
click at [106, 201] on div "Max *" at bounding box center [124, 202] width 45 height 8
click at [72, 145] on div "Select Job Titles" at bounding box center [120, 146] width 127 height 5
type input "****"
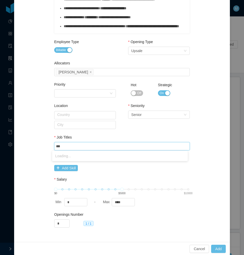
type input "****"
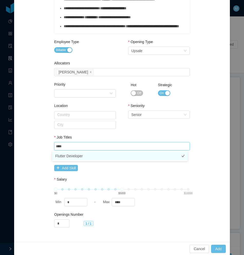
click at [67, 157] on li "Flutter Developer" at bounding box center [119, 156] width 135 height 8
click at [43, 158] on div "**********" at bounding box center [121, 32] width 203 height 406
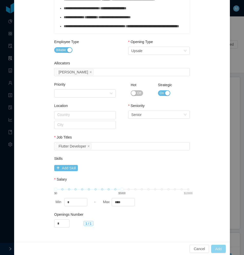
click at [218, 248] on button "Add" at bounding box center [218, 249] width 15 height 8
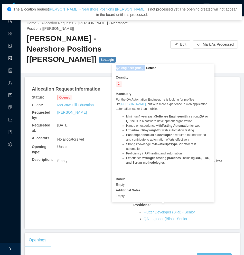
drag, startPoint x: 145, startPoint y: 67, endPoint x: 117, endPoint y: 68, distance: 28.7
click at [117, 68] on b "QA engineer (Bilal) - Senior" at bounding box center [136, 68] width 40 height 4
copy b "QA engineer (Bilal) -"
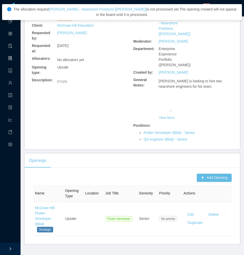
scroll to position [80, 0]
click at [208, 173] on button "Add Opening" at bounding box center [214, 177] width 35 height 8
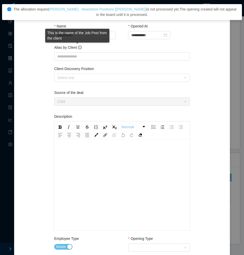
click at [77, 35] on div "This is the name of the Job Post from the client" at bounding box center [77, 36] width 64 height 14
click at [76, 35] on div "This is the name of the Job Post from the client" at bounding box center [77, 36] width 64 height 14
drag, startPoint x: 76, startPoint y: 35, endPoint x: 127, endPoint y: 68, distance: 60.7
click at [78, 34] on div "This is the name of the Job Post from the client" at bounding box center [77, 36] width 64 height 14
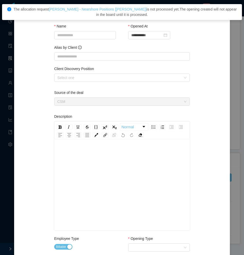
click at [119, 51] on div "Alias by Client" at bounding box center [121, 48] width 135 height 7
click at [101, 37] on input "Name" at bounding box center [85, 35] width 62 height 8
paste input "**********"
type input "**********"
drag, startPoint x: 44, startPoint y: 62, endPoint x: 68, endPoint y: 70, distance: 25.4
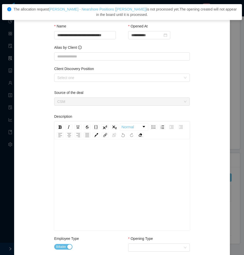
click at [44, 62] on div "**********" at bounding box center [121, 229] width 203 height 406
drag, startPoint x: 95, startPoint y: 75, endPoint x: 90, endPoint y: 80, distance: 6.7
click at [95, 75] on div "Select one" at bounding box center [120, 78] width 126 height 8
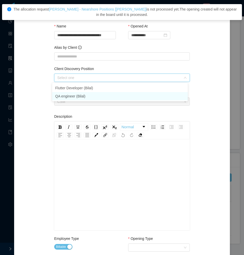
drag, startPoint x: 75, startPoint y: 96, endPoint x: 54, endPoint y: 105, distance: 23.3
click at [75, 96] on li "QA engineer (Bilal)" at bounding box center [119, 96] width 135 height 8
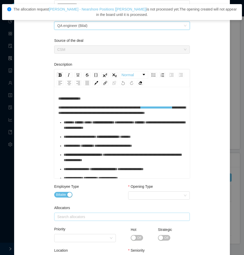
scroll to position [103, 0]
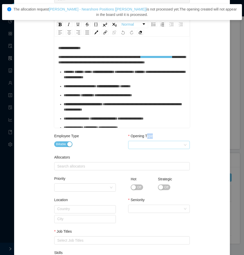
click at [145, 143] on div "Opening Type Select Opening Type" at bounding box center [159, 142] width 62 height 18
drag, startPoint x: 145, startPoint y: 143, endPoint x: 145, endPoint y: 149, distance: 5.7
click at [145, 149] on div "Select Opening Type" at bounding box center [159, 145] width 62 height 8
drag, startPoint x: 142, startPoint y: 164, endPoint x: 113, endPoint y: 166, distance: 28.8
click at [142, 164] on li "Upsale" at bounding box center [157, 163] width 62 height 8
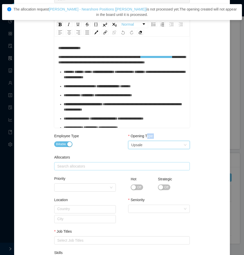
click at [100, 166] on div "Search allocators" at bounding box center [120, 166] width 127 height 5
type input "****"
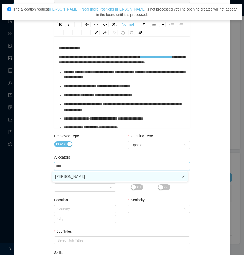
click at [73, 176] on li "[PERSON_NAME]" at bounding box center [119, 176] width 135 height 8
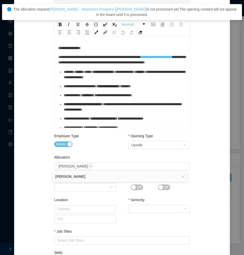
click at [40, 178] on div "**********" at bounding box center [121, 127] width 203 height 406
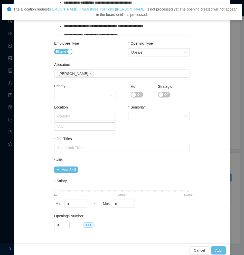
scroll to position [197, 0]
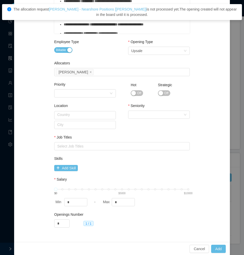
click at [164, 94] on span "Off" at bounding box center [166, 93] width 4 height 5
drag, startPoint x: 154, startPoint y: 111, endPoint x: 148, endPoint y: 119, distance: 10.6
click at [154, 112] on div "Select Seniority" at bounding box center [157, 115] width 52 height 8
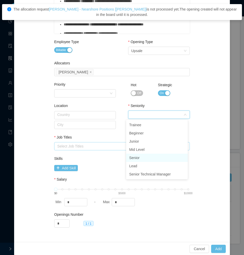
drag, startPoint x: 139, startPoint y: 155, endPoint x: 86, endPoint y: 145, distance: 54.3
click at [138, 156] on li "Senior" at bounding box center [157, 158] width 62 height 8
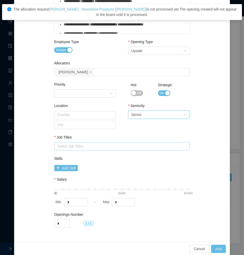
click at [85, 144] on div "Select Job Titles" at bounding box center [120, 146] width 127 height 5
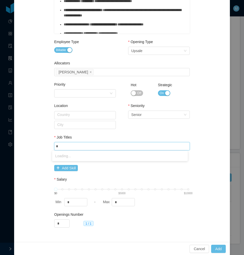
type input "**"
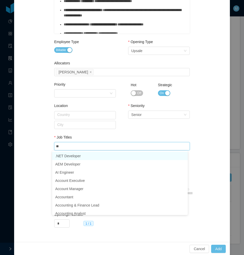
click at [65, 156] on li ".NET Developer" at bounding box center [119, 156] width 135 height 8
click at [85, 146] on icon "icon: close" at bounding box center [86, 146] width 3 height 3
click at [81, 146] on div "Select Job Titles" at bounding box center [120, 146] width 127 height 5
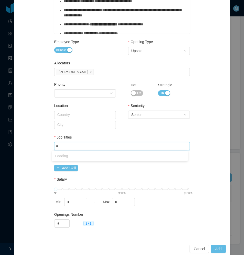
type input "**"
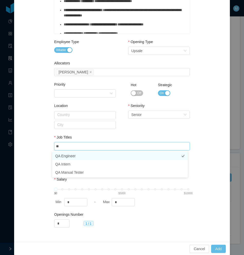
click at [67, 154] on li "QA Engineer" at bounding box center [119, 156] width 135 height 8
click at [38, 146] on div "**********" at bounding box center [121, 32] width 203 height 406
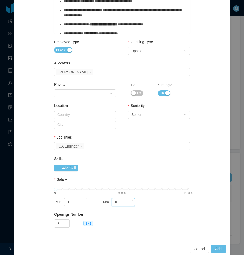
click at [112, 201] on input "*" at bounding box center [123, 202] width 23 height 8
type input "****"
click at [214, 247] on button "Add" at bounding box center [218, 249] width 15 height 8
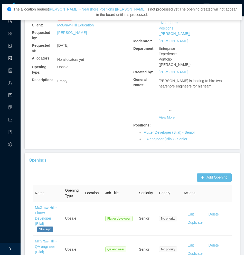
click at [97, 109] on div "Allocation Request Information Status: Opened Client: McGraw-Hill Education Req…" at bounding box center [132, 73] width 203 height 139
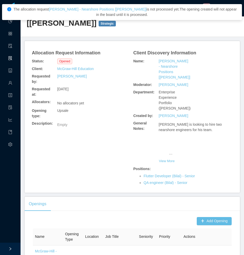
scroll to position [0, 0]
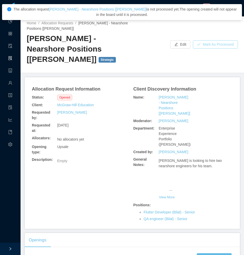
click at [218, 42] on button "Mark As Processed" at bounding box center [215, 44] width 45 height 8
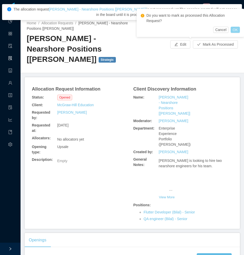
click at [228, 28] on button "OK" at bounding box center [234, 30] width 9 height 6
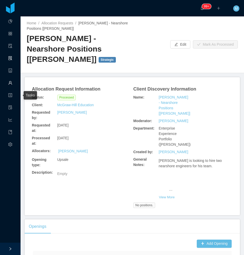
click at [9, 84] on link "Workers" at bounding box center [10, 83] width 4 height 11
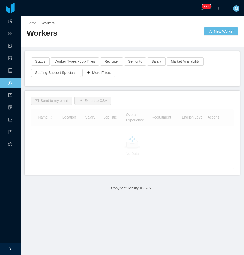
click at [80, 39] on div "Workers" at bounding box center [79, 35] width 105 height 14
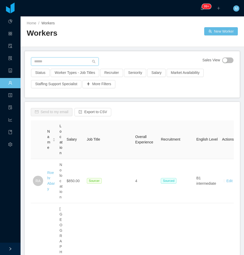
click at [50, 61] on input "text" at bounding box center [64, 61] width 67 height 8
paste input "**********"
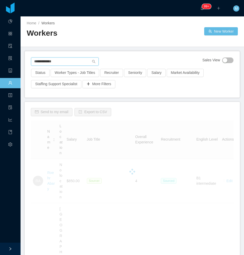
type input "**********"
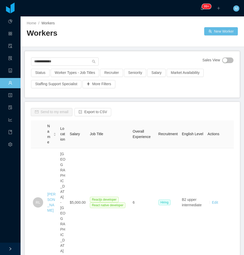
click at [49, 198] on link "[PERSON_NAME]" at bounding box center [51, 202] width 8 height 20
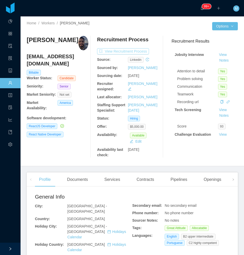
click at [130, 49] on button "View Recruitment Process" at bounding box center [123, 51] width 52 height 6
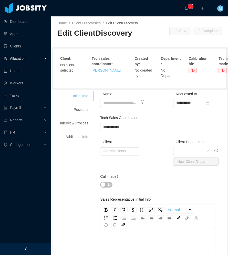
click at [35, 250] on div at bounding box center [25, 249] width 51 height 12
type input "**********"
type input "*"
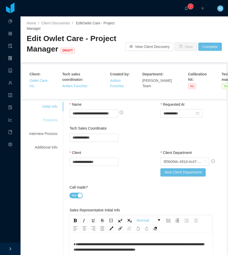
click at [48, 115] on div "Positions" at bounding box center [43, 119] width 41 height 9
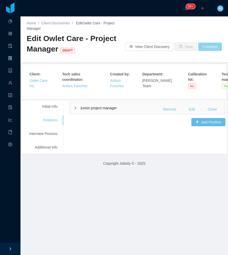
click at [206, 46] on button "Complete" at bounding box center [211, 47] width 24 height 8
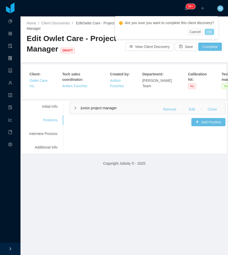
click at [211, 31] on button "OK" at bounding box center [209, 32] width 9 height 6
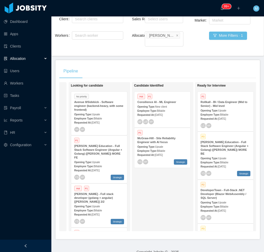
scroll to position [0, 41]
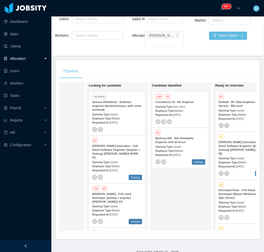
drag, startPoint x: 36, startPoint y: 244, endPoint x: 44, endPoint y: 234, distance: 13.5
click at [36, 244] on div at bounding box center [25, 245] width 51 height 12
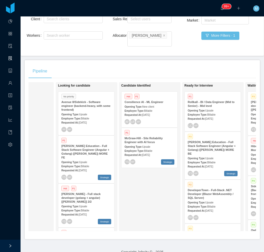
click at [95, 120] on div "Requested At: [DATE]" at bounding box center [86, 122] width 50 height 5
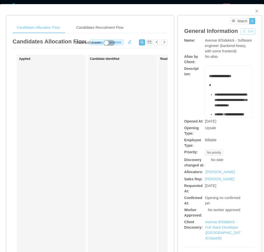
click at [244, 31] on button "Edit" at bounding box center [247, 31] width 15 height 6
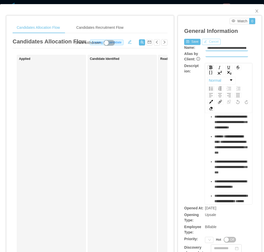
scroll to position [51, 0]
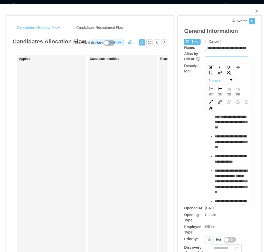
click at [205, 239] on div "Priority" at bounding box center [209, 240] width 8 height 6
click at [209, 205] on li "P1" at bounding box center [207, 205] width 11 height 8
click at [190, 43] on button "Save" at bounding box center [192, 42] width 16 height 6
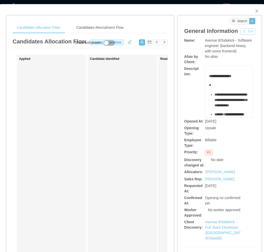
click at [246, 31] on button "Edit" at bounding box center [247, 31] width 15 height 6
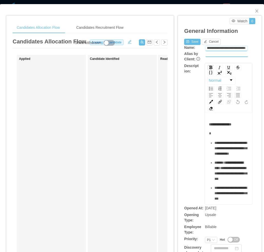
scroll to position [0, 6]
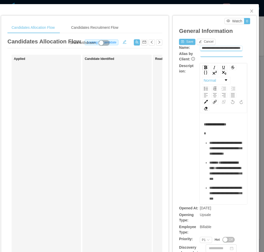
drag, startPoint x: 231, startPoint y: 48, endPoint x: 236, endPoint y: 46, distance: 4.6
click at [255, 47] on div "**********" at bounding box center [132, 126] width 264 height 252
click at [236, 46] on input "**********" at bounding box center [221, 48] width 42 height 5
type input "**********"
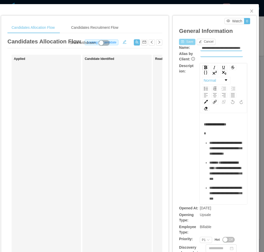
scroll to position [0, 0]
click at [184, 43] on button "Save" at bounding box center [187, 42] width 16 height 6
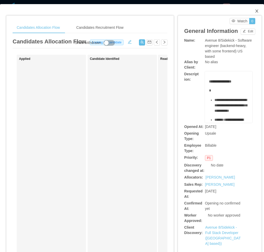
click at [255, 11] on icon "icon: close" at bounding box center [257, 11] width 4 height 4
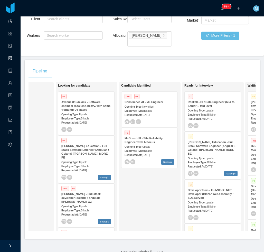
click at [145, 201] on div "Candidate Identified Hot P1 Consilience AI - ML Engineer Opening Type: New clie…" at bounding box center [157, 156] width 72 height 144
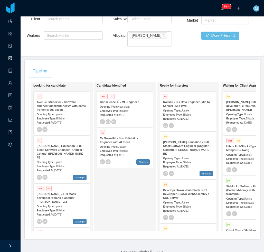
scroll to position [0, 66]
click at [123, 201] on div "Candidate Identified Hot P1 Consilience AI - ML Engineer Opening Type: New clie…" at bounding box center [132, 156] width 72 height 144
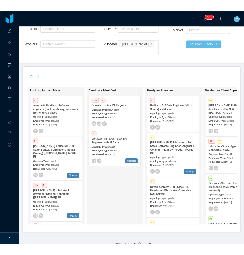
scroll to position [0, 64]
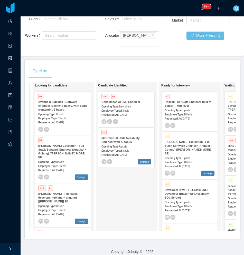
click at [123, 196] on div "Candidate Identified Hot P1 Consilience AI - ML Engineer Opening Type: New clie…" at bounding box center [134, 156] width 72 height 144
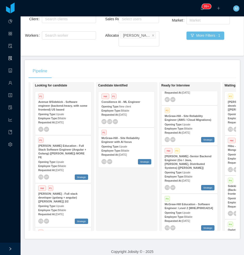
click at [120, 212] on div "Candidate Identified Hot P1 Consilience AI - ML Engineer Opening Type: New clie…" at bounding box center [134, 156] width 72 height 144
click at [119, 183] on div "Candidate Identified Hot P1 Consilience AI - ML Engineer Opening Type: New clie…" at bounding box center [134, 156] width 72 height 144
click at [129, 212] on div "Candidate Identified Hot P1 Consilience AI - ML Engineer Opening Type: New clie…" at bounding box center [134, 156] width 72 height 144
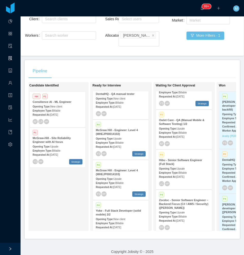
scroll to position [306, 0]
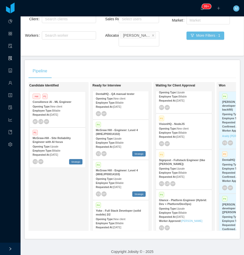
click at [175, 159] on strong "Signpost - Fullstack Engineer (like [PERSON_NAME])" at bounding box center [182, 162] width 46 height 7
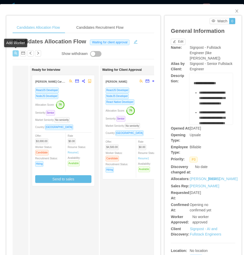
click at [16, 54] on button "button" at bounding box center [16, 53] width 6 height 6
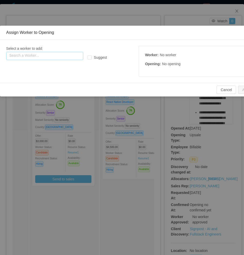
click at [61, 56] on input "text" at bounding box center [44, 56] width 77 height 8
paste input "**********"
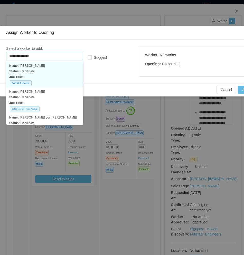
click at [52, 73] on p "Status: Candidate" at bounding box center [44, 72] width 71 height 6
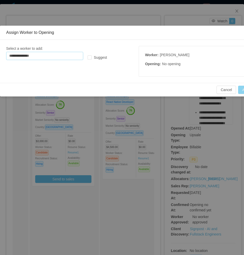
type input "**********"
click at [239, 92] on button "Add" at bounding box center [245, 90] width 15 height 8
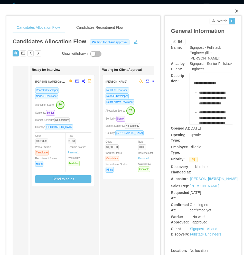
drag, startPoint x: 232, startPoint y: 13, endPoint x: 185, endPoint y: 9, distance: 46.9
click at [232, 13] on span "Close" at bounding box center [236, 11] width 14 height 14
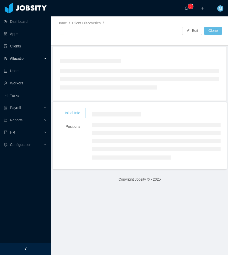
click at [35, 250] on div at bounding box center [25, 249] width 51 height 12
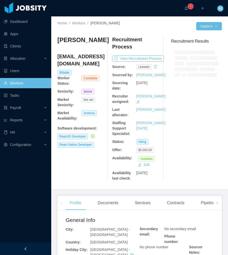
drag, startPoint x: 27, startPoint y: 248, endPoint x: 44, endPoint y: 226, distance: 28.1
click at [27, 248] on div at bounding box center [25, 249] width 51 height 12
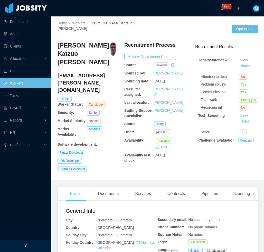
click at [30, 243] on div at bounding box center [25, 245] width 51 height 12
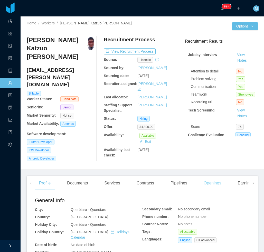
click at [208, 178] on div "Openings" at bounding box center [212, 183] width 26 height 14
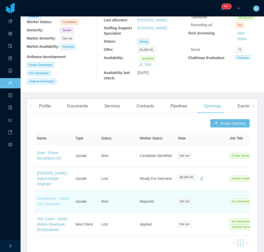
click at [61, 196] on link "FreshBooks - Native iOS Developer" at bounding box center [53, 200] width 33 height 9
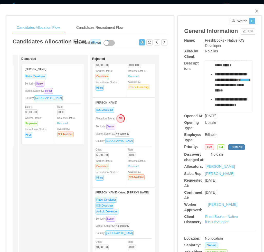
scroll to position [51, 0]
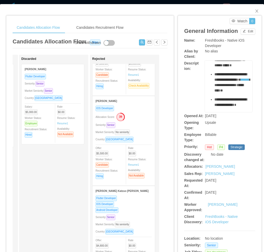
click at [64, 186] on div "Discarded [PERSON_NAME] Developer Seniority: Senior Market Seniority: Senior Co…" at bounding box center [57, 183] width 72 height 252
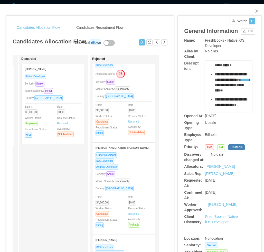
scroll to position [103, 0]
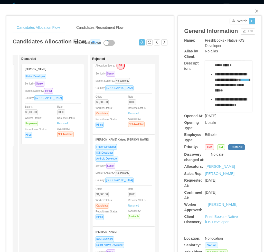
click at [148, 166] on div "Seniority: Senior" at bounding box center [123, 166] width 56 height 6
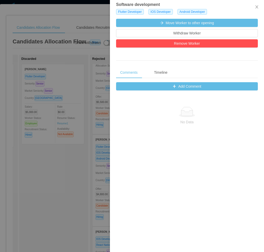
scroll to position [138, 0]
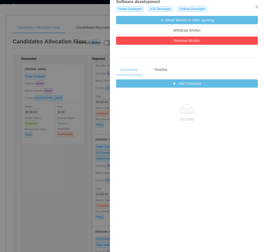
drag, startPoint x: 43, startPoint y: 158, endPoint x: 90, endPoint y: 133, distance: 53.2
click at [45, 155] on div at bounding box center [132, 126] width 264 height 252
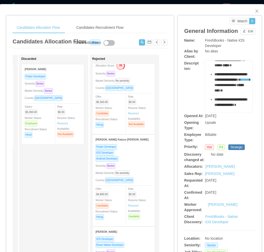
click at [124, 158] on div "Android Developer" at bounding box center [123, 158] width 56 height 6
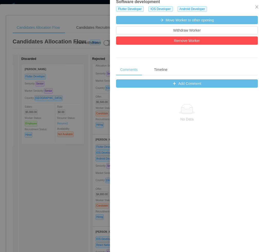
drag, startPoint x: 63, startPoint y: 162, endPoint x: 208, endPoint y: 96, distance: 159.9
click at [64, 162] on div at bounding box center [132, 126] width 264 height 252
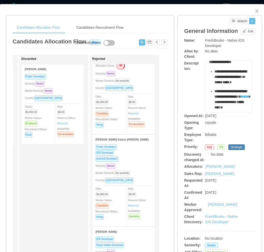
scroll to position [0, 0]
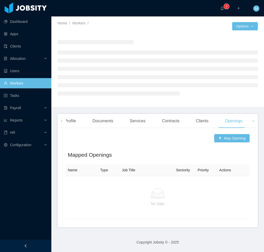
drag, startPoint x: 30, startPoint y: 246, endPoint x: 59, endPoint y: 220, distance: 39.2
click at [31, 244] on div at bounding box center [25, 245] width 51 height 12
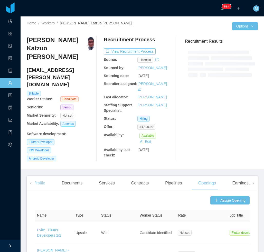
click at [38, 177] on div "Profile" at bounding box center [40, 183] width 20 height 14
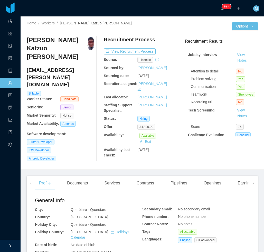
click at [238, 61] on button "Notes" at bounding box center [242, 60] width 14 height 6
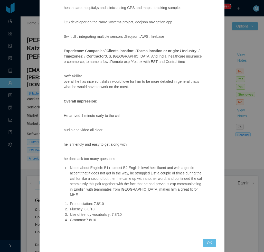
scroll to position [439, 0]
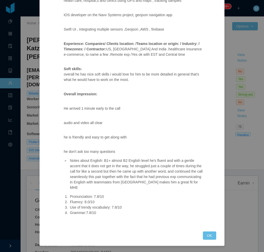
drag, startPoint x: 206, startPoint y: 231, endPoint x: 210, endPoint y: 226, distance: 6.2
click at [210, 234] on button "OK" at bounding box center [209, 235] width 13 height 8
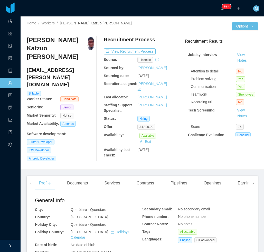
click at [249, 176] on span at bounding box center [253, 183] width 8 height 14
click at [249, 177] on span at bounding box center [253, 183] width 8 height 14
click at [221, 176] on div "Experience" at bounding box center [235, 183] width 29 height 14
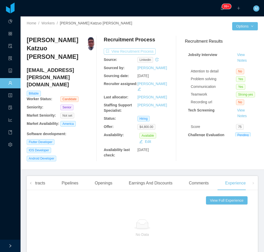
click at [121, 50] on button "View Recruitment Process" at bounding box center [130, 51] width 52 height 6
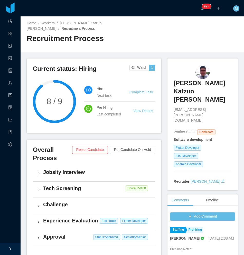
drag, startPoint x: 209, startPoint y: 26, endPoint x: 236, endPoint y: 56, distance: 40.7
click at [213, 30] on div "Home / Workers / [PERSON_NAME] Katzuo [PERSON_NAME] / Recruitment Process / Rec…" at bounding box center [132, 34] width 223 height 36
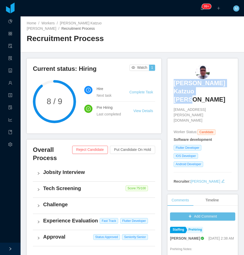
drag, startPoint x: 169, startPoint y: 75, endPoint x: 197, endPoint y: 93, distance: 33.0
click at [197, 93] on div "[PERSON_NAME] [PERSON_NAME] [PERSON_NAME][EMAIL_ADDRESS][DOMAIN_NAME] Worker St…" at bounding box center [202, 124] width 70 height 132
copy h3 "[PERSON_NAME] Katzuo [PERSON_NAME]"
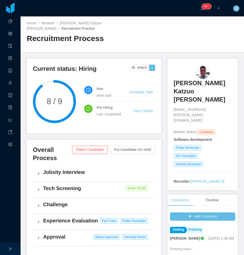
click at [116, 135] on div "Current status: Hiring Watch 1 8 / 9 Hire Next task Complete Task Pre Hiring La…" at bounding box center [97, 210] width 141 height 305
click at [153, 36] on div "Home / Workers / [PERSON_NAME] Katzuo [PERSON_NAME] / Recruitment Process / Rec…" at bounding box center [132, 34] width 223 height 36
drag, startPoint x: 129, startPoint y: 34, endPoint x: 126, endPoint y: 35, distance: 3.0
click at [129, 34] on h2 "Recruitment Process" at bounding box center [79, 38] width 105 height 11
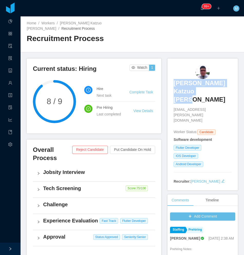
drag, startPoint x: 168, startPoint y: 80, endPoint x: 201, endPoint y: 94, distance: 35.6
click at [201, 94] on div "[PERSON_NAME] [PERSON_NAME] [PERSON_NAME][EMAIL_ADDRESS][DOMAIN_NAME] Worker St…" at bounding box center [202, 124] width 70 height 132
copy h3 "[PERSON_NAME] Katzuo [PERSON_NAME]"
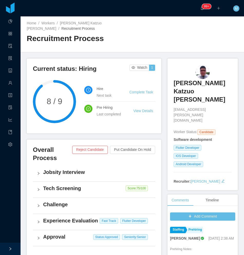
click at [176, 42] on div "Home / Workers / [PERSON_NAME] Katzuo [PERSON_NAME] / Recruitment Process / Rec…" at bounding box center [132, 34] width 223 height 36
click at [12, 46] on link "Clients" at bounding box center [10, 46] width 4 height 11
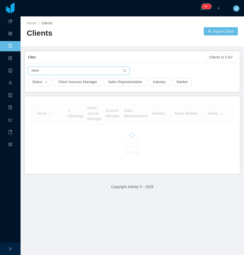
click at [81, 72] on input "text" at bounding box center [79, 71] width 102 height 8
type input "*"
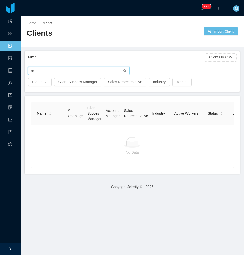
type input "*"
drag, startPoint x: 47, startPoint y: 70, endPoint x: 27, endPoint y: 72, distance: 19.6
click at [21, 69] on main "Home / Clients / Clients Import Client Filter Clients to CSV ****** Status Clie…" at bounding box center [132, 135] width 223 height 239
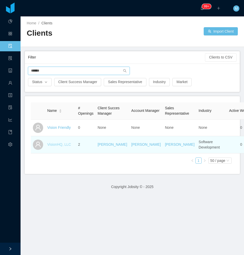
type input "******"
click at [59, 146] on link "VisionHQ, LLC" at bounding box center [59, 144] width 24 height 4
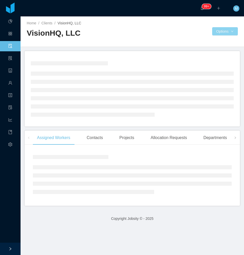
click at [226, 34] on button "Options" at bounding box center [225, 31] width 26 height 8
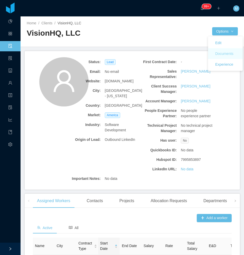
click at [228, 53] on button "Documents" at bounding box center [224, 54] width 26 height 8
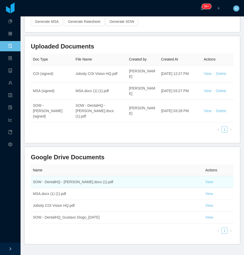
scroll to position [40, 0]
click at [205, 180] on link "View" at bounding box center [209, 182] width 8 height 4
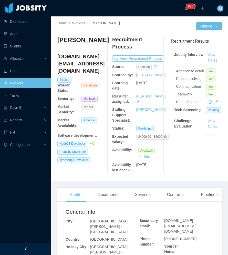
drag, startPoint x: 31, startPoint y: 248, endPoint x: 154, endPoint y: 153, distance: 155.9
click at [32, 246] on div at bounding box center [25, 249] width 51 height 12
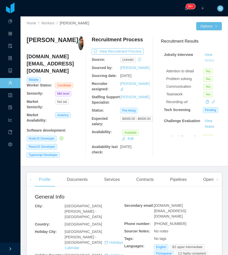
click at [207, 60] on button "Notes" at bounding box center [210, 60] width 14 height 6
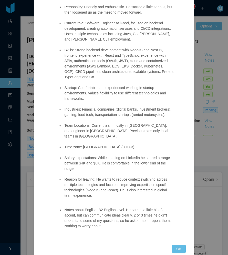
scroll to position [118, 0]
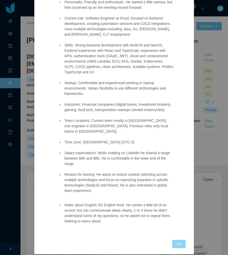
click at [174, 234] on div "Jobsity Interview Position fit: Terial - Fullstack Developer (TS/Node) Match co…" at bounding box center [114, 82] width 143 height 333
click at [172, 240] on button "OK" at bounding box center [178, 244] width 13 height 8
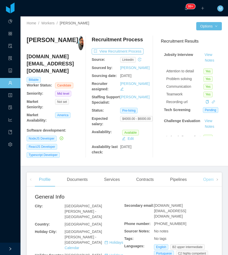
click at [207, 179] on div "Openings" at bounding box center [212, 179] width 26 height 14
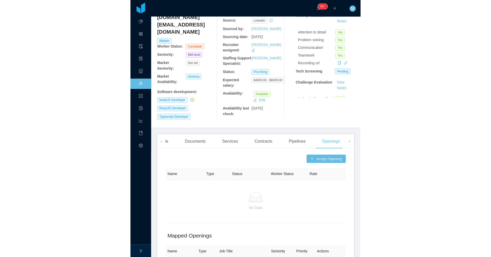
scroll to position [103, 0]
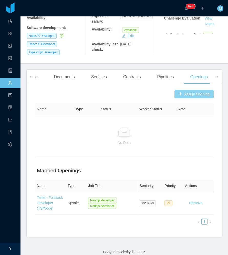
click at [194, 91] on button "Assign Opening" at bounding box center [194, 94] width 39 height 8
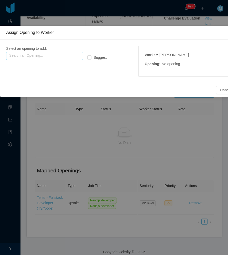
click at [63, 53] on input "text" at bounding box center [44, 56] width 77 height 8
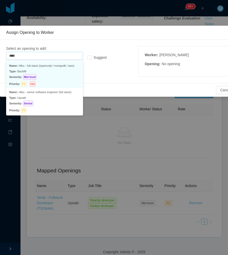
click at [67, 74] on p "Seniority: Mid level" at bounding box center [44, 77] width 71 height 6
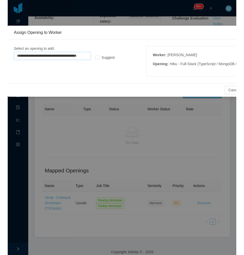
scroll to position [77, 0]
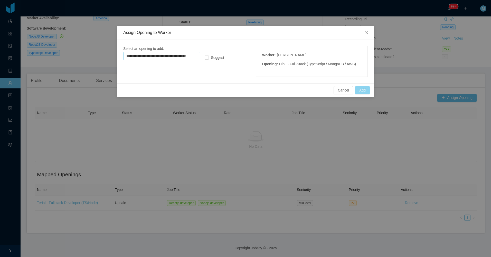
type input "**********"
click at [228, 91] on button "Add" at bounding box center [362, 90] width 15 height 8
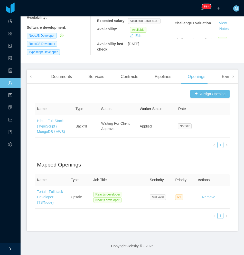
scroll to position [0, 0]
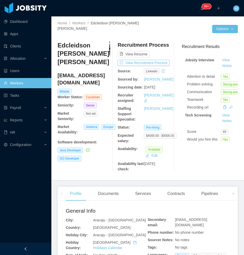
click at [34, 246] on div at bounding box center [25, 249] width 51 height 12
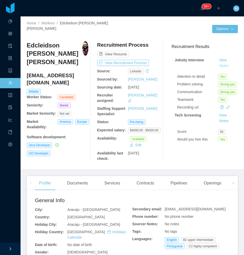
click at [219, 63] on button "Notes" at bounding box center [224, 66] width 14 height 6
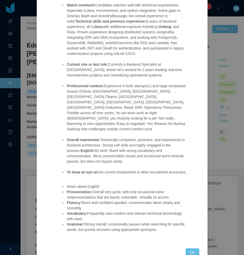
scroll to position [75, 0]
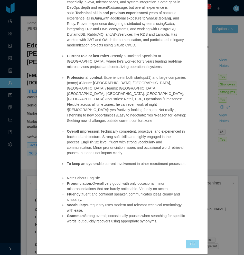
click at [189, 240] on button "OK" at bounding box center [191, 244] width 13 height 8
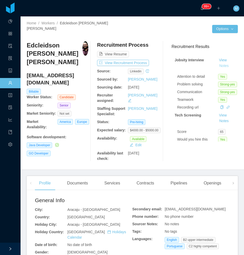
scroll to position [50, 0]
click at [228, 182] on icon "icon: right" at bounding box center [233, 183] width 3 height 3
click at [84, 181] on div "Openings" at bounding box center [84, 183] width 26 height 14
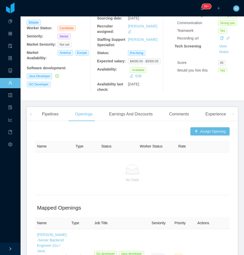
scroll to position [77, 0]
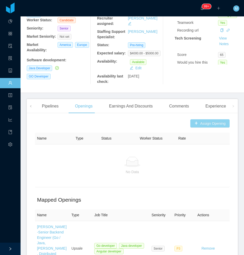
click at [202, 120] on button "Assign Opening" at bounding box center [209, 123] width 39 height 8
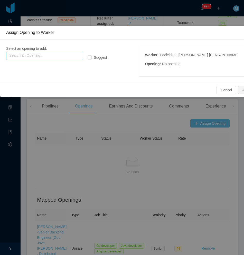
click at [54, 52] on input "text" at bounding box center [44, 56] width 77 height 8
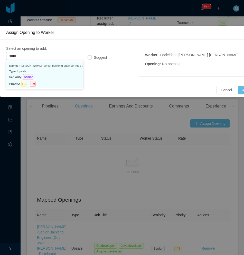
click at [49, 71] on p "Type: Upsale" at bounding box center [44, 72] width 71 height 6
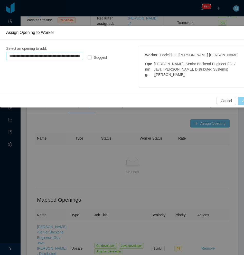
type input "**********"
click at [228, 98] on button "Add" at bounding box center [245, 101] width 15 height 8
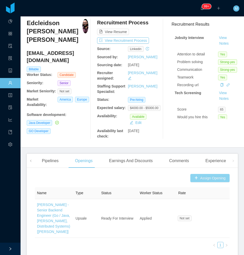
scroll to position [0, 0]
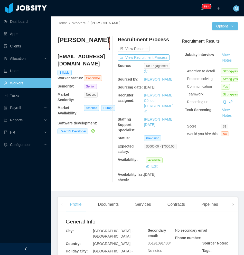
click at [46, 249] on div at bounding box center [25, 249] width 51 height 12
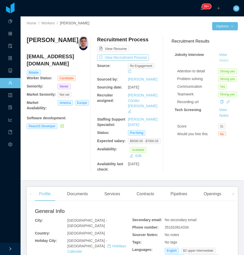
click at [218, 60] on button "Notes" at bounding box center [224, 60] width 14 height 6
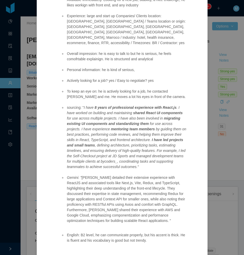
scroll to position [151, 0]
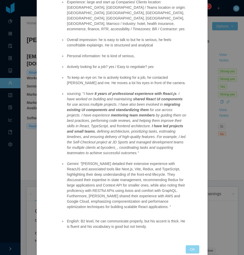
drag, startPoint x: 191, startPoint y: 239, endPoint x: 187, endPoint y: 238, distance: 4.1
click at [191, 245] on button "OK" at bounding box center [191, 249] width 13 height 8
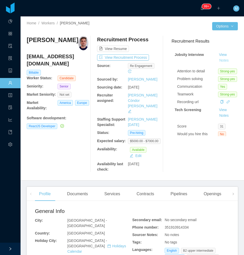
scroll to position [125, 0]
drag, startPoint x: 74, startPoint y: 189, endPoint x: 77, endPoint y: 184, distance: 5.2
click at [75, 188] on div "Documents" at bounding box center [77, 194] width 29 height 14
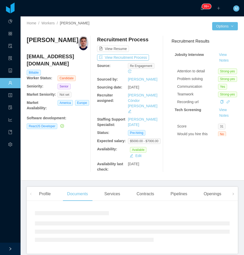
scroll to position [12, 0]
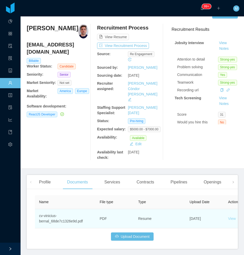
click at [228, 217] on link "View" at bounding box center [232, 219] width 8 height 4
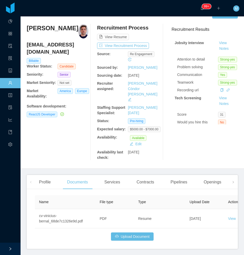
drag, startPoint x: 69, startPoint y: 30, endPoint x: 28, endPoint y: 30, distance: 41.1
click at [28, 30] on div "[PERSON_NAME]" at bounding box center [58, 31] width 62 height 14
copy h3 "[PERSON_NAME]"
click at [219, 48] on button "Notes" at bounding box center [224, 49] width 14 height 6
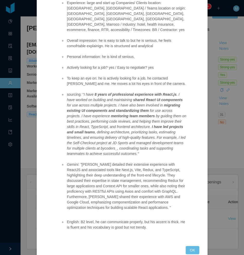
scroll to position [151, 0]
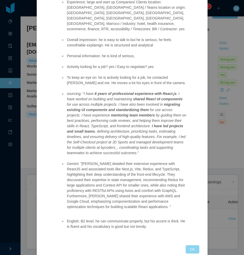
click at [189, 245] on button "OK" at bounding box center [191, 249] width 13 height 8
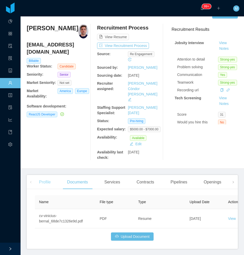
click at [45, 175] on div "Profile" at bounding box center [45, 182] width 20 height 14
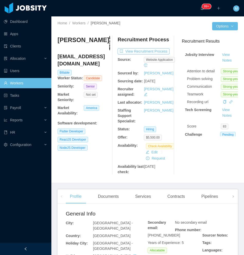
drag, startPoint x: 24, startPoint y: 250, endPoint x: 49, endPoint y: 220, distance: 39.2
click at [24, 250] on icon "icon: left" at bounding box center [26, 249] width 4 height 4
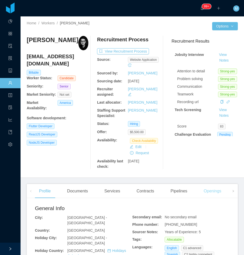
click at [213, 190] on div "Openings" at bounding box center [212, 191] width 26 height 14
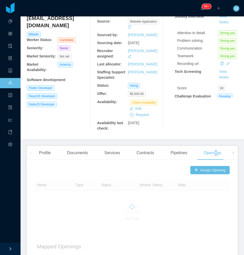
scroll to position [103, 0]
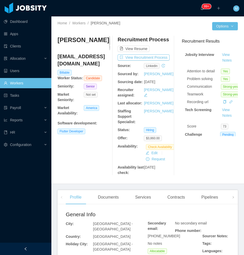
drag, startPoint x: 41, startPoint y: 246, endPoint x: 38, endPoint y: 242, distance: 4.1
click at [40, 246] on div at bounding box center [25, 249] width 51 height 12
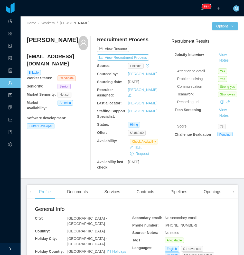
scroll to position [103, 0]
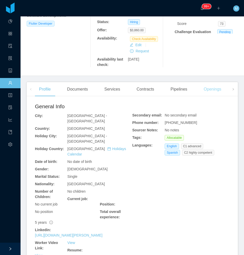
drag, startPoint x: 219, startPoint y: 92, endPoint x: 213, endPoint y: 93, distance: 6.0
click at [218, 92] on div "Openings" at bounding box center [212, 89] width 26 height 14
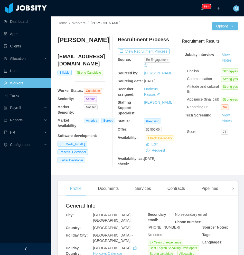
click at [232, 189] on span at bounding box center [233, 188] width 8 height 14
click at [176, 189] on div "Comments" at bounding box center [179, 188] width 28 height 14
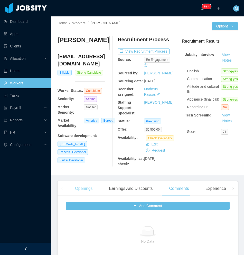
click at [82, 189] on div "Openings" at bounding box center [84, 188] width 26 height 14
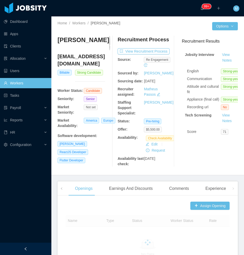
click at [32, 248] on div at bounding box center [25, 249] width 51 height 12
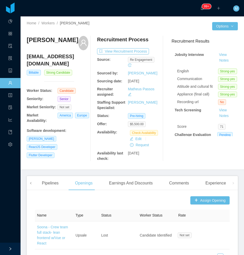
click at [32, 185] on span at bounding box center [30, 183] width 3 height 6
click at [71, 184] on div "Documents" at bounding box center [77, 183] width 29 height 14
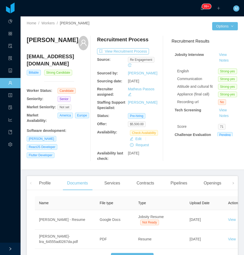
click at [234, 220] on main "Home / Workers / [PERSON_NAME] / Options [PERSON_NAME] [EMAIL_ADDRESS][DOMAIN_N…" at bounding box center [132, 135] width 223 height 239
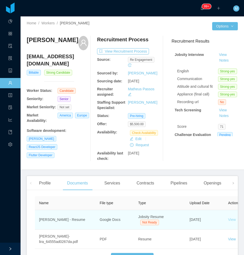
click at [231, 221] on link "View" at bounding box center [232, 220] width 8 height 4
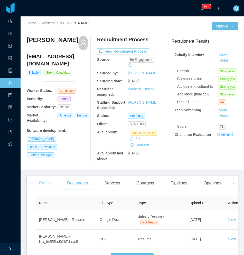
click at [44, 184] on div "Profile" at bounding box center [45, 183] width 20 height 14
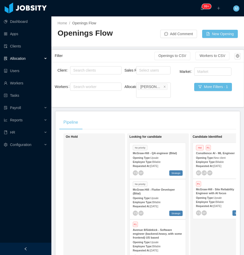
click at [37, 247] on div at bounding box center [25, 249] width 51 height 12
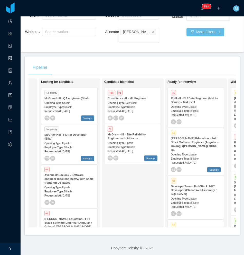
scroll to position [0, 66]
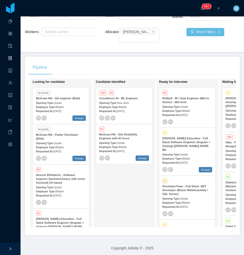
click at [104, 201] on div "Candidate Identified Hot P1 Consilience AI - ML Engineer Opening Type: New clie…" at bounding box center [132, 153] width 72 height 144
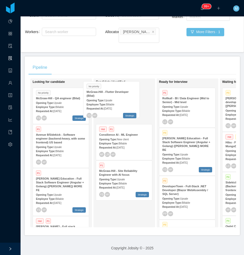
drag, startPoint x: 65, startPoint y: 137, endPoint x: 118, endPoint y: 90, distance: 71.1
click at [118, 90] on div "On Hold Looking for candidate No priority McGraw-Hill - QA engineer (Bilal) Ope…" at bounding box center [131, 155] width 207 height 153
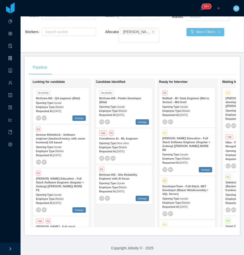
click at [64, 100] on div "Opening Type: Upsale" at bounding box center [61, 102] width 50 height 5
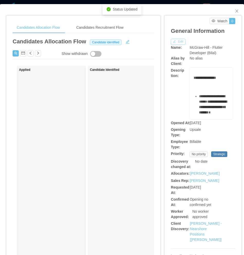
drag, startPoint x: 174, startPoint y: 42, endPoint x: 168, endPoint y: 57, distance: 16.3
click at [174, 42] on button "Edit" at bounding box center [178, 42] width 15 height 6
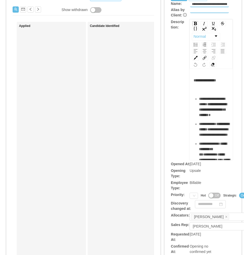
scroll to position [77, 0]
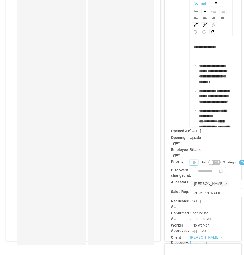
click at [189, 163] on div "Priority" at bounding box center [193, 163] width 8 height 6
click at [187, 198] on li "P4" at bounding box center [191, 196] width 11 height 8
click at [171, 111] on div "**********" at bounding box center [203, 56] width 64 height 141
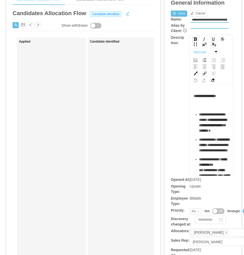
scroll to position [0, 0]
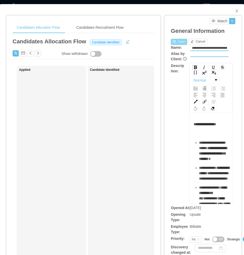
click at [173, 41] on button "Save" at bounding box center [179, 42] width 16 height 6
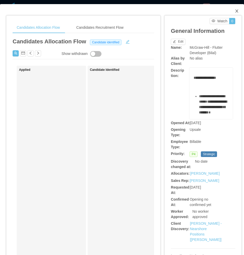
drag, startPoint x: 233, startPoint y: 11, endPoint x: 192, endPoint y: 50, distance: 57.0
click at [235, 11] on icon "icon: close" at bounding box center [236, 10] width 3 height 3
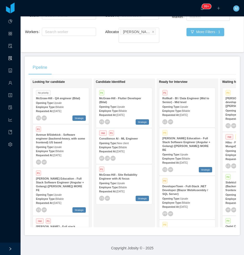
click at [67, 104] on div "Employee Type: Billable" at bounding box center [61, 106] width 50 height 5
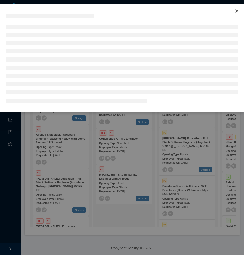
click at [237, 9] on span "Close" at bounding box center [236, 11] width 14 height 14
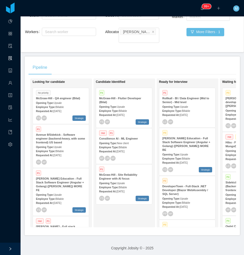
click at [134, 104] on div "Opening Type: Upsale" at bounding box center [124, 106] width 50 height 5
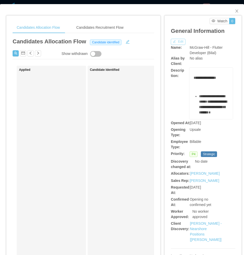
click at [174, 41] on button "Edit" at bounding box center [178, 42] width 15 height 6
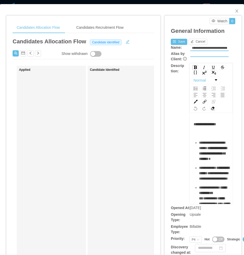
scroll to position [51, 0]
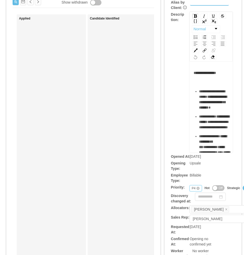
click at [191, 189] on div "P4" at bounding box center [193, 188] width 4 height 6
click at [192, 197] on li "P1" at bounding box center [192, 197] width 12 height 8
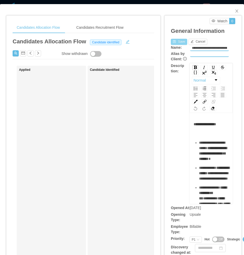
click at [176, 40] on button "Save" at bounding box center [179, 42] width 16 height 6
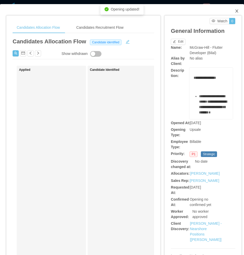
click at [234, 10] on icon "icon: close" at bounding box center [236, 11] width 4 height 4
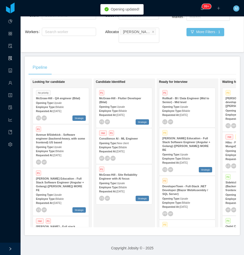
click at [61, 102] on span "Upsale" at bounding box center [58, 103] width 8 height 3
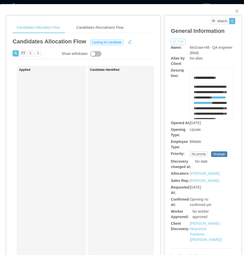
click at [175, 41] on button "Edit" at bounding box center [178, 42] width 15 height 6
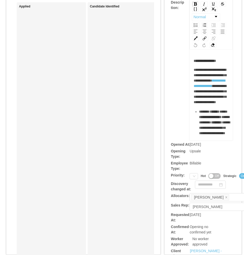
scroll to position [77, 0]
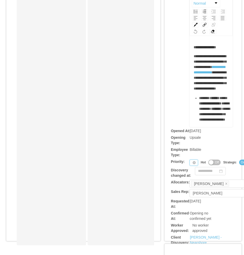
click at [189, 162] on div "Priority" at bounding box center [193, 163] width 8 height 6
drag, startPoint x: 194, startPoint y: 196, endPoint x: 193, endPoint y: 180, distance: 16.4
click at [193, 196] on li "P4" at bounding box center [191, 196] width 11 height 8
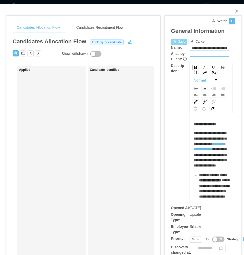
click at [180, 42] on button "Save" at bounding box center [179, 42] width 16 height 6
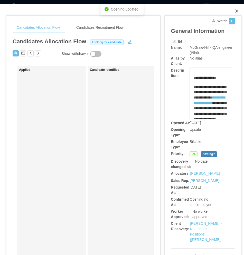
click at [235, 11] on icon "icon: close" at bounding box center [236, 10] width 3 height 3
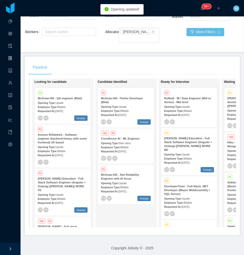
scroll to position [0, 69]
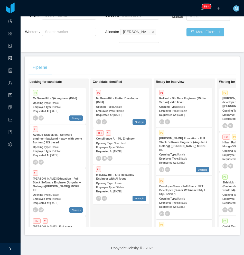
click at [171, 48] on main "Home / Openings Flow / Openings Flow Add Comment New Opening Filter Openings to…" at bounding box center [132, 81] width 223 height 239
click at [118, 112] on div "Requested At: Oct 7th, 2025" at bounding box center [121, 114] width 50 height 5
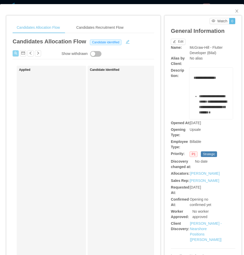
click at [14, 54] on button "button" at bounding box center [16, 53] width 6 height 6
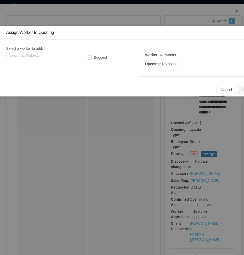
click at [24, 55] on input "text" at bounding box center [44, 56] width 77 height 8
paste input "**********"
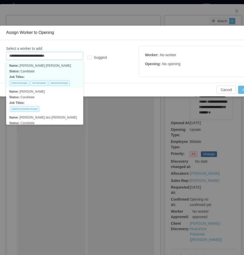
click at [47, 71] on p "Status: Candidate" at bounding box center [44, 72] width 71 height 6
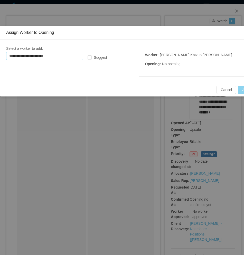
type input "**********"
click at [239, 90] on button "Add" at bounding box center [245, 90] width 15 height 8
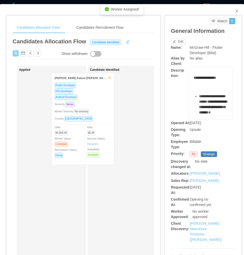
drag, startPoint x: 76, startPoint y: 139, endPoint x: 110, endPoint y: 137, distance: 33.7
click at [110, 137] on div "Applied Jose Katzuo Valdez Carmona Flutter Developer IOS Developer Android Deve…" at bounding box center [83, 196] width 141 height 261
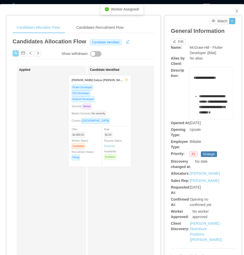
drag, startPoint x: 52, startPoint y: 122, endPoint x: 101, endPoint y: 122, distance: 49.3
click at [101, 122] on div "Applied Jose Katzuo Valdez Carmona Flutter Developer IOS Developer Android Deve…" at bounding box center [83, 196] width 141 height 261
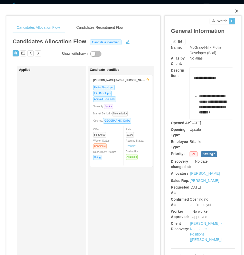
click at [234, 11] on icon "icon: close" at bounding box center [236, 11] width 4 height 4
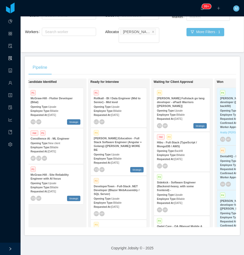
scroll to position [0, 135]
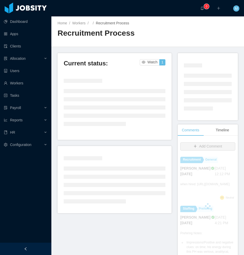
click at [37, 250] on div at bounding box center [25, 249] width 51 height 12
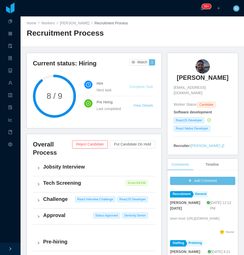
click at [143, 85] on link "Complete Task" at bounding box center [141, 87] width 24 height 4
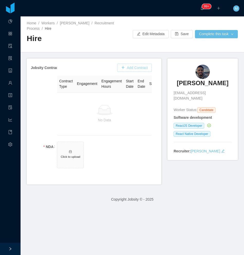
click at [135, 67] on button "Add Contract" at bounding box center [134, 68] width 35 height 8
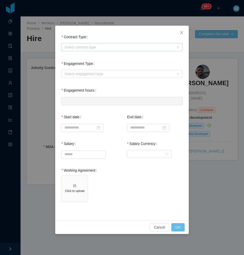
click at [85, 46] on div "Select contract type" at bounding box center [118, 47] width 109 height 5
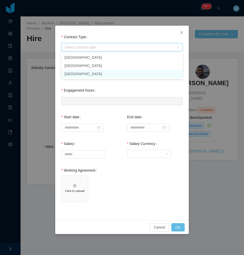
click at [78, 74] on li "[GEOGRAPHIC_DATA]" at bounding box center [121, 74] width 121 height 8
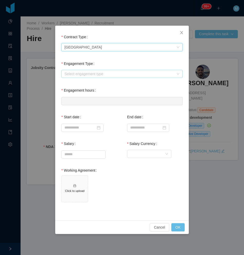
click at [86, 75] on div "Select engagement type" at bounding box center [118, 73] width 109 height 5
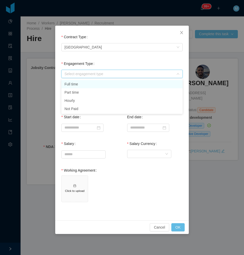
click at [82, 85] on li "Full time" at bounding box center [121, 84] width 121 height 8
type input "*"
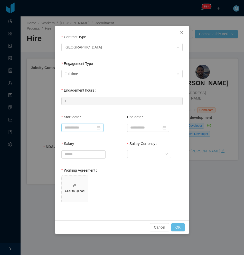
click at [79, 124] on input at bounding box center [82, 128] width 42 height 8
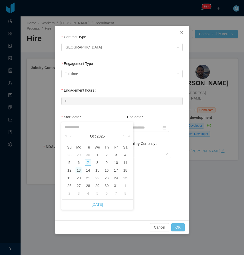
click at [79, 171] on div "13" at bounding box center [78, 170] width 6 height 6
type input "**********"
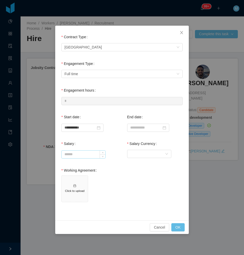
click at [79, 154] on input "Salary" at bounding box center [84, 155] width 44 height 8
type input "*******"
click at [154, 157] on div "Currency" at bounding box center [147, 154] width 35 height 8
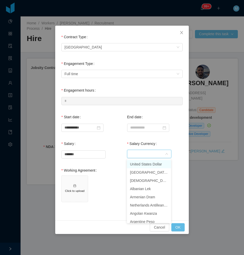
click at [146, 164] on li "United States Dollar" at bounding box center [149, 164] width 44 height 8
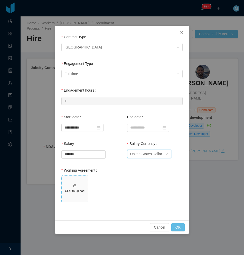
click at [73, 189] on h5 "Click to upload" at bounding box center [75, 191] width 22 height 4
click at [175, 224] on button "OK" at bounding box center [177, 227] width 13 height 8
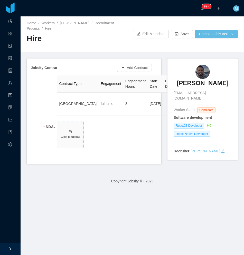
click at [67, 140] on span "Click to upload" at bounding box center [70, 135] width 26 height 26
click at [69, 134] on span at bounding box center [70, 134] width 12 height 5
click at [74, 135] on icon "icon: delete" at bounding box center [73, 134] width 4 height 4
click at [77, 142] on span "Click to upload" at bounding box center [70, 135] width 26 height 26
drag, startPoint x: 230, startPoint y: 32, endPoint x: 227, endPoint y: 34, distance: 3.3
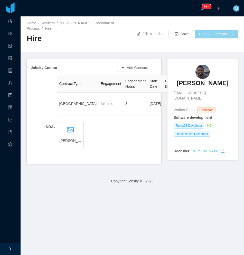
click at [230, 32] on button "Complete this task" at bounding box center [216, 34] width 43 height 8
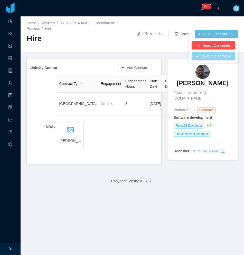
click at [219, 57] on button "Save and continue" at bounding box center [213, 56] width 44 height 8
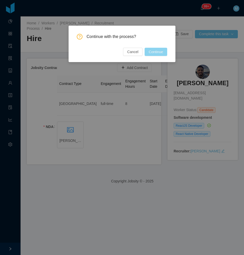
click at [150, 50] on button "Continue" at bounding box center [155, 52] width 23 height 8
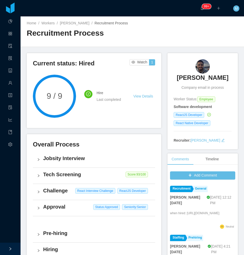
click at [196, 78] on h3 "[PERSON_NAME]" at bounding box center [203, 78] width 52 height 8
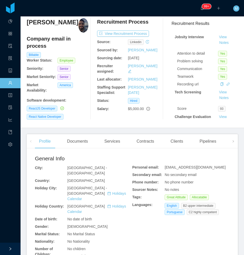
scroll to position [26, 0]
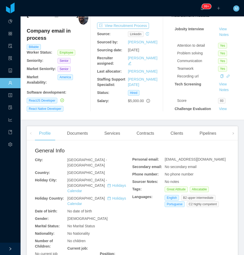
click at [173, 132] on div "Clients" at bounding box center [176, 133] width 21 height 14
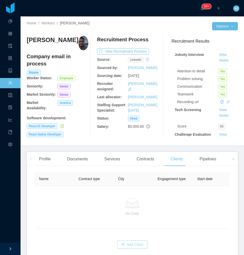
click at [132, 249] on button "Add Client" at bounding box center [132, 244] width 31 height 8
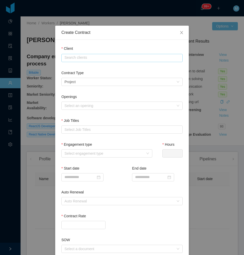
click at [89, 57] on input "text" at bounding box center [121, 58] width 121 height 8
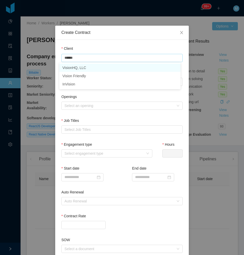
click at [83, 66] on li "VisionHQ, LLC" at bounding box center [119, 68] width 121 height 8
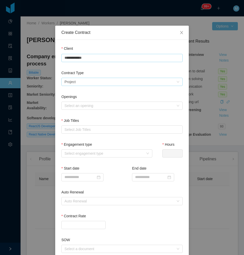
type input "**********"
click at [88, 81] on div "Select a contract type Project" at bounding box center [120, 82] width 112 height 8
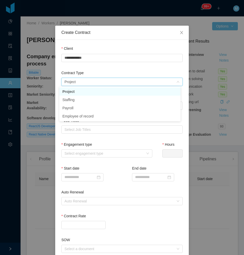
click at [83, 88] on li "Project" at bounding box center [119, 91] width 121 height 8
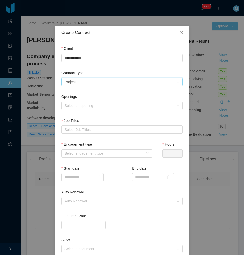
drag, startPoint x: 87, startPoint y: 83, endPoint x: 77, endPoint y: 95, distance: 16.2
click at [87, 83] on div "Select a contract type Project" at bounding box center [120, 82] width 112 height 8
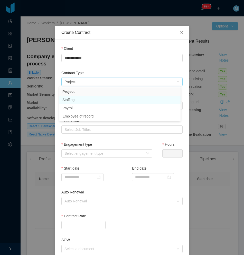
click at [77, 100] on li "Staffing" at bounding box center [119, 100] width 121 height 8
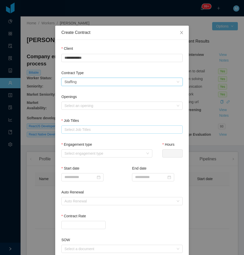
click at [83, 127] on div "Select Job Titles" at bounding box center [120, 129] width 113 height 5
click at [84, 106] on div "Select an opening" at bounding box center [118, 105] width 109 height 5
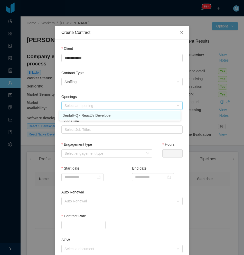
click at [83, 117] on li "DentalHQ - ReactJs Developer" at bounding box center [119, 115] width 121 height 8
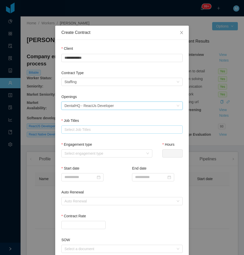
click at [89, 128] on div "Select Job Titles" at bounding box center [120, 129] width 113 height 5
type input "*****"
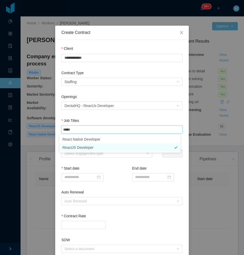
click at [88, 148] on li "ReactJS Developer" at bounding box center [119, 147] width 121 height 8
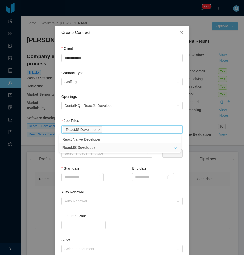
drag, startPoint x: 97, startPoint y: 116, endPoint x: 64, endPoint y: 124, distance: 33.4
click at [96, 116] on div "Openings Select an opening DentalHQ - ReactJs Developer" at bounding box center [121, 106] width 121 height 24
drag, startPoint x: 89, startPoint y: 153, endPoint x: 87, endPoint y: 154, distance: 2.6
click at [89, 153] on div "Select engagement type" at bounding box center [103, 153] width 79 height 5
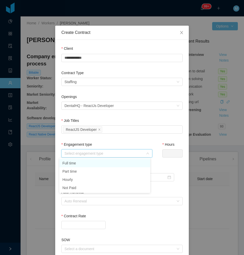
click at [79, 164] on li "Full time" at bounding box center [104, 163] width 91 height 8
type input "*"
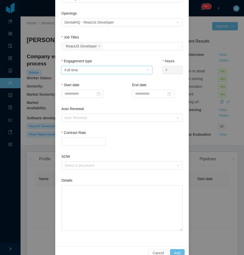
scroll to position [94, 0]
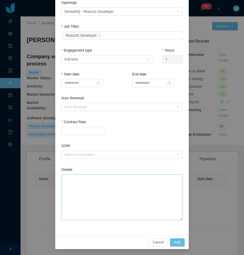
click at [82, 184] on textarea "Details" at bounding box center [121, 197] width 121 height 46
paste textarea "**********"
type textarea "**********"
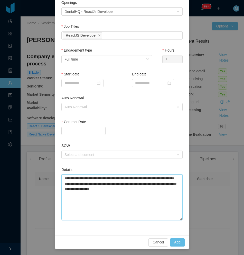
type textarea "**********"
click at [131, 210] on textarea "**********" at bounding box center [121, 197] width 121 height 46
type textarea "**********"
paste textarea "**********"
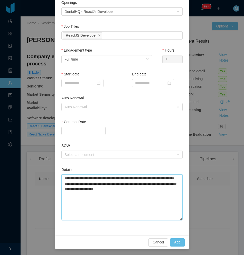
type textarea "**********"
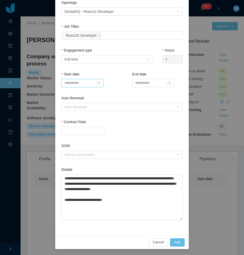
click at [84, 81] on input at bounding box center [82, 83] width 42 height 8
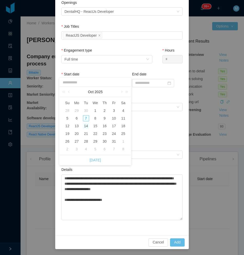
click at [86, 124] on div "14" at bounding box center [86, 126] width 6 height 6
type input "**********"
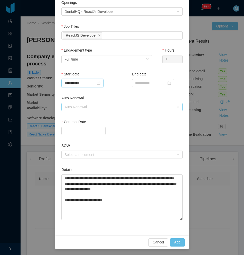
click at [72, 107] on div "Auto Renewal" at bounding box center [118, 106] width 109 height 5
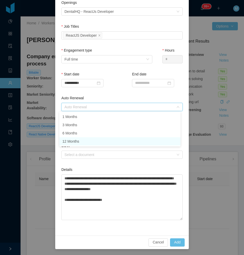
click at [77, 140] on li "12 Months" at bounding box center [119, 141] width 121 height 8
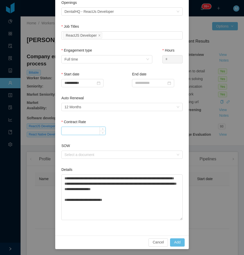
click at [76, 131] on input "Contract Rate" at bounding box center [84, 131] width 44 height 8
type input "*******"
click at [133, 127] on div "*******" at bounding box center [121, 131] width 121 height 8
click at [177, 241] on button "Add" at bounding box center [177, 242] width 15 height 8
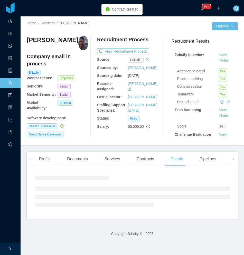
scroll to position [69, 0]
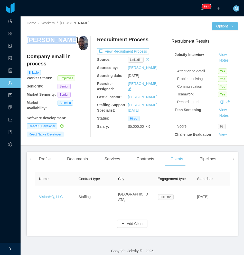
drag, startPoint x: 64, startPoint y: 43, endPoint x: 27, endPoint y: 43, distance: 36.9
click at [27, 43] on div "[PERSON_NAME]" at bounding box center [58, 43] width 62 height 14
copy h3 "[PERSON_NAME]"
click at [110, 160] on div "Services" at bounding box center [112, 159] width 24 height 14
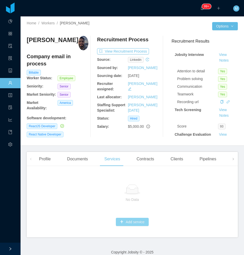
drag, startPoint x: 128, startPoint y: 227, endPoint x: 126, endPoint y: 224, distance: 2.9
click at [128, 227] on div "Add service" at bounding box center [132, 222] width 194 height 14
click at [126, 221] on button "Add service" at bounding box center [132, 222] width 33 height 8
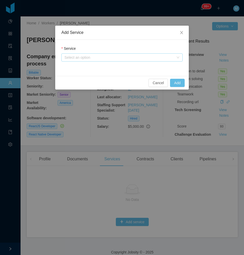
click at [80, 58] on div "Select an option" at bounding box center [118, 57] width 109 height 5
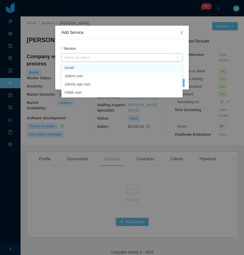
click at [80, 67] on li "Gmail" at bounding box center [121, 68] width 121 height 8
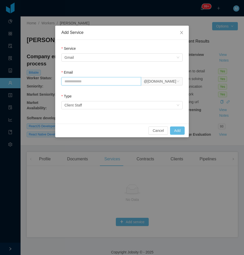
click at [83, 82] on input "Email" at bounding box center [101, 81] width 80 height 8
paste input "**********"
click at [66, 82] on input "**********" at bounding box center [101, 81] width 80 height 8
click at [89, 82] on input "**********" at bounding box center [101, 81] width 80 height 8
type input "**********"
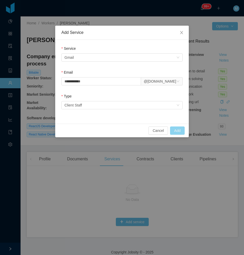
click at [178, 130] on button "Add" at bounding box center [177, 130] width 15 height 8
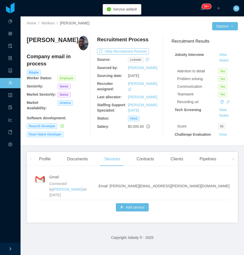
drag, startPoint x: 225, startPoint y: 180, endPoint x: 174, endPoint y: 181, distance: 50.8
click at [174, 181] on li "Gmail Connected by [PERSON_NAME] on [DATE] Email: [PERSON_NAME][EMAIL_ADDRESS][…" at bounding box center [132, 186] width 194 height 28
copy li "Email: [PERSON_NAME][EMAIL_ADDRESS][PERSON_NAME][DOMAIN_NAME]"
click at [204, 183] on span "Email: [PERSON_NAME][EMAIL_ADDRESS][PERSON_NAME][DOMAIN_NAME]" at bounding box center [164, 185] width 131 height 5
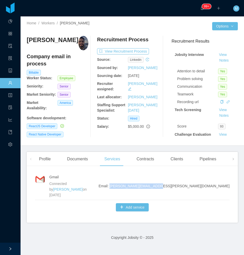
drag, startPoint x: 226, startPoint y: 183, endPoint x: 184, endPoint y: 179, distance: 41.4
click at [184, 179] on div "Gmail Connected by [PERSON_NAME] on [DATE] Email: [PERSON_NAME][EMAIL_ADDRESS][…" at bounding box center [132, 196] width 211 height 53
copy span "[PERSON_NAME][EMAIL_ADDRESS][PERSON_NAME][DOMAIN_NAME]"
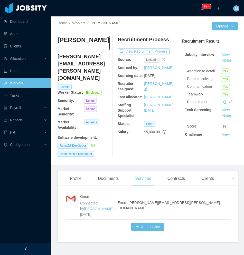
click at [35, 248] on div at bounding box center [25, 249] width 51 height 12
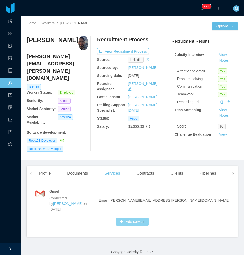
click at [135, 218] on button "Add service" at bounding box center [132, 222] width 33 height 8
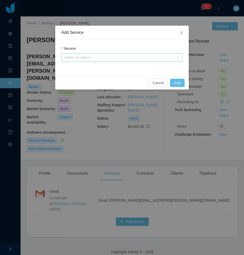
click at [110, 55] on div "Select an option" at bounding box center [120, 58] width 112 height 8
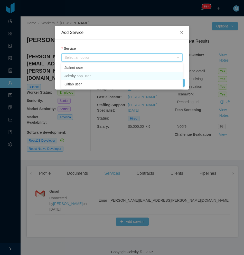
click at [92, 77] on li "Jobsity app user" at bounding box center [121, 76] width 121 height 8
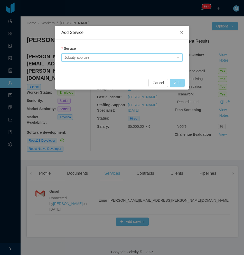
click at [179, 83] on button "Add" at bounding box center [177, 83] width 15 height 8
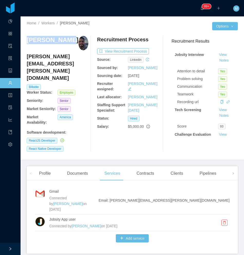
drag, startPoint x: 64, startPoint y: 39, endPoint x: 28, endPoint y: 41, distance: 36.8
click at [28, 41] on div "[PERSON_NAME]" at bounding box center [58, 43] width 62 height 14
copy h3 "[PERSON_NAME]"
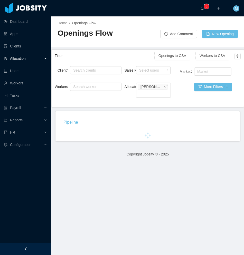
click at [25, 250] on icon "icon: left" at bounding box center [26, 249] width 4 height 4
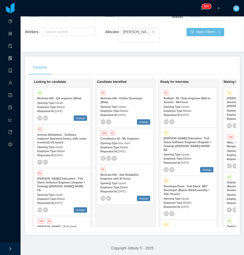
scroll to position [0, 65]
click at [112, 197] on div "Candidate Identified P1 [PERSON_NAME] - Flutter Developer (Bilal) Opening Type:…" at bounding box center [132, 153] width 72 height 144
click at [112, 209] on div "Candidate Identified P1 [PERSON_NAME] - Flutter Developer (Bilal) Opening Type:…" at bounding box center [132, 153] width 72 height 144
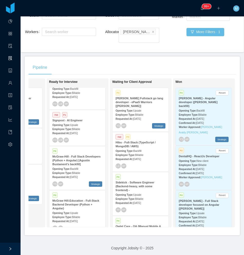
scroll to position [0, 178]
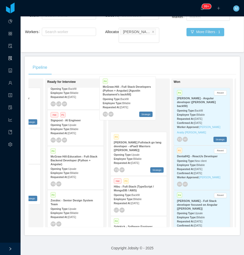
drag, startPoint x: 81, startPoint y: 158, endPoint x: 134, endPoint y: 102, distance: 77.1
click at [134, 102] on div "On Hold Looking for candidate P4 [PERSON_NAME] - QA engineer (Bilal) Opening Ty…" at bounding box center [131, 155] width 207 height 153
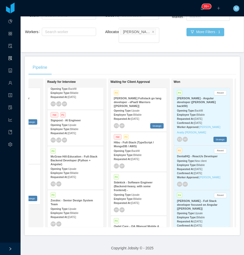
scroll to position [536, 0]
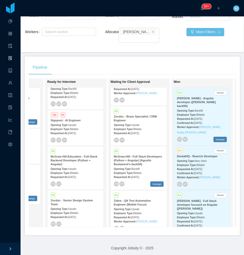
click at [136, 155] on strong "McGraw-Hill - Full Stack Developers (Python + Angular) [Agustin Bustament's bac…" at bounding box center [138, 160] width 48 height 11
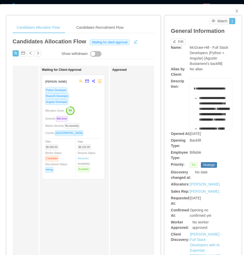
drag, startPoint x: 149, startPoint y: 160, endPoint x: 189, endPoint y: 163, distance: 39.6
click at [149, 160] on div "Approved" at bounding box center [148, 194] width 72 height 252
click at [118, 163] on div "Approved" at bounding box center [148, 194] width 72 height 252
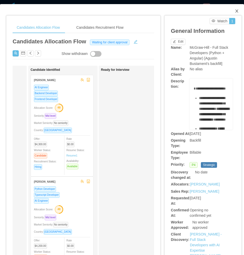
click at [235, 10] on icon "icon: close" at bounding box center [236, 10] width 3 height 3
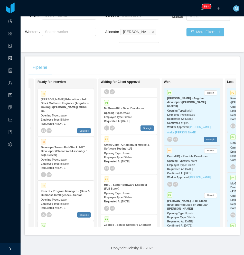
scroll to position [51, 0]
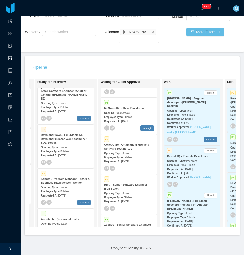
click at [65, 190] on span "Billable" at bounding box center [64, 191] width 8 height 3
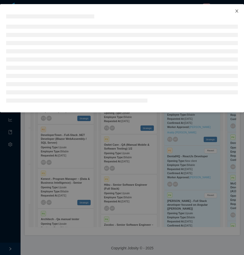
click at [236, 12] on icon "icon: close" at bounding box center [236, 10] width 3 height 3
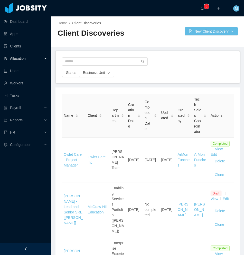
click at [39, 246] on div at bounding box center [25, 249] width 51 height 12
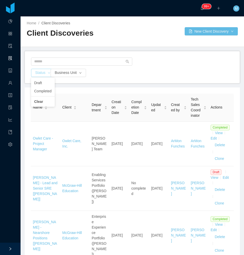
click at [46, 73] on button "Status" at bounding box center [43, 73] width 24 height 8
click at [44, 83] on li "Draft" at bounding box center [43, 83] width 24 height 8
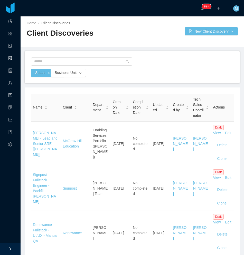
click at [167, 70] on div "Status · draft Business Unit" at bounding box center [132, 73] width 203 height 8
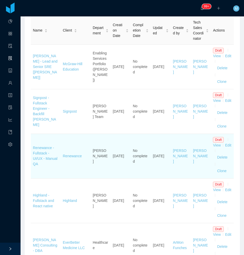
scroll to position [51, 0]
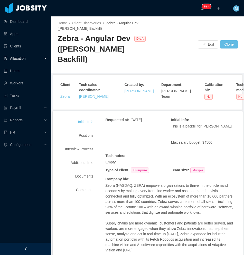
click at [30, 250] on div at bounding box center [25, 249] width 51 height 12
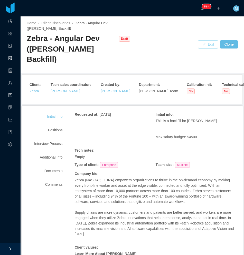
click at [207, 42] on button "Edit" at bounding box center [208, 44] width 20 height 8
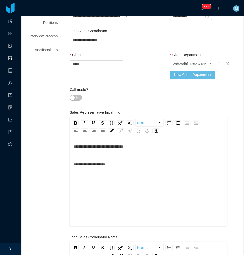
click at [76, 96] on span "No" at bounding box center [78, 97] width 4 height 5
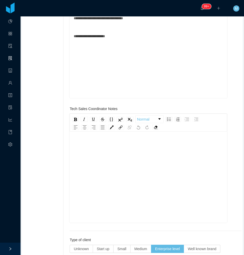
scroll to position [26, 0]
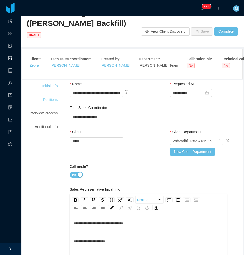
click at [48, 98] on div "Positions" at bounding box center [43, 99] width 41 height 9
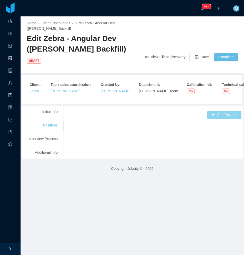
drag, startPoint x: 210, startPoint y: 114, endPoint x: 203, endPoint y: 116, distance: 6.7
click at [210, 115] on button "Add Position" at bounding box center [224, 115] width 34 height 8
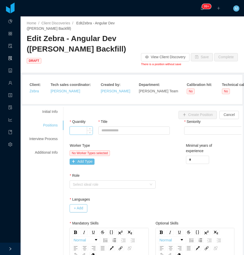
click at [83, 133] on input "Quantity" at bounding box center [81, 131] width 23 height 8
type input "*"
click at [132, 132] on input "Title" at bounding box center [134, 130] width 72 height 8
type input "**********"
click at [203, 126] on div "Seniority" at bounding box center [205, 122] width 43 height 7
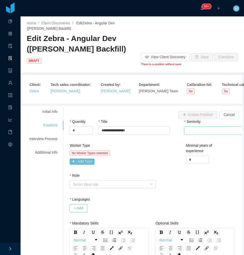
click at [198, 130] on div "Select Seniority" at bounding box center [220, 131] width 67 height 8
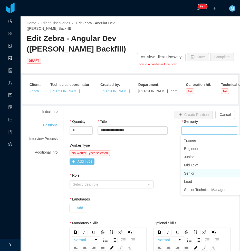
click at [192, 171] on li "Senior" at bounding box center [219, 173] width 77 height 8
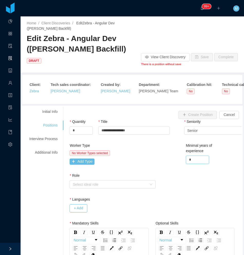
drag, startPoint x: 189, startPoint y: 161, endPoint x: 165, endPoint y: 161, distance: 24.1
click at [165, 161] on div "Worker Type No Worker Types selected Add Type Minimal years of experience *" at bounding box center [155, 158] width 174 height 30
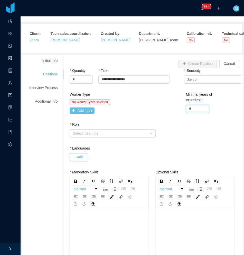
scroll to position [51, 0]
click at [77, 109] on button "Add Type" at bounding box center [82, 110] width 25 height 6
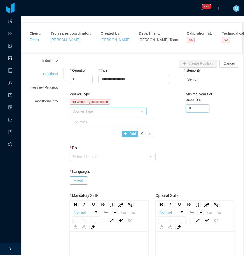
click at [124, 109] on div "Worker Type" at bounding box center [105, 111] width 65 height 5
type input "*"
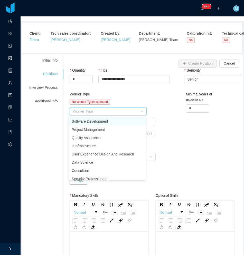
click at [79, 119] on li "Software Development" at bounding box center [107, 121] width 77 height 8
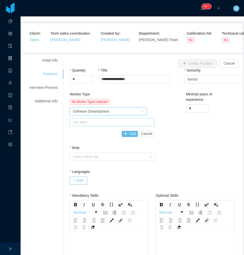
click at [90, 123] on div "Job titles" at bounding box center [111, 122] width 76 height 5
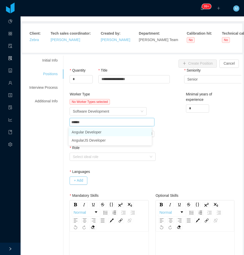
type input "*******"
click at [90, 132] on li "Angular Developer" at bounding box center [110, 132] width 83 height 8
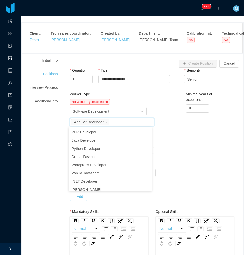
click at [183, 143] on div "Worker Type No Worker Types selected Worker Type Software Development Job title…" at bounding box center [155, 127] width 174 height 70
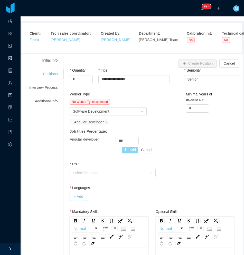
click at [128, 153] on button "Add" at bounding box center [130, 150] width 16 height 6
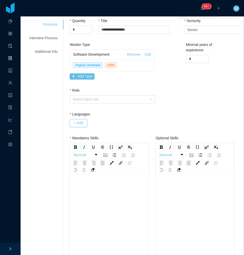
scroll to position [103, 0]
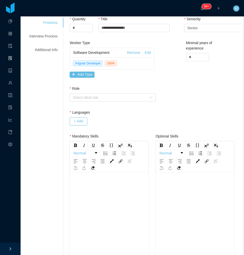
click at [103, 102] on div "Role Select ideal role" at bounding box center [113, 95] width 86 height 18
click at [104, 98] on div "Select ideal role" at bounding box center [110, 97] width 74 height 5
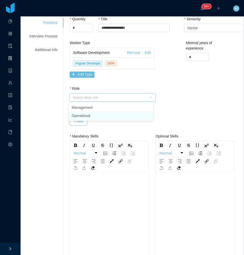
click at [91, 118] on li "Operational" at bounding box center [111, 116] width 84 height 8
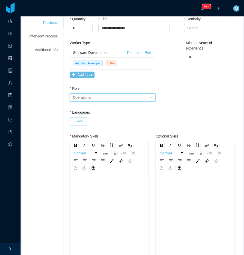
click at [76, 119] on button "+ Add" at bounding box center [78, 121] width 17 height 8
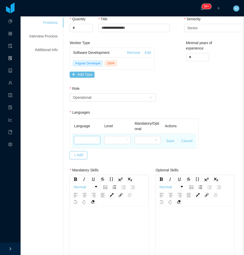
click at [85, 141] on div at bounding box center [85, 140] width 17 height 8
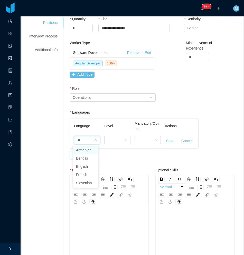
type input "***"
click at [82, 159] on li "English" at bounding box center [85, 158] width 25 height 8
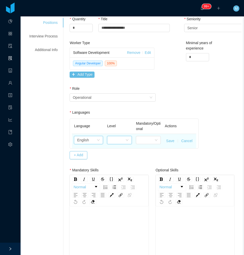
click at [122, 144] on div at bounding box center [117, 140] width 15 height 8
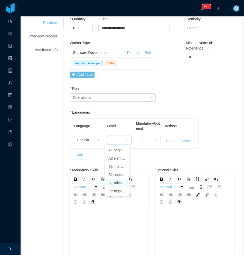
click at [117, 182] on li "C1 advanced" at bounding box center [117, 183] width 24 height 8
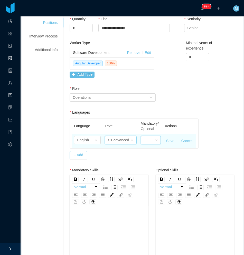
click at [146, 143] on div at bounding box center [149, 140] width 11 height 8
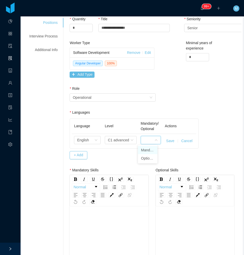
click at [146, 153] on li "Mandatory" at bounding box center [147, 150] width 19 height 8
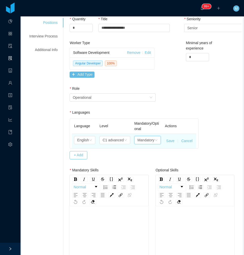
click at [168, 141] on button "Save" at bounding box center [170, 140] width 8 height 5
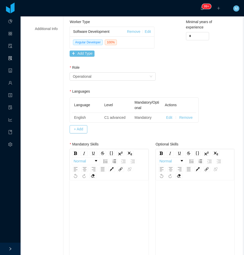
scroll to position [180, 0]
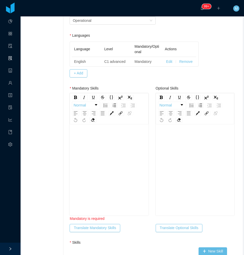
click at [109, 160] on div "rdw-editor" at bounding box center [109, 178] width 71 height 90
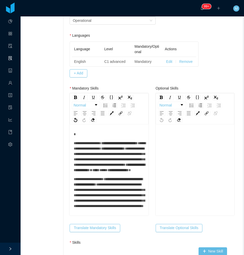
scroll to position [0, 0]
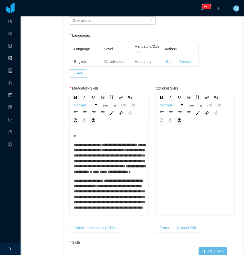
click at [96, 146] on span "**********" at bounding box center [87, 145] width 27 height 4
drag, startPoint x: 106, startPoint y: 146, endPoint x: 87, endPoint y: 152, distance: 19.8
click at [101, 146] on span "**********" at bounding box center [119, 145] width 36 height 4
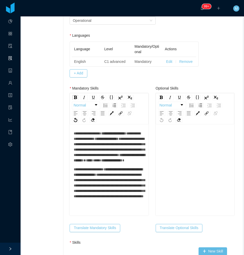
scroll to position [26, 0]
click at [124, 166] on div "**********" at bounding box center [109, 160] width 71 height 77
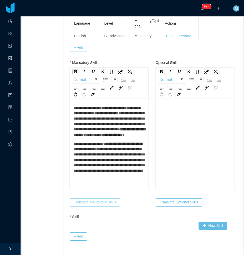
scroll to position [231, 0]
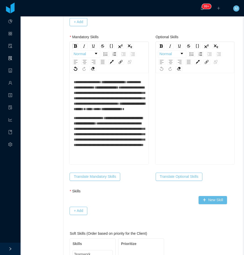
click at [119, 148] on div "**********" at bounding box center [109, 131] width 71 height 32
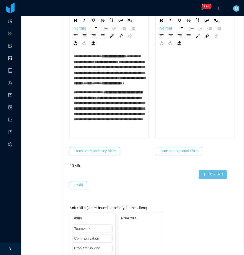
click at [121, 130] on div "**********" at bounding box center [109, 88] width 71 height 86
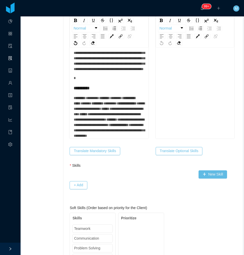
scroll to position [101, 0]
drag, startPoint x: 96, startPoint y: 85, endPoint x: 64, endPoint y: 80, distance: 31.7
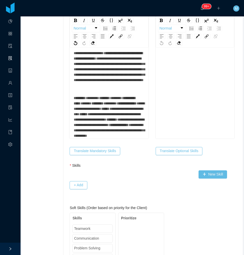
click at [72, 82] on div "**********" at bounding box center [109, 94] width 79 height 90
click at [74, 96] on span "*********" at bounding box center [80, 98] width 12 height 4
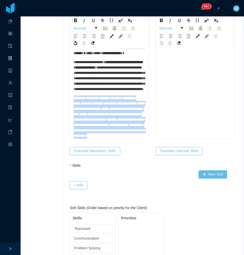
scroll to position [112, 0]
drag, startPoint x: 73, startPoint y: 76, endPoint x: 139, endPoint y: 137, distance: 89.9
click at [145, 145] on div "**********" at bounding box center [109, 82] width 79 height 146
drag, startPoint x: 105, startPoint y: 28, endPoint x: 103, endPoint y: 60, distance: 32.6
click at [105, 29] on img "rdw-list-control" at bounding box center [105, 29] width 4 height 4
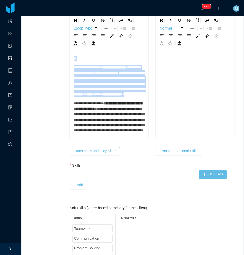
scroll to position [0, 0]
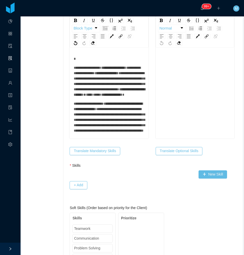
drag, startPoint x: 82, startPoint y: 69, endPoint x: 80, endPoint y: 66, distance: 3.1
click at [82, 67] on span "**********" at bounding box center [87, 68] width 27 height 4
click at [71, 64] on div "**********" at bounding box center [109, 94] width 79 height 90
click at [74, 69] on span "**********" at bounding box center [87, 68] width 27 height 4
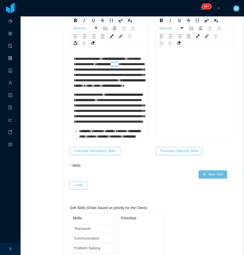
drag, startPoint x: 84, startPoint y: 69, endPoint x: 56, endPoint y: 70, distance: 28.5
click at [123, 73] on span "**********" at bounding box center [109, 72] width 71 height 20
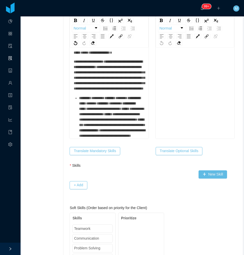
scroll to position [103, 0]
click at [74, 95] on ul "**********" at bounding box center [109, 116] width 71 height 43
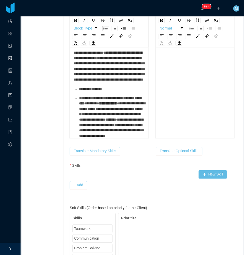
click at [77, 86] on ul "**********" at bounding box center [109, 112] width 71 height 52
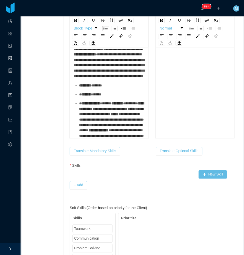
click at [101, 102] on span "*****" at bounding box center [106, 104] width 11 height 4
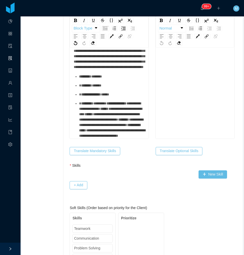
click at [93, 102] on span "*******" at bounding box center [99, 104] width 13 height 4
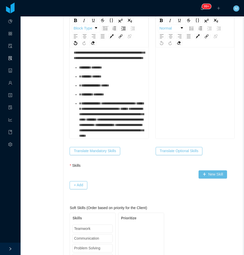
scroll to position [123, 0]
click at [77, 92] on ul "**********" at bounding box center [109, 102] width 71 height 74
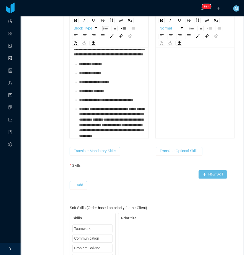
click at [113, 98] on span "**********" at bounding box center [117, 100] width 33 height 4
drag, startPoint x: 117, startPoint y: 82, endPoint x: 105, endPoint y: 83, distance: 12.6
click at [105, 98] on span "**********" at bounding box center [117, 100] width 33 height 4
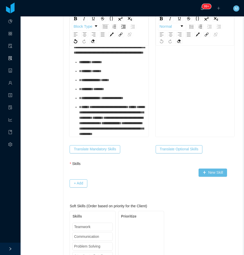
click at [78, 96] on ul "**********" at bounding box center [109, 98] width 71 height 77
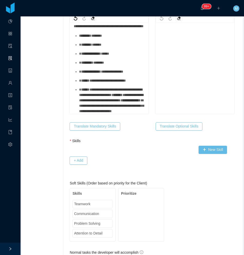
scroll to position [289, 0]
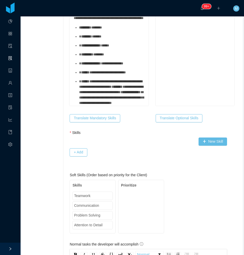
click at [79, 81] on span "**********" at bounding box center [110, 84] width 63 height 9
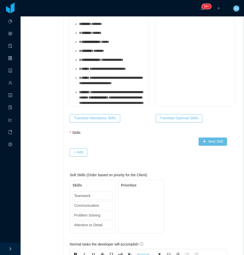
click at [82, 84] on div "**********" at bounding box center [111, 80] width 65 height 11
click at [77, 93] on ul "**********" at bounding box center [109, 63] width 71 height 84
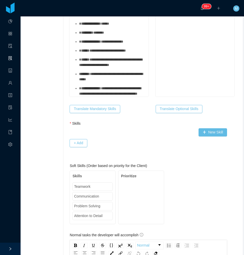
scroll to position [315, 0]
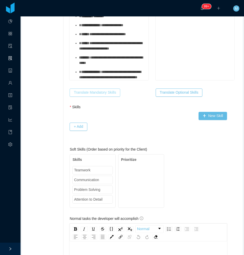
click at [76, 93] on button "Translate Mandatory Skills" at bounding box center [95, 93] width 50 height 8
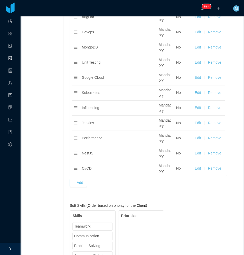
scroll to position [623, 0]
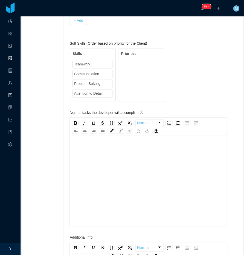
click at [114, 183] on div "rdw-editor" at bounding box center [148, 189] width 149 height 90
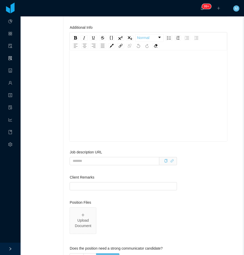
scroll to position [854, 0]
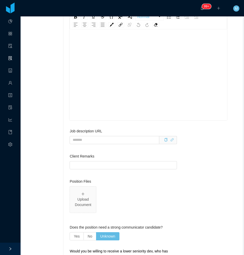
drag, startPoint x: 114, startPoint y: 149, endPoint x: 106, endPoint y: 108, distance: 41.3
click at [114, 144] on div "Job description URL" at bounding box center [123, 141] width 107 height 24
click at [104, 89] on div "rdw-editor" at bounding box center [148, 83] width 149 height 90
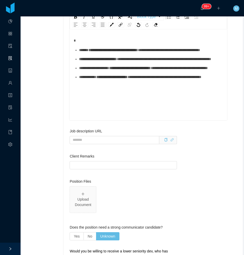
drag, startPoint x: 91, startPoint y: 57, endPoint x: 91, endPoint y: 53, distance: 4.1
click at [138, 52] on span "**********" at bounding box center [169, 50] width 62 height 4
click at [92, 53] on div "**********" at bounding box center [151, 49] width 144 height 5
click at [86, 62] on div "**********" at bounding box center [151, 58] width 144 height 5
click at [85, 71] on div "**********" at bounding box center [151, 67] width 144 height 5
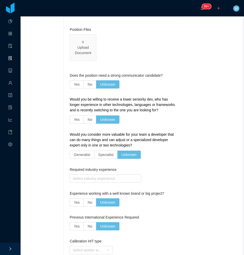
scroll to position [1008, 0]
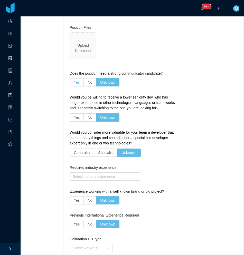
click at [75, 81] on span "Yes" at bounding box center [77, 82] width 6 height 4
click at [88, 122] on div "Would you be willing to receive a lower seniority dev, who has longer experienc…" at bounding box center [123, 109] width 107 height 29
click at [87, 118] on span "No" at bounding box center [89, 117] width 5 height 4
click at [100, 154] on span "Specialist" at bounding box center [105, 153] width 15 height 4
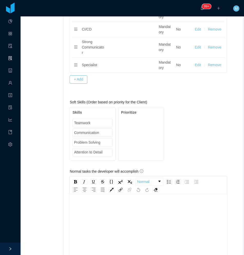
scroll to position [523, 0]
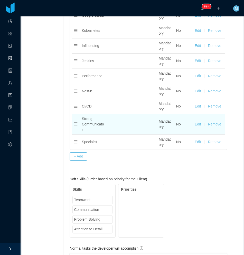
click at [212, 123] on button "Remove" at bounding box center [214, 124] width 13 height 5
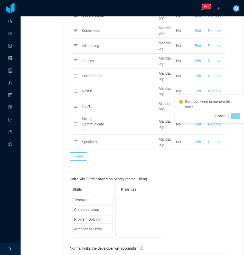
drag, startPoint x: 237, startPoint y: 115, endPoint x: 220, endPoint y: 121, distance: 18.3
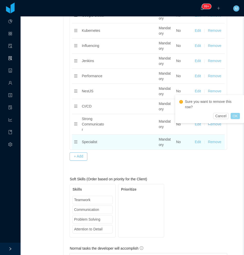
click at [237, 115] on button "OK" at bounding box center [234, 116] width 9 height 6
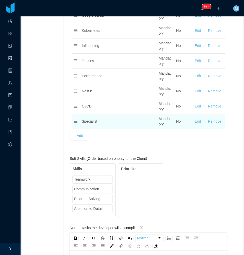
click at [214, 121] on button "Remove" at bounding box center [214, 121] width 13 height 5
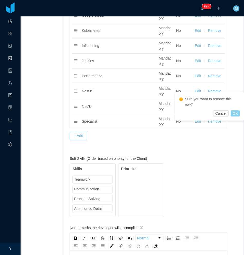
drag, startPoint x: 234, startPoint y: 114, endPoint x: 231, endPoint y: 115, distance: 3.1
click at [234, 114] on button "OK" at bounding box center [234, 113] width 9 height 6
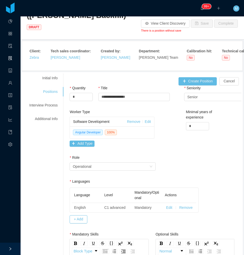
scroll to position [0, 0]
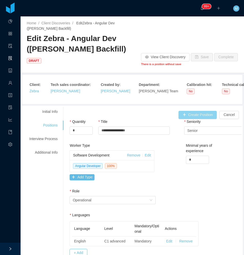
click at [187, 114] on button "Create Position" at bounding box center [197, 115] width 38 height 8
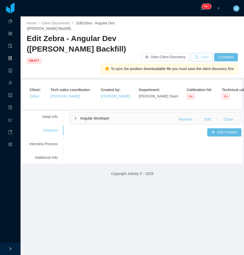
click at [199, 59] on button "Save" at bounding box center [202, 57] width 22 height 8
click at [54, 145] on div "Interview Process" at bounding box center [43, 143] width 41 height 9
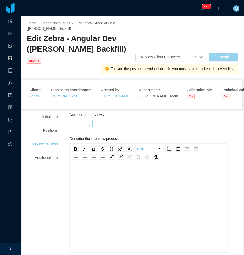
click at [77, 125] on input "Number of Interviews" at bounding box center [81, 124] width 23 height 8
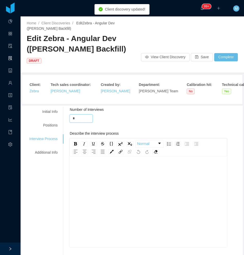
type input "*"
click at [105, 162] on div "rdw-wrapper" at bounding box center [148, 203] width 157 height 90
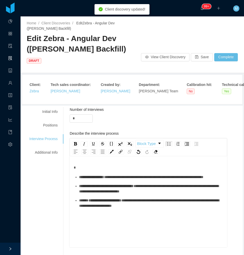
click at [103, 172] on div "**********" at bounding box center [148, 210] width 149 height 90
drag, startPoint x: 102, startPoint y: 182, endPoint x: 98, endPoint y: 187, distance: 6.8
click at [102, 180] on div "**********" at bounding box center [151, 176] width 144 height 5
click at [98, 180] on div "**********" at bounding box center [151, 176] width 144 height 5
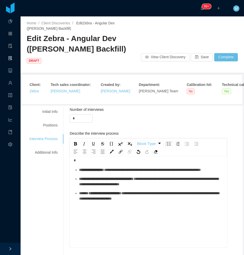
scroll to position [11, 0]
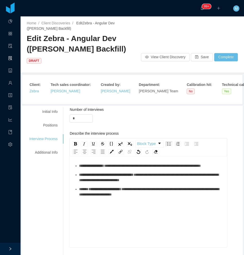
click at [112, 177] on span "**********" at bounding box center [106, 175] width 54 height 4
click at [100, 182] on span "**********" at bounding box center [148, 177] width 139 height 9
click at [94, 183] on div "**********" at bounding box center [151, 177] width 144 height 11
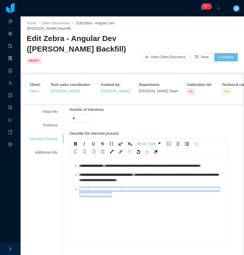
drag, startPoint x: 179, startPoint y: 205, endPoint x: 77, endPoint y: 193, distance: 102.8
click at [77, 193] on div "**********" at bounding box center [148, 199] width 149 height 90
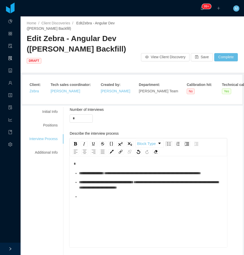
scroll to position [0, 0]
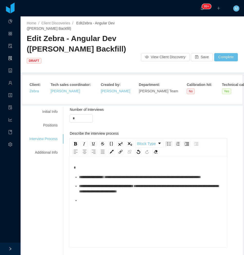
click at [112, 178] on span "**********" at bounding box center [152, 177] width 97 height 4
click at [109, 180] on div "**********" at bounding box center [151, 176] width 144 height 5
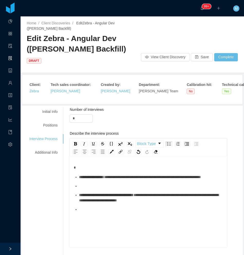
click at [82, 189] on div "rdw-editor" at bounding box center [151, 185] width 144 height 5
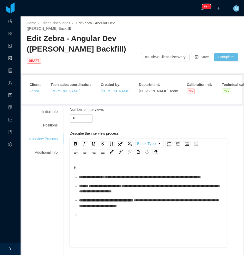
drag, startPoint x: 188, startPoint y: 146, endPoint x: 180, endPoint y: 151, distance: 9.5
click at [187, 146] on div "rdw-list-control" at bounding box center [182, 144] width 36 height 8
click at [185, 145] on img "rdw-list-control" at bounding box center [186, 144] width 4 height 4
click at [123, 189] on div "**********" at bounding box center [153, 188] width 139 height 11
drag, startPoint x: 105, startPoint y: 220, endPoint x: 99, endPoint y: 224, distance: 7.5
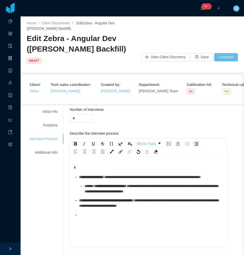
click at [104, 218] on div "rdw-editor" at bounding box center [151, 214] width 144 height 5
click at [56, 151] on div "Additional Info" at bounding box center [43, 152] width 41 height 9
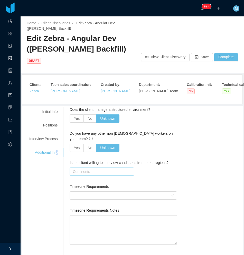
drag, startPoint x: 55, startPoint y: 152, endPoint x: 86, endPoint y: 169, distance: 35.3
click at [87, 169] on div "Continents" at bounding box center [101, 171] width 56 height 5
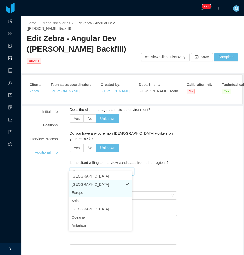
click at [87, 184] on li "[GEOGRAPHIC_DATA]" at bounding box center [100, 184] width 63 height 8
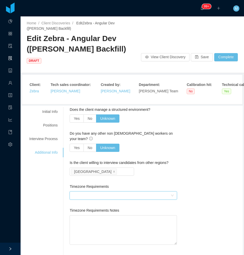
click at [142, 192] on div at bounding box center [122, 196] width 98 height 8
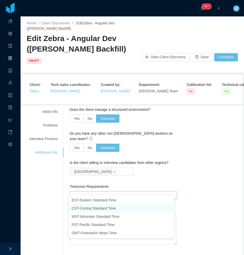
click at [93, 210] on li "CST - Central Standard Time" at bounding box center [121, 208] width 105 height 8
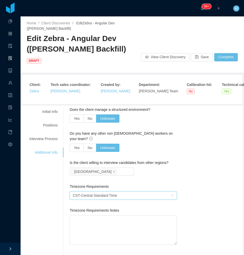
click at [196, 60] on button "Save" at bounding box center [202, 57] width 22 height 8
click at [55, 125] on div "Positions" at bounding box center [43, 125] width 41 height 9
